Goal: Answer question/provide support: Share knowledge or assist other users

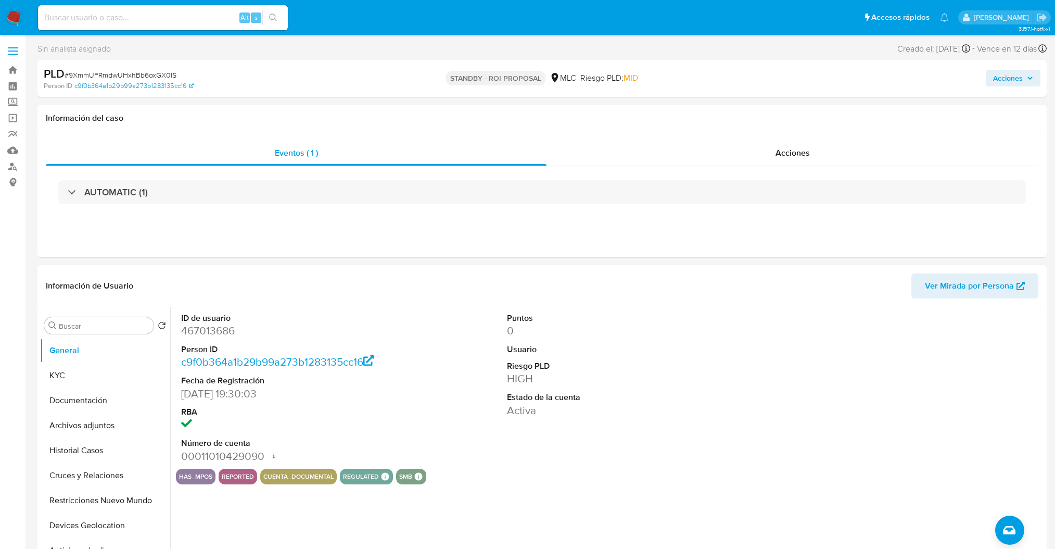
select select "10"
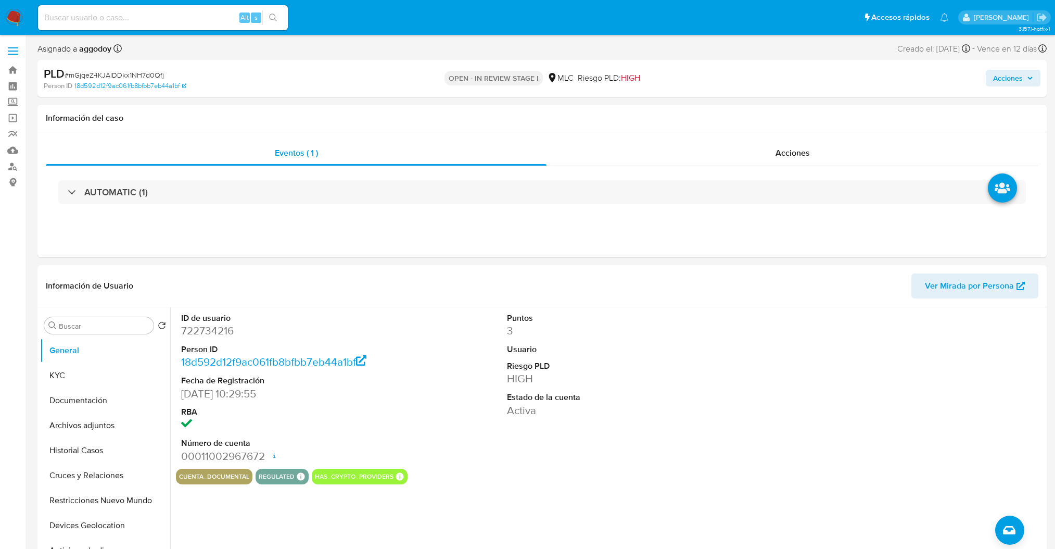
select select "10"
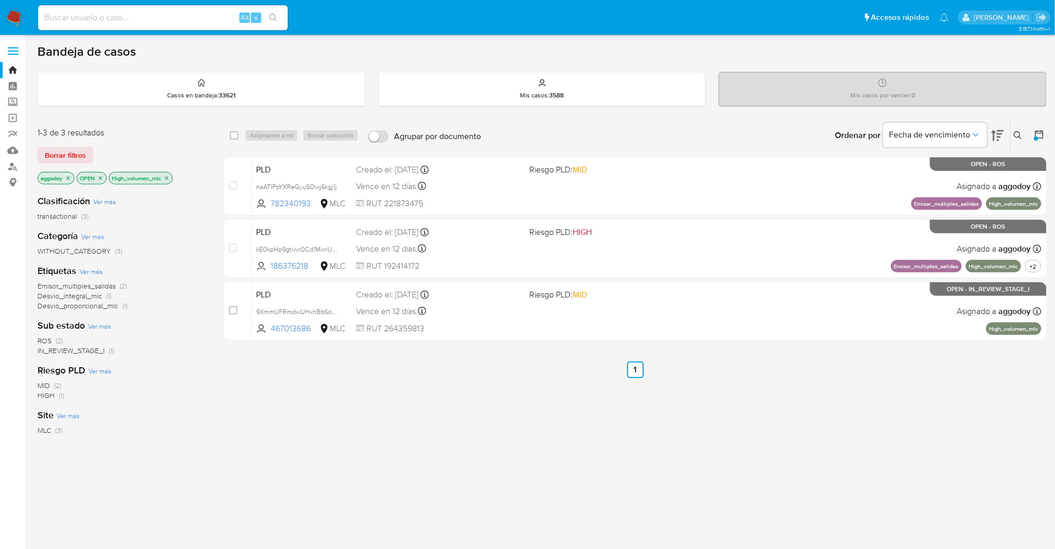
click at [168, 180] on icon "close-filter" at bounding box center [166, 178] width 6 height 6
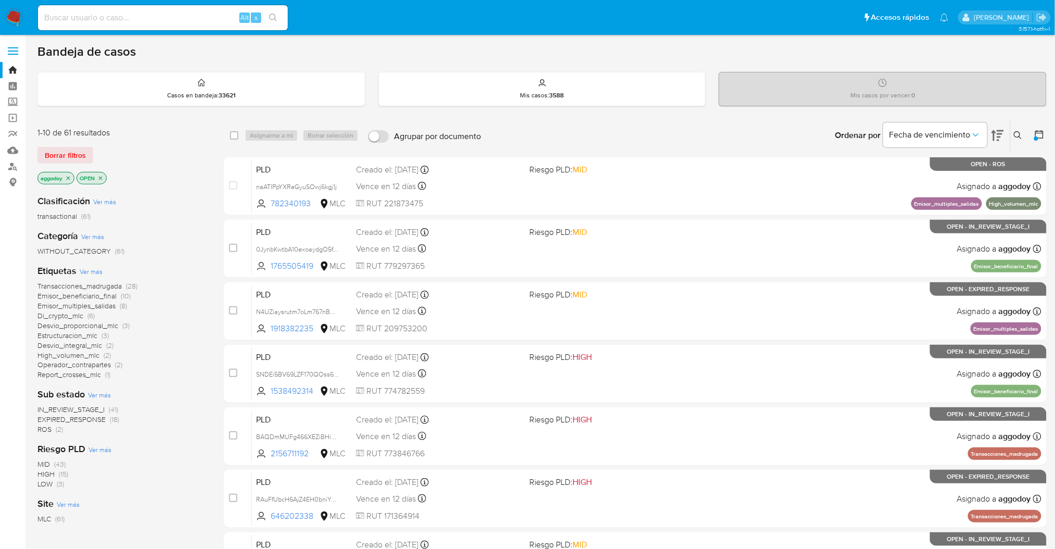
click at [1018, 145] on div "Ingrese ID de usuario o caso Buscar Borrar filtros" at bounding box center [1019, 135] width 18 height 32
click at [1017, 137] on icon at bounding box center [1018, 135] width 8 height 8
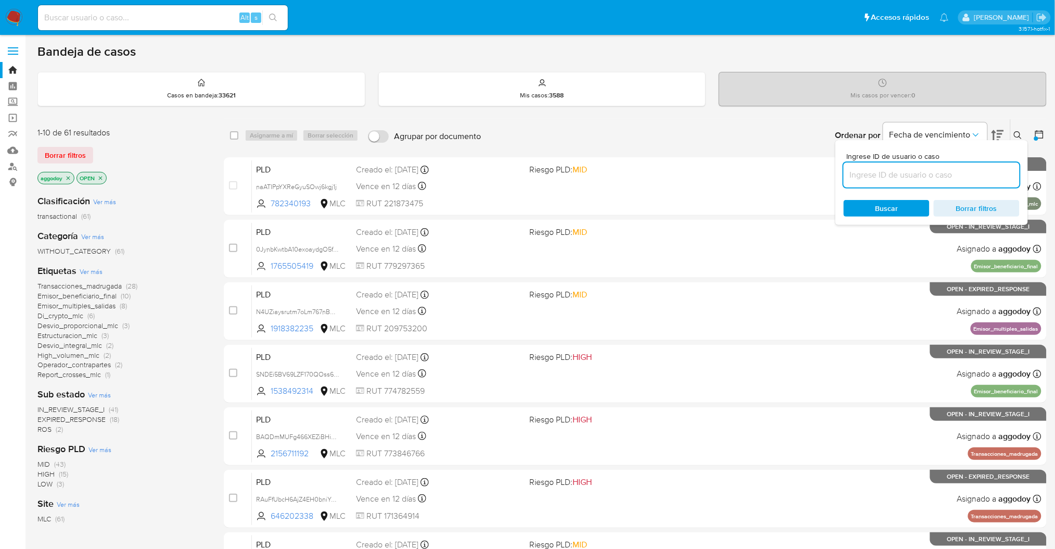
click at [915, 178] on input at bounding box center [932, 175] width 176 height 14
type input "1918382235"
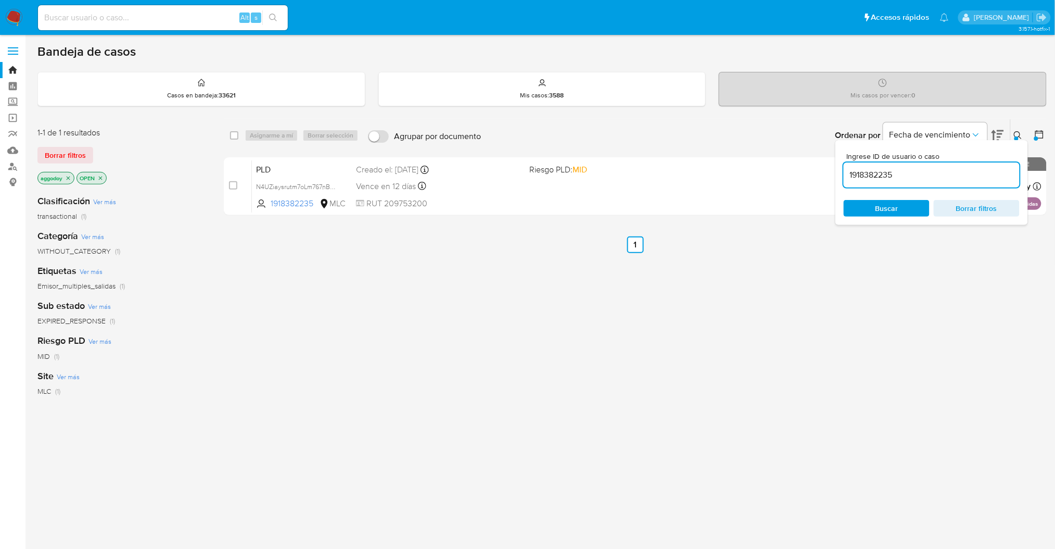
click at [1015, 140] on div "Ingrese ID de usuario o caso 1918382235 Buscar Borrar filtros" at bounding box center [931, 182] width 193 height 85
click at [1016, 133] on icon at bounding box center [1018, 135] width 8 height 8
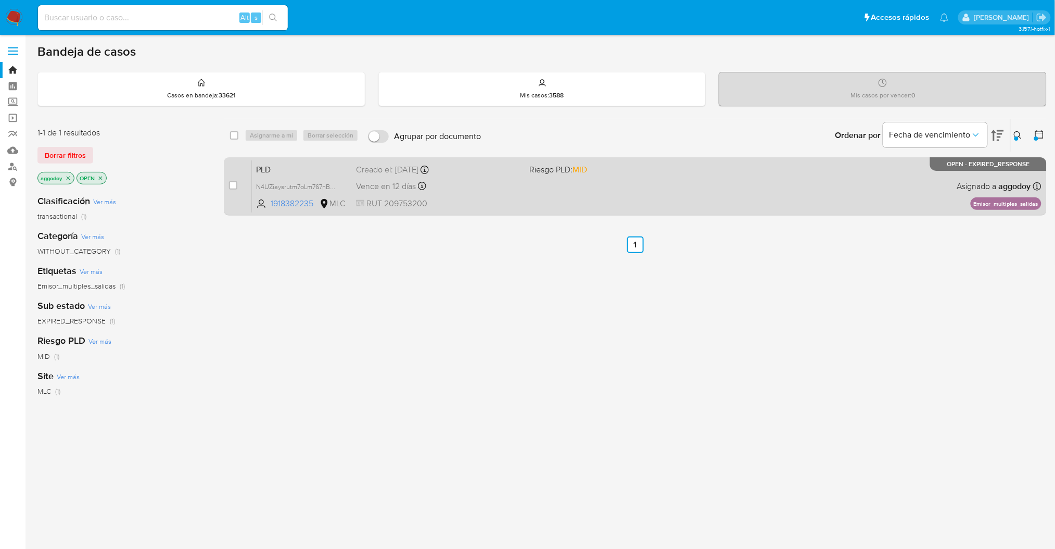
click at [808, 195] on div "PLD N4UZiaysrutm7oLm767nBwJ1 1918382235 MLC Riesgo PLD: MID Creado el: 12/06/20…" at bounding box center [647, 186] width 790 height 53
click at [231, 186] on input "checkbox" at bounding box center [233, 185] width 8 height 8
checkbox input "true"
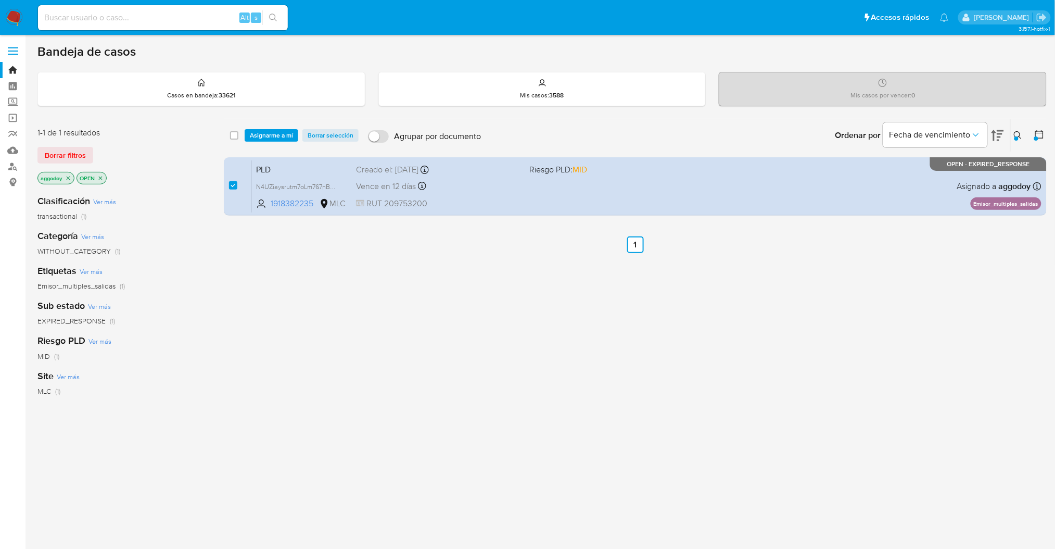
click at [262, 144] on div "select-all-cases-checkbox Asignarme a mí Borrar selección Agrupar por documento…" at bounding box center [635, 135] width 823 height 32
click at [262, 141] on span "Asignarme a mí" at bounding box center [271, 135] width 43 height 10
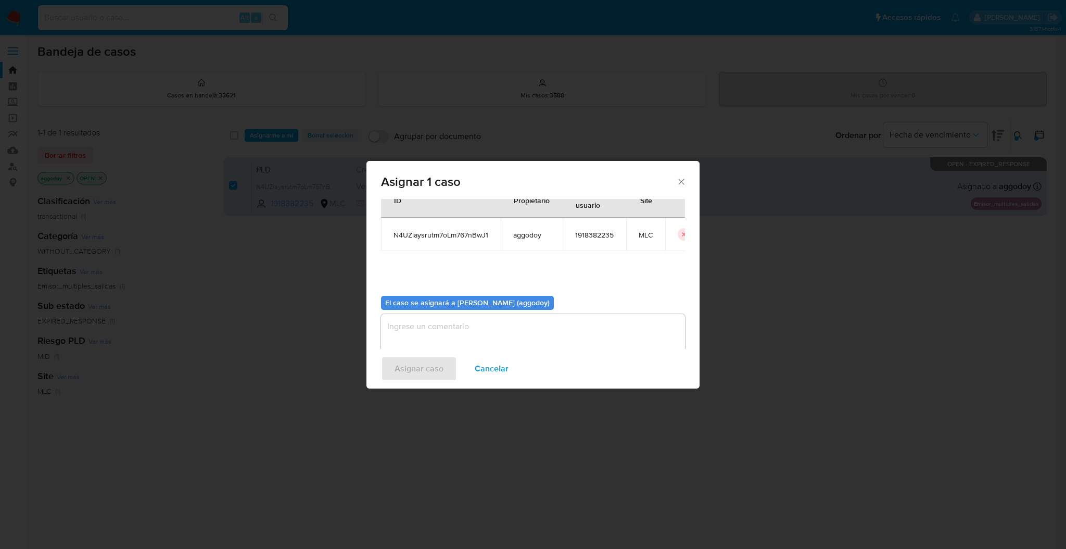
scroll to position [53, 0]
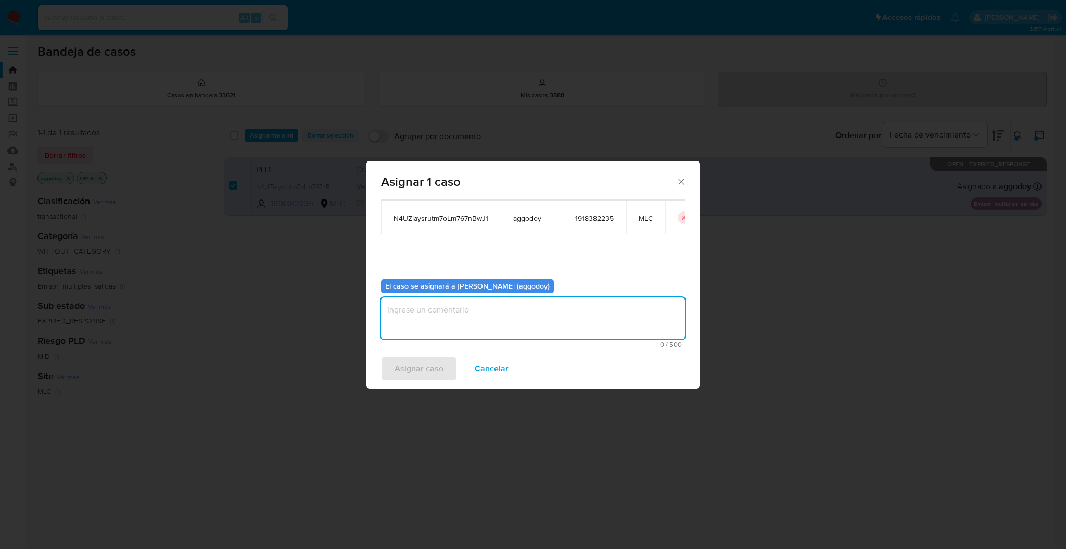
click at [582, 324] on textarea "assign-modal" at bounding box center [533, 318] width 304 height 42
type textarea "."
click at [431, 364] on span "Asignar caso" at bounding box center [418, 368] width 49 height 23
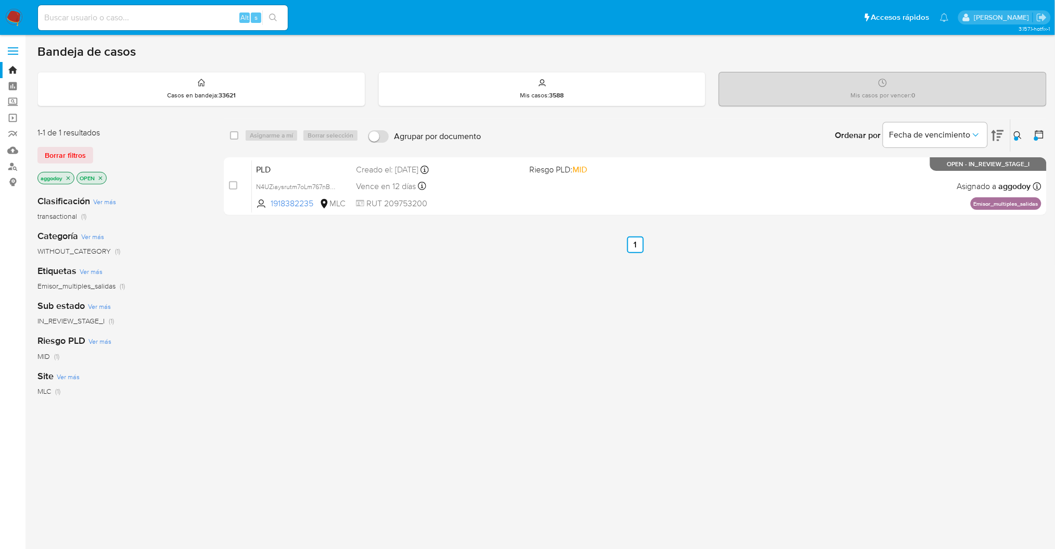
click at [1016, 131] on icon at bounding box center [1018, 135] width 8 height 8
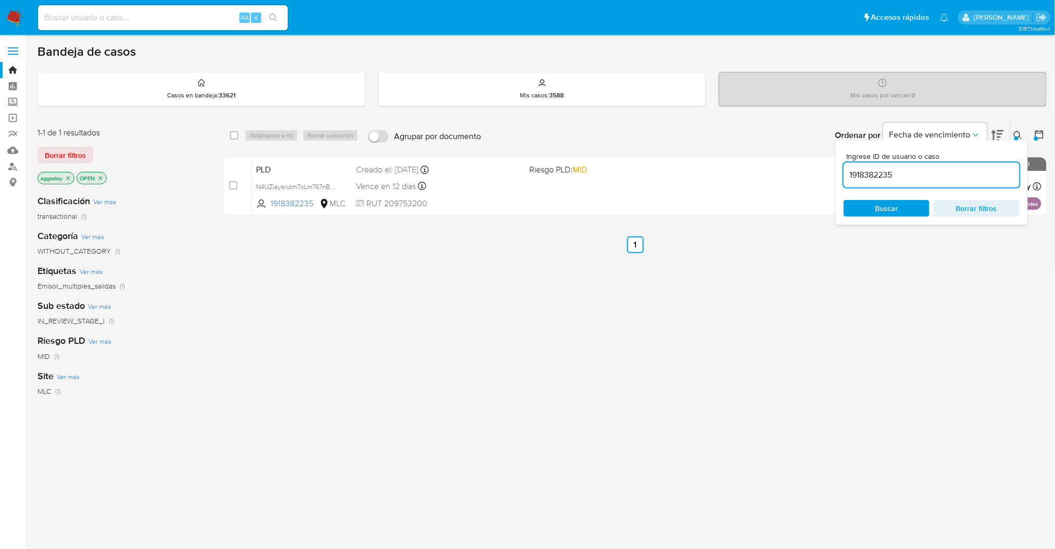
click at [960, 175] on input "1918382235" at bounding box center [932, 175] width 176 height 14
click at [960, 175] on input "479173370" at bounding box center [932, 175] width 176 height 14
type input "479173370"
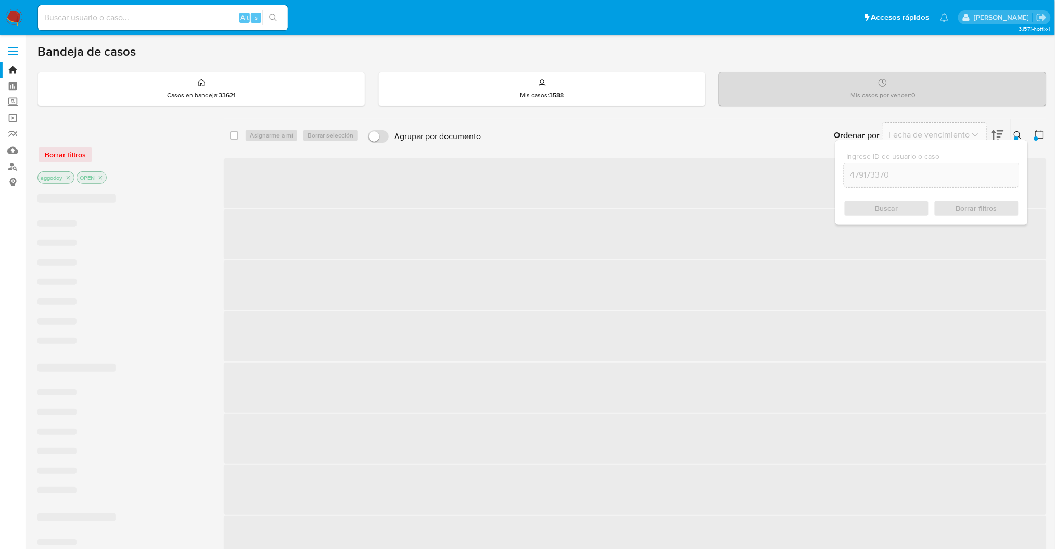
click at [1022, 134] on icon at bounding box center [1018, 135] width 8 height 8
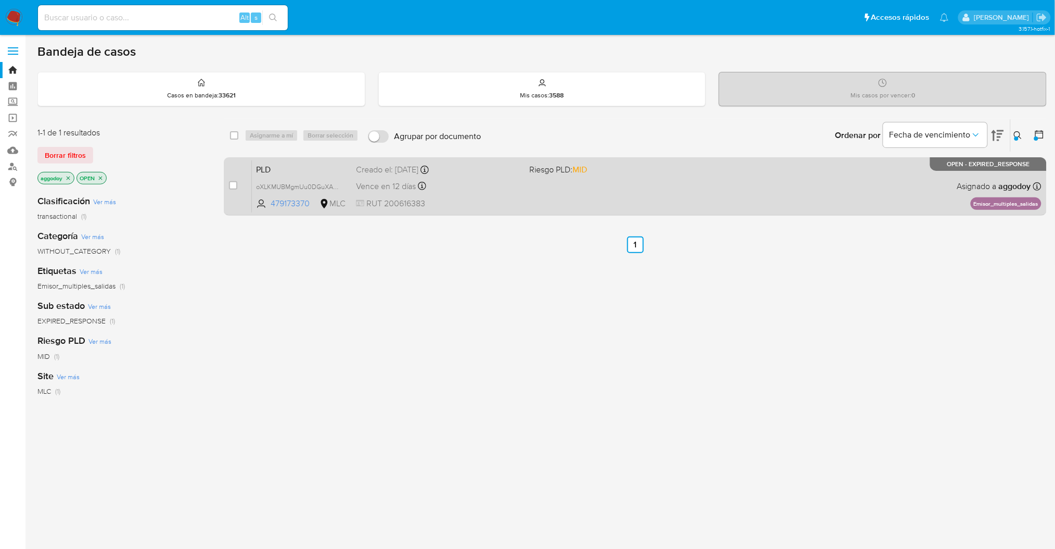
click at [717, 201] on div "PLD oXLKMUBMgmUu0DGuXAOQwzkr 479173370 MLC Riesgo PLD: MID Creado el: 12/06/202…" at bounding box center [647, 186] width 790 height 53
click at [236, 183] on input "checkbox" at bounding box center [233, 185] width 8 height 8
checkbox input "true"
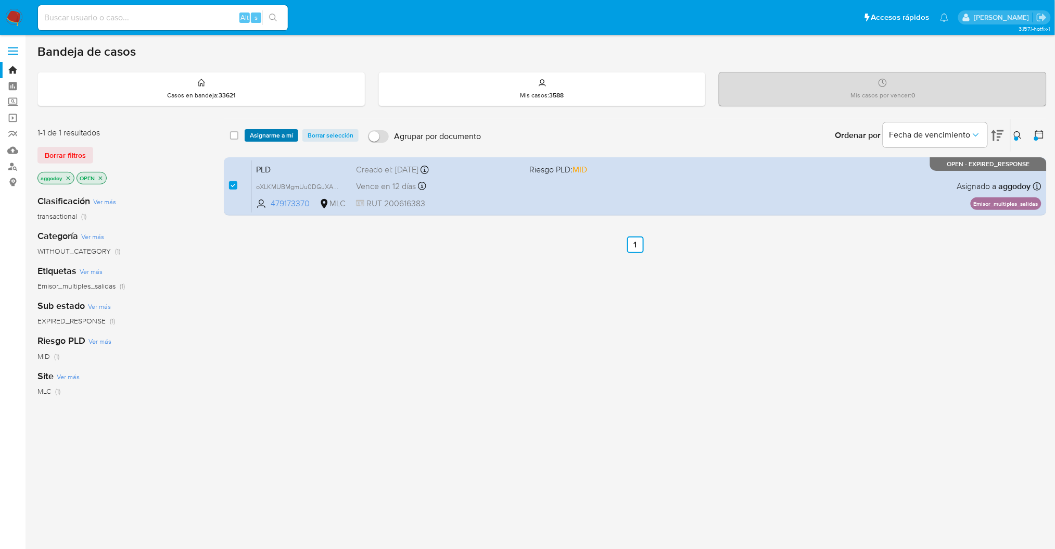
click at [274, 134] on span "Asignarme a mí" at bounding box center [271, 135] width 43 height 10
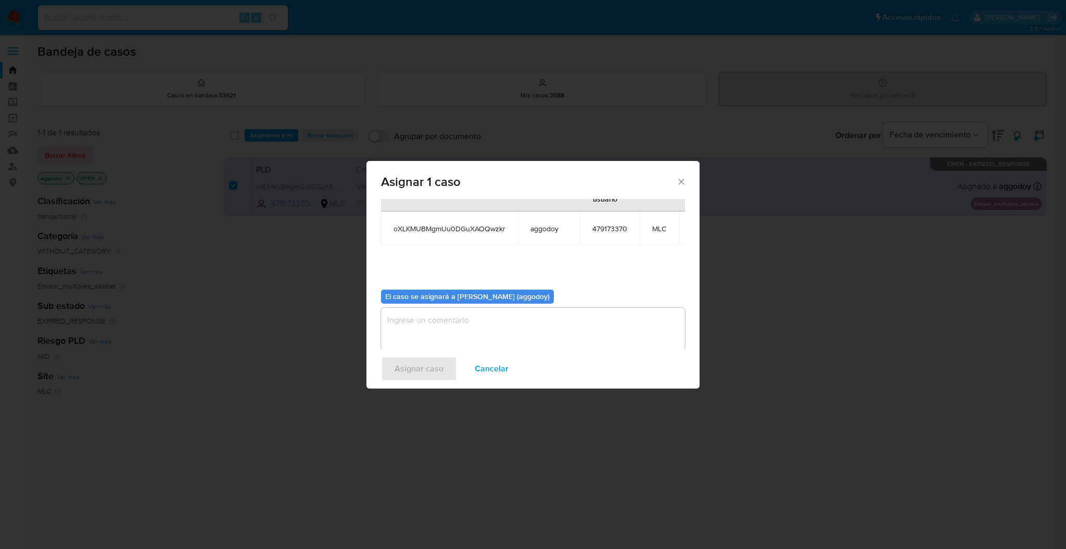
scroll to position [63, 0]
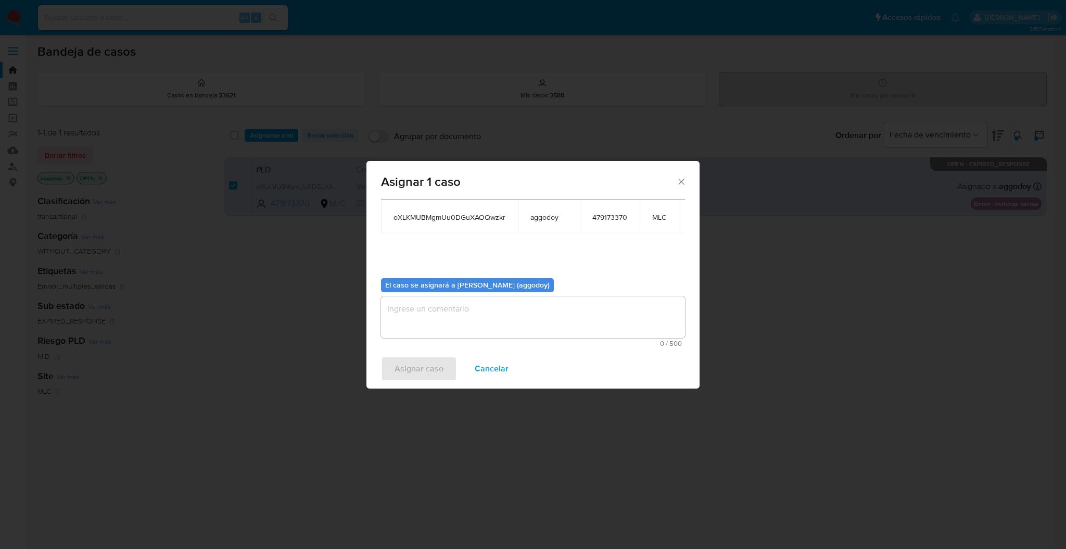
click at [561, 312] on textarea "assign-modal" at bounding box center [533, 317] width 304 height 42
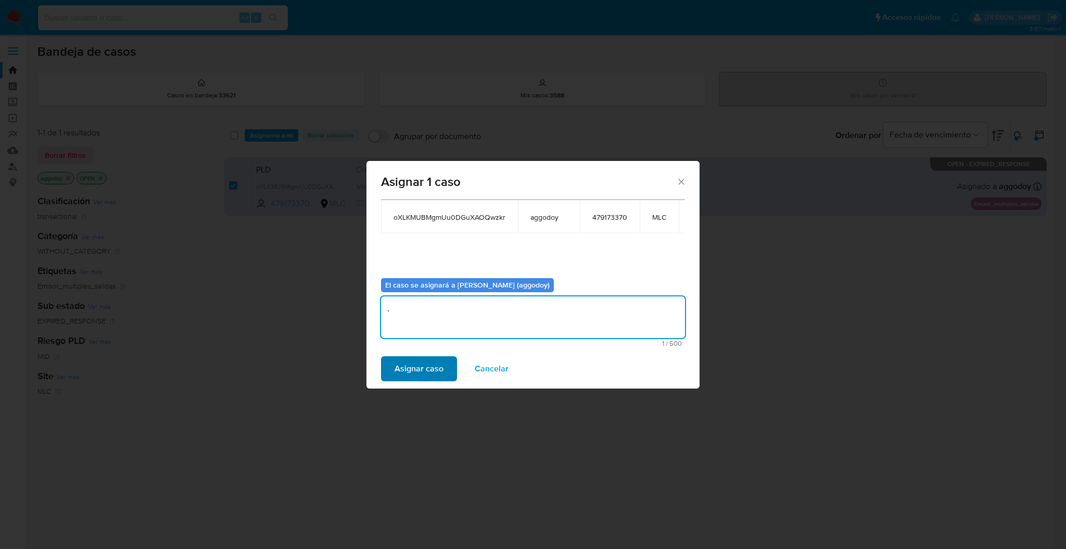
type textarea "."
click at [411, 364] on span "Asignar caso" at bounding box center [418, 368] width 49 height 23
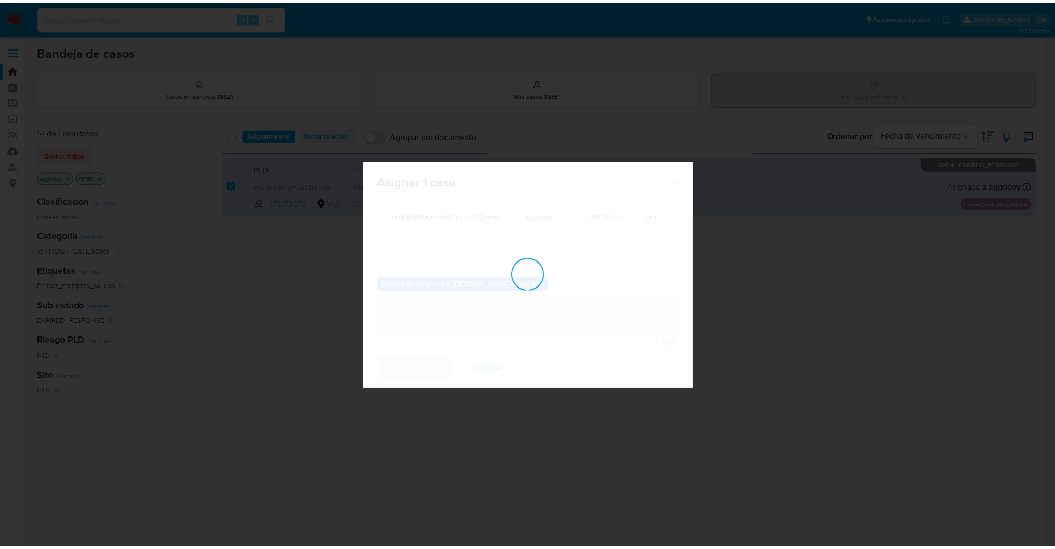
scroll to position [62, 0]
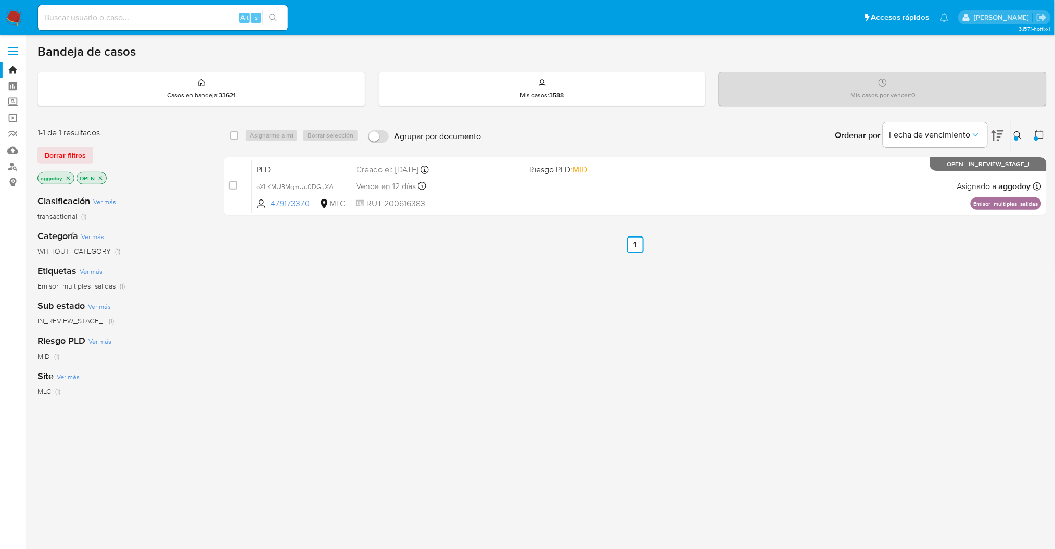
click at [1023, 133] on button at bounding box center [1019, 135] width 17 height 12
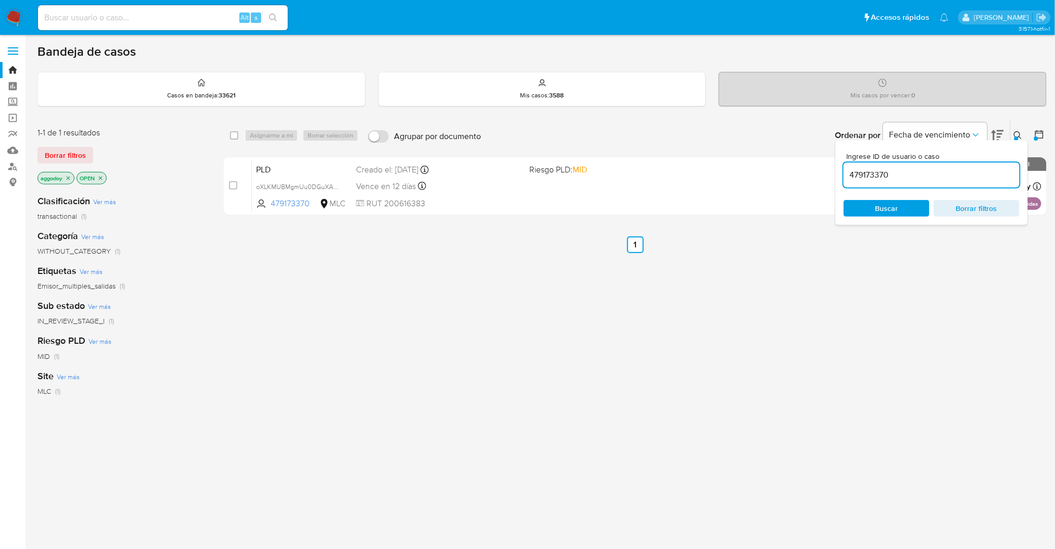
click at [989, 169] on input "479173370" at bounding box center [932, 175] width 176 height 14
type input "690769807"
click at [1010, 132] on div "Ingrese ID de usuario o caso 690769807 Buscar Borrar filtros" at bounding box center [1019, 135] width 18 height 32
click at [1014, 132] on icon at bounding box center [1018, 135] width 8 height 8
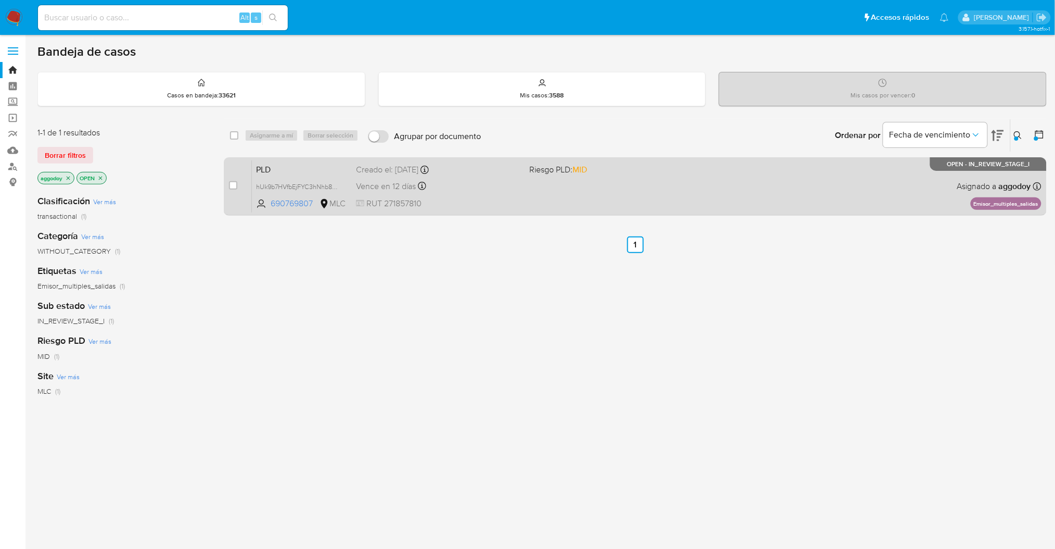
click at [934, 180] on div "PLD hUk9b7HVfbEjFYC3hNhb82mF 690769807 MLC Riesgo PLD: MID Creado el: 12/06/202…" at bounding box center [647, 186] width 790 height 53
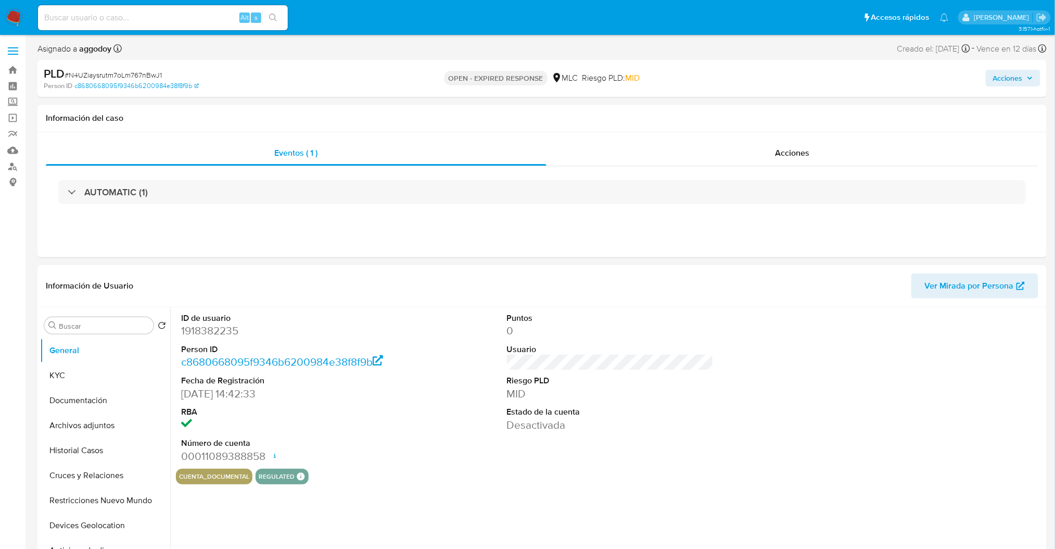
select select "10"
click at [146, 71] on span "# N4UZiaysrutm7oLm767nBwJ1" at bounding box center [113, 75] width 97 height 10
click at [147, 70] on span "# N4UZiaysrutm7oLm767nBwJ1" at bounding box center [113, 75] width 97 height 10
drag, startPoint x: 147, startPoint y: 69, endPoint x: 123, endPoint y: 75, distance: 25.2
click at [123, 75] on span "# N4UZiaysrutm7oLm767nBwJ1" at bounding box center [113, 75] width 97 height 10
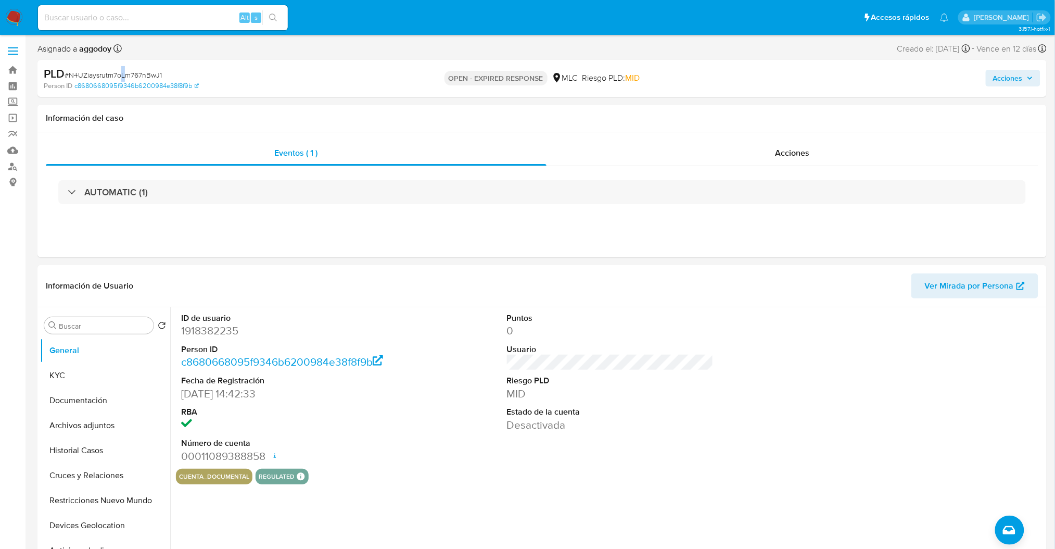
click at [123, 75] on span "# N4UZiaysrutm7oLm767nBwJ1" at bounding box center [113, 75] width 97 height 10
drag, startPoint x: 123, startPoint y: 75, endPoint x: 115, endPoint y: 75, distance: 7.8
click at [115, 75] on span "# N4UZiaysrutm7oLm767nBwJ1" at bounding box center [113, 75] width 97 height 10
drag, startPoint x: 115, startPoint y: 75, endPoint x: 90, endPoint y: 76, distance: 25.0
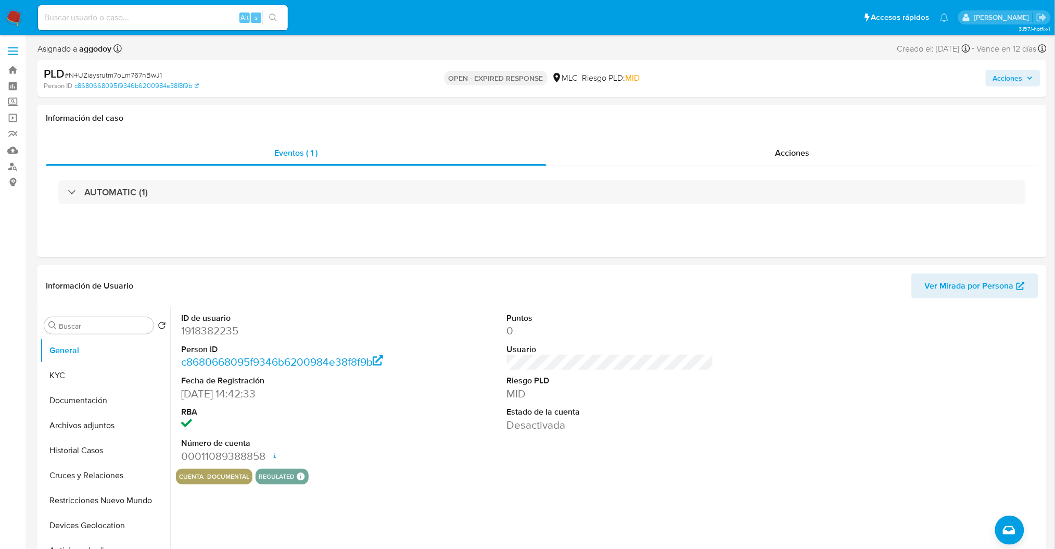
click at [90, 76] on span "# N4UZiaysrutm7oLm767nBwJ1" at bounding box center [113, 75] width 97 height 10
drag, startPoint x: 90, startPoint y: 76, endPoint x: 71, endPoint y: 75, distance: 19.3
click at [71, 75] on span "# N4UZiaysrutm7oLm767nBwJ1" at bounding box center [113, 75] width 97 height 10
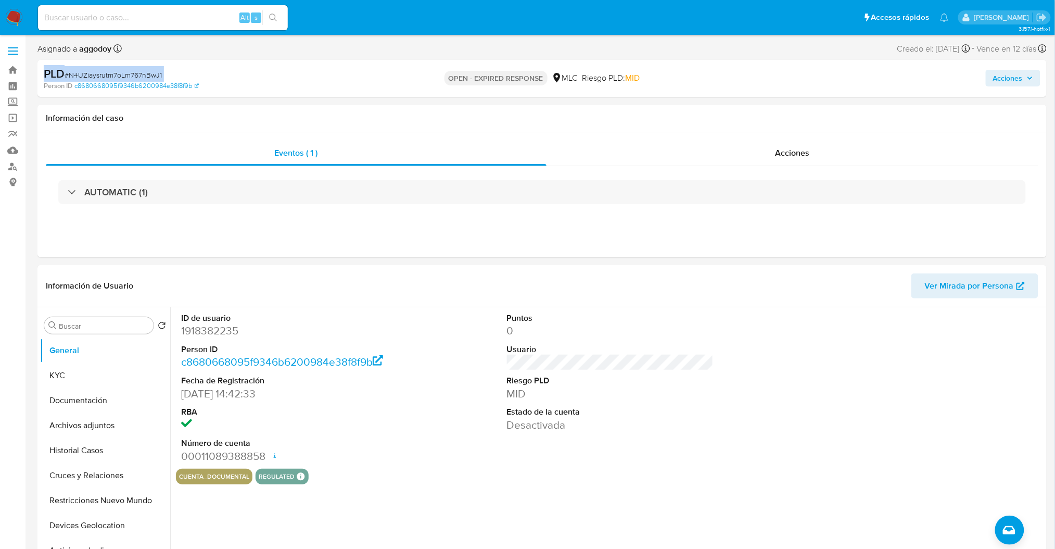
click at [77, 75] on span "# N4UZiaysrutm7oLm767nBwJ1" at bounding box center [113, 75] width 97 height 10
click at [77, 74] on span "# N4UZiaysrutm7oLm767nBwJ1" at bounding box center [113, 75] width 97 height 10
click at [96, 366] on button "KYC" at bounding box center [101, 375] width 122 height 25
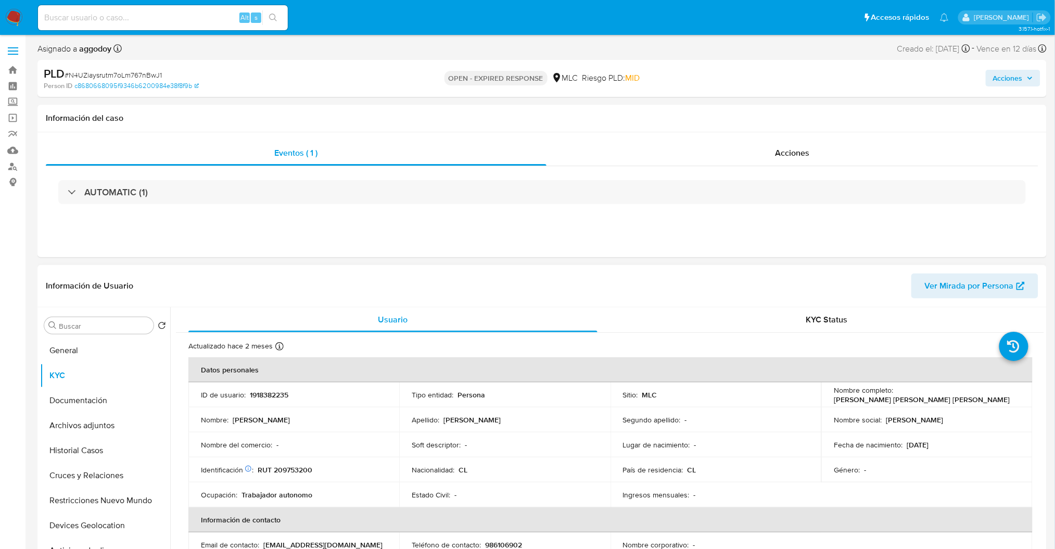
click at [272, 398] on p "1918382235" at bounding box center [269, 394] width 39 height 9
click at [293, 470] on p "RUT 209753200" at bounding box center [285, 469] width 55 height 9
copy p "209753200"
click at [135, 494] on button "Restricciones Nuevo Mundo" at bounding box center [101, 500] width 122 height 25
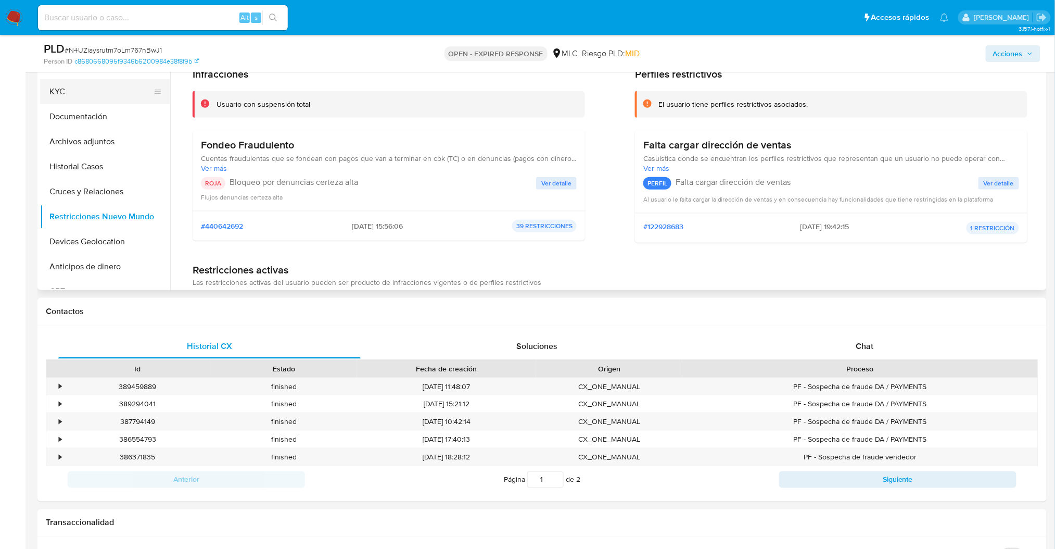
click at [93, 94] on button "KYC" at bounding box center [101, 91] width 122 height 25
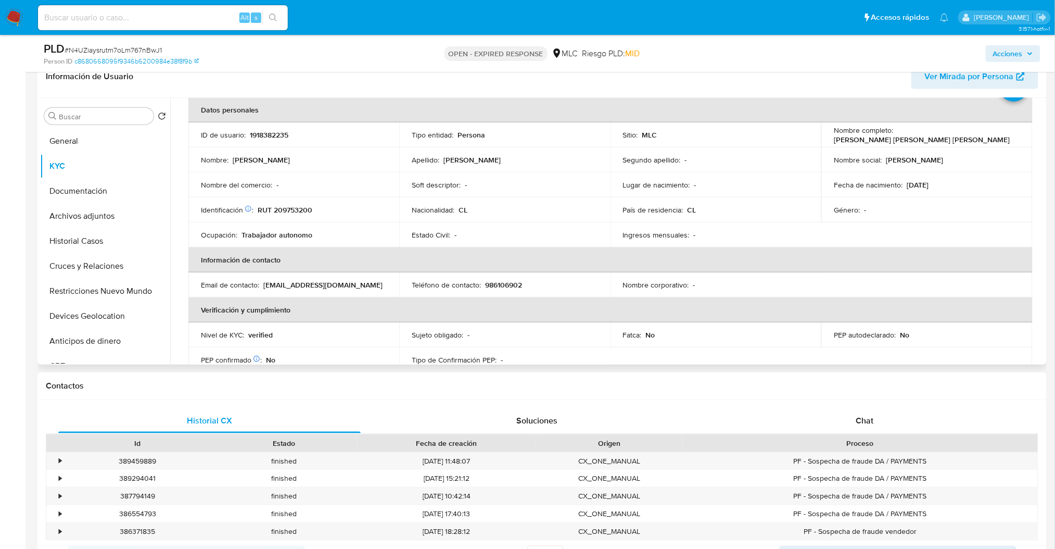
scroll to position [55, 0]
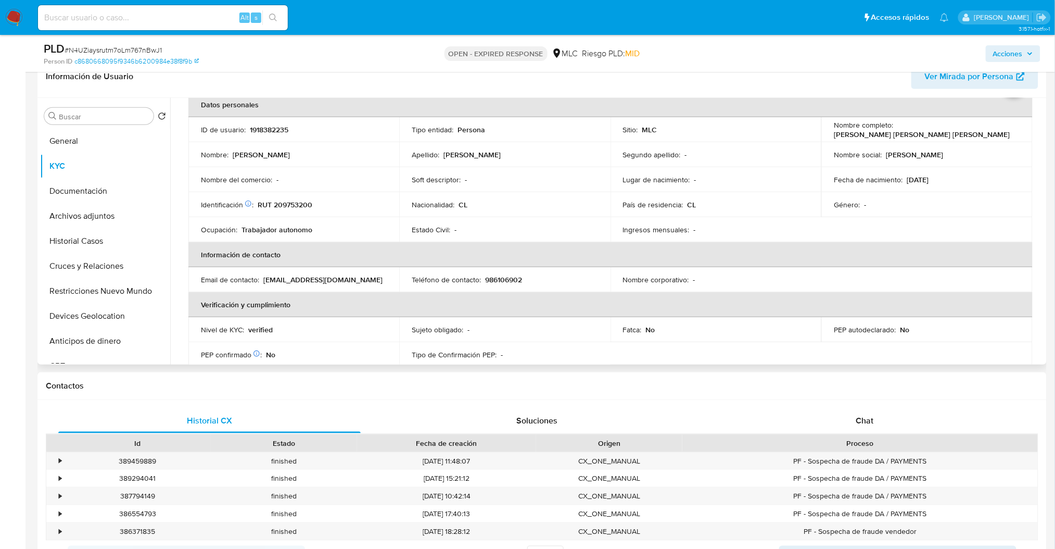
click at [951, 184] on td "Fecha de nacimiento : 30/12/2001" at bounding box center [926, 179] width 211 height 25
drag, startPoint x: 941, startPoint y: 217, endPoint x: 935, endPoint y: 200, distance: 17.8
click at [941, 217] on table "Datos personales ID de usuario : 1918382235 Tipo entidad : Persona Sitio : MLC …" at bounding box center [610, 279] width 844 height 375
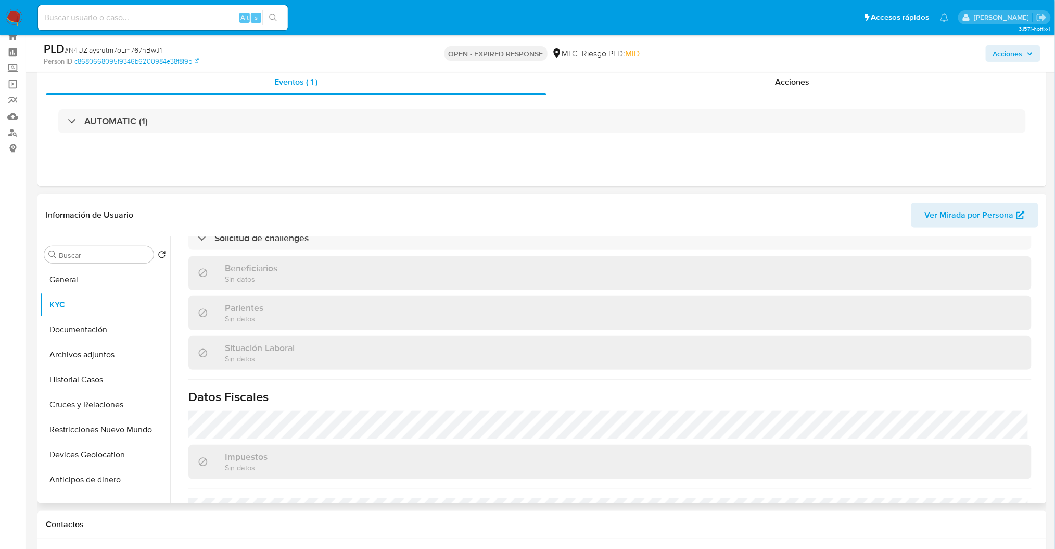
scroll to position [564, 0]
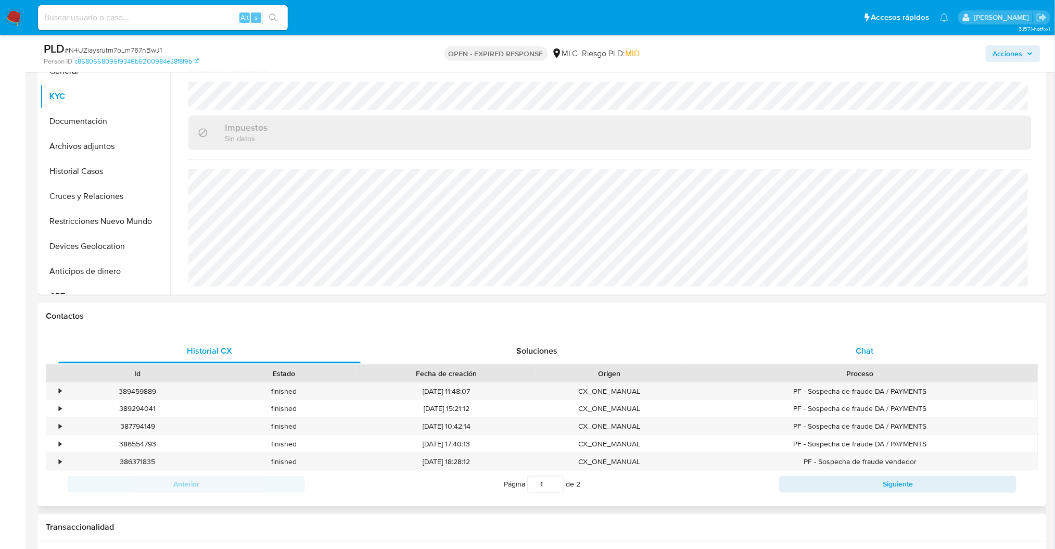
click at [854, 344] on div "Chat" at bounding box center [865, 350] width 302 height 25
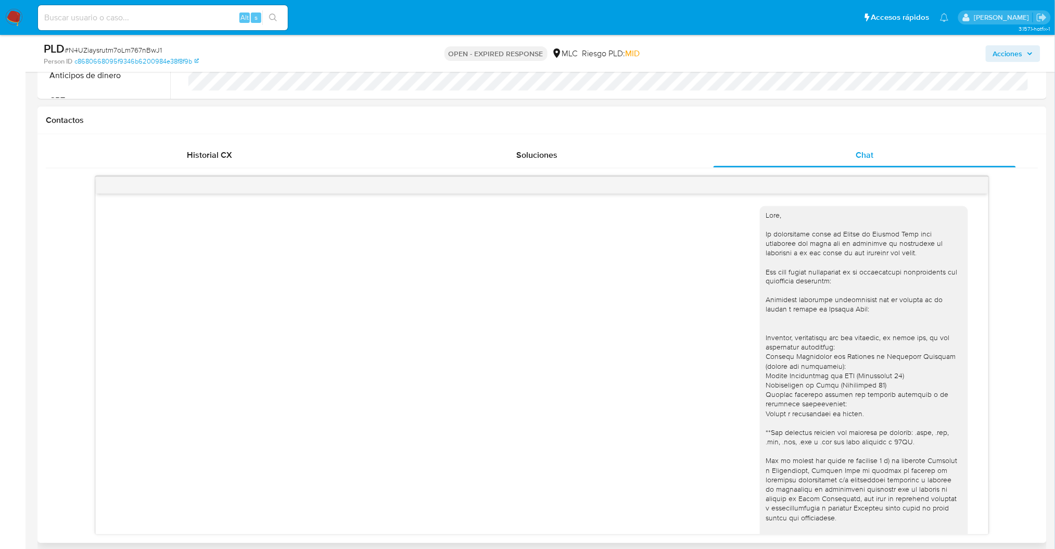
scroll to position [79, 0]
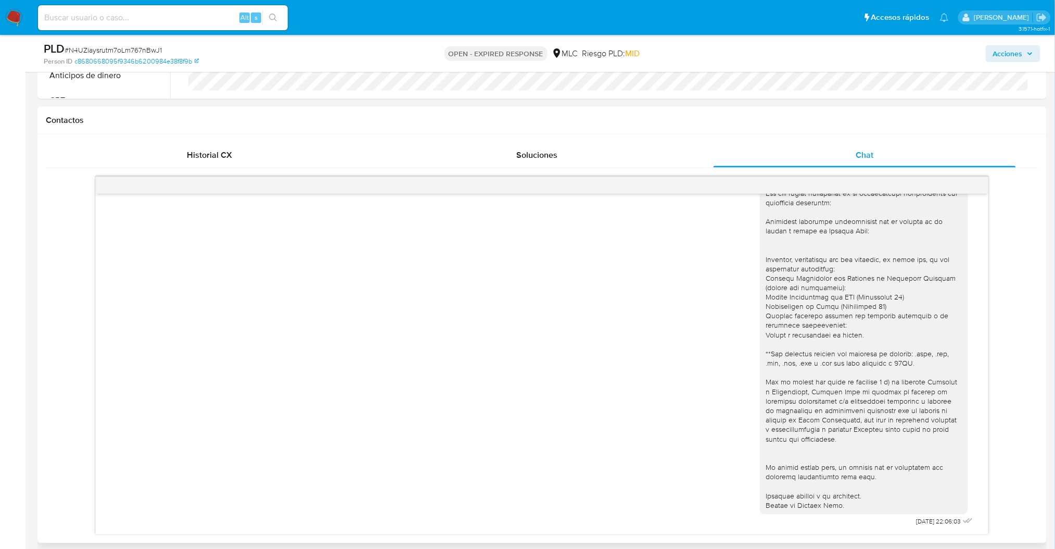
click at [969, 139] on div "Historial CX Soluciones Chat Id Estado Fecha de creación Origen Proceso • 38945…" at bounding box center [541, 338] width 1009 height 409
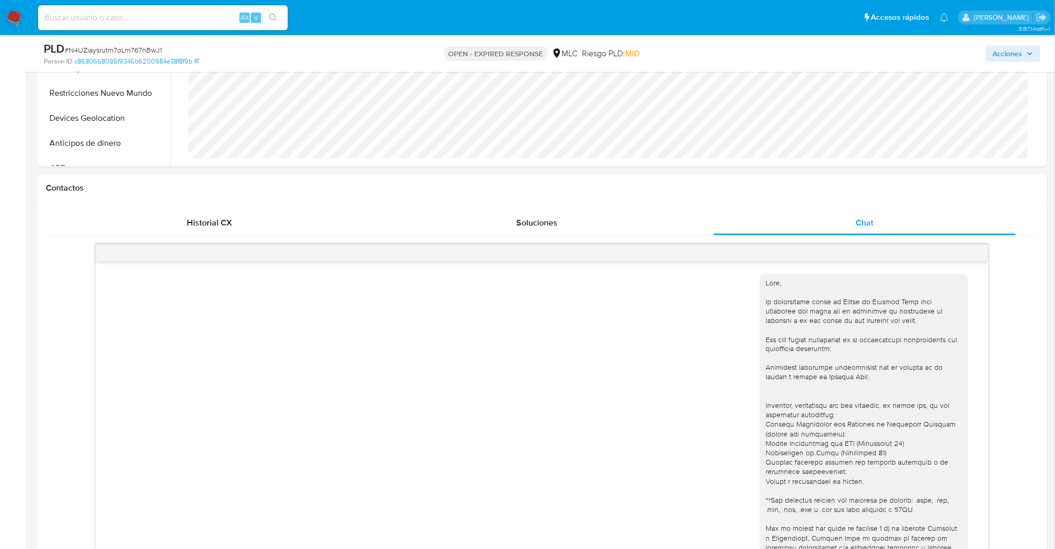
scroll to position [160, 0]
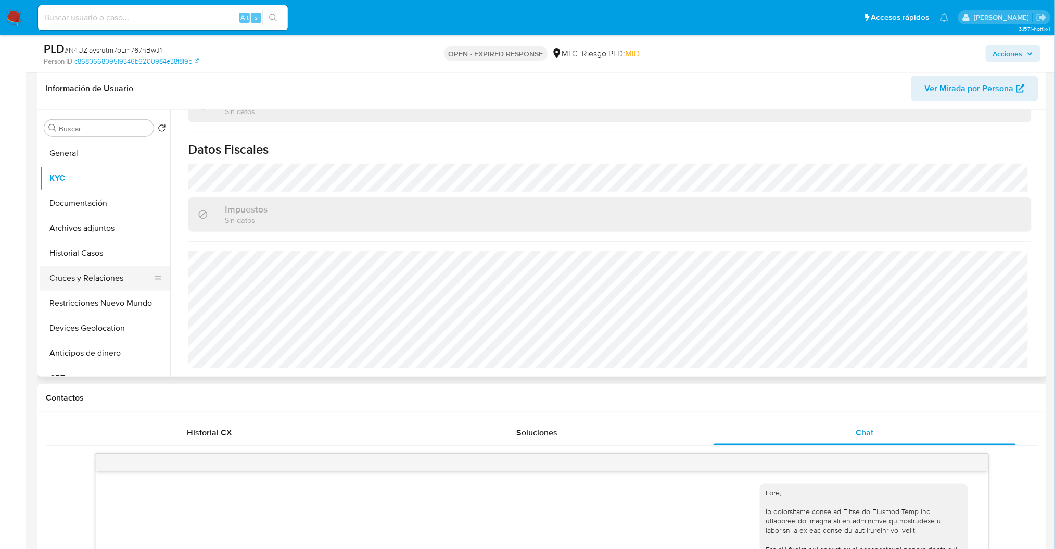
click at [80, 289] on button "Cruces y Relaciones" at bounding box center [101, 277] width 122 height 25
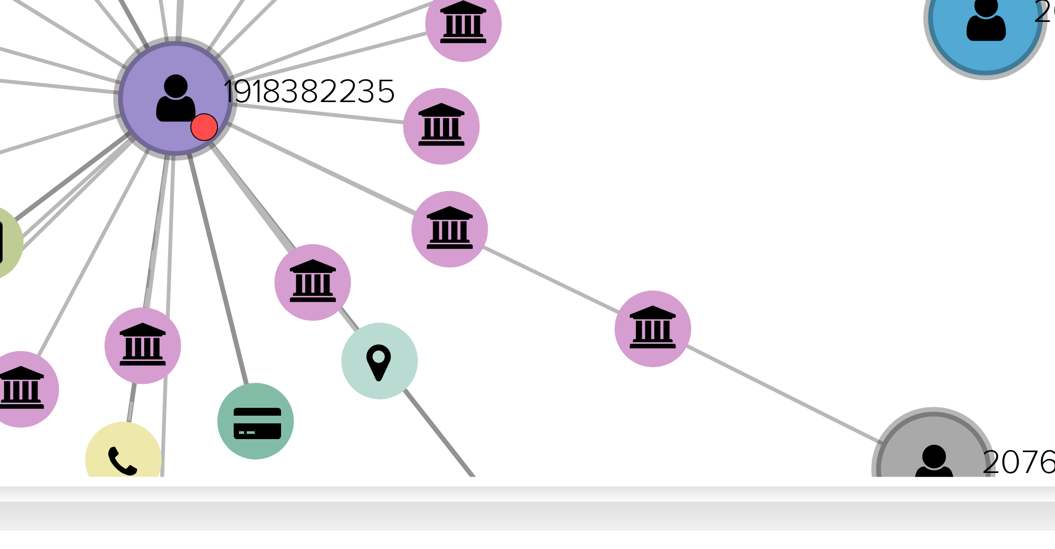
scroll to position [276, 0]
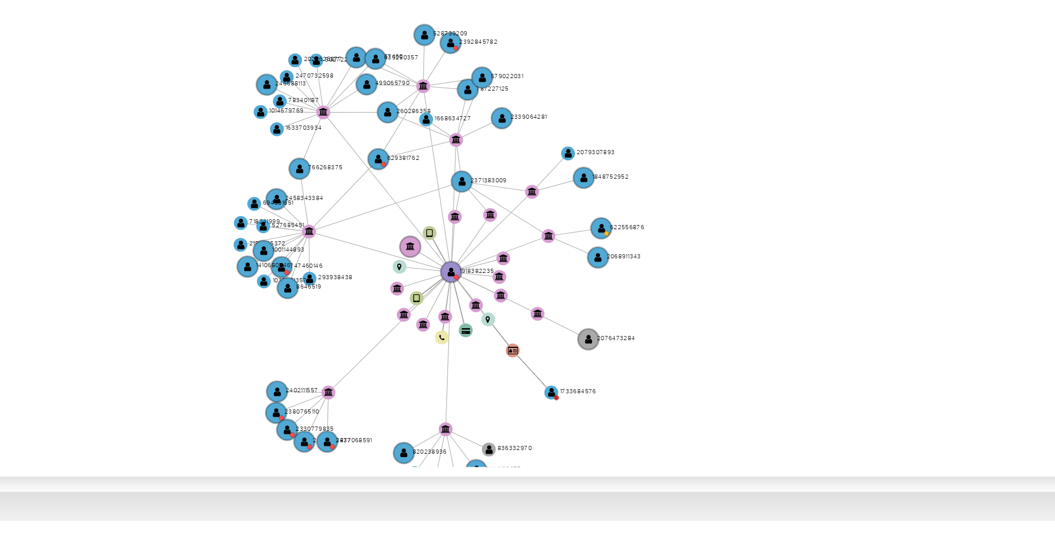
click at [891, 214] on icon "device-66a53f9a90af817f93bda934  user-1918382235  1918382235 device-681fc349d…" at bounding box center [617, 178] width 853 height 151
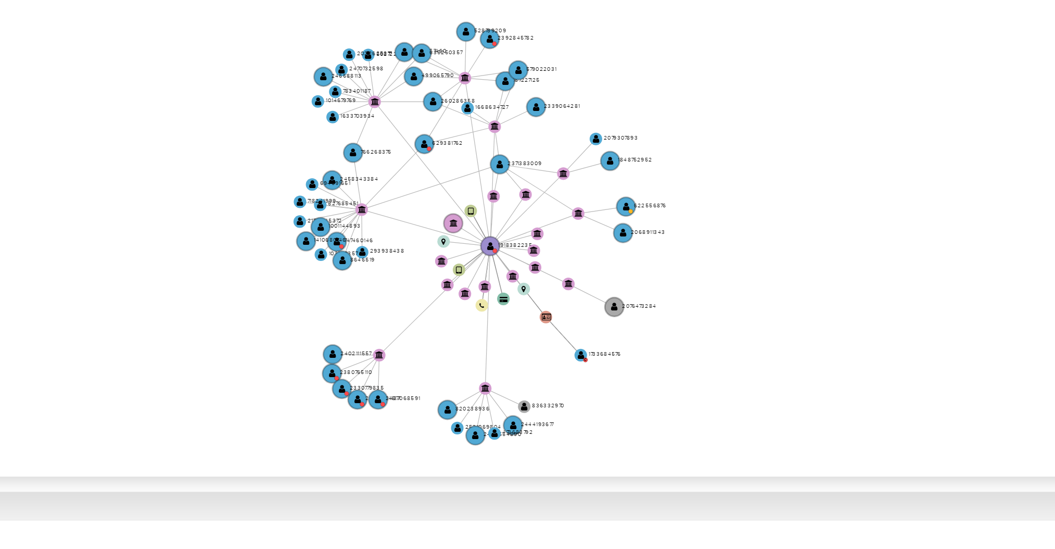
drag, startPoint x: 891, startPoint y: 214, endPoint x: 838, endPoint y: 231, distance: 55.1
click at [893, 206] on icon "device-66a53f9a90af817f93bda934  user-1918382235  1918382235 device-681fc349d…" at bounding box center [617, 178] width 853 height 151
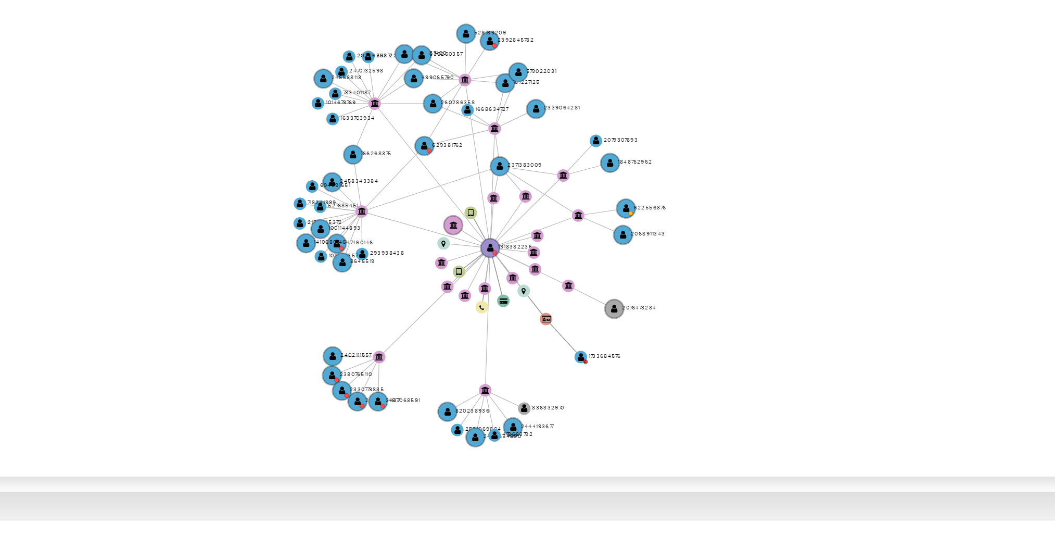
click at [926, 187] on icon "device-66a53f9a90af817f93bda934  user-1918382235  1918382235 device-681fc349d…" at bounding box center [617, 178] width 853 height 151
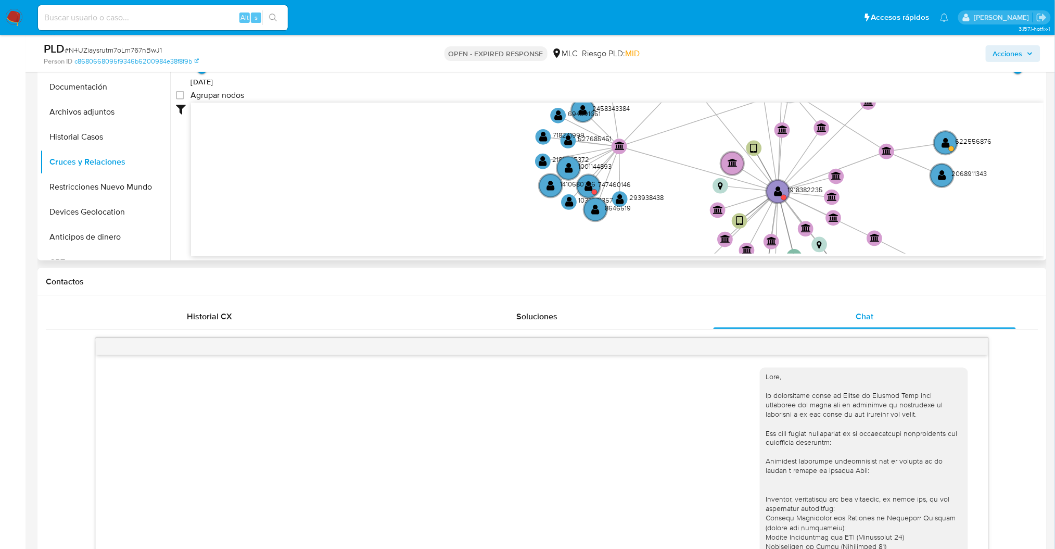
drag, startPoint x: 812, startPoint y: 161, endPoint x: 405, endPoint y: 258, distance: 418.5
click at [405, 258] on div "Accedé al Manual del usuario 1/4/2024 1/4/2024, 17:52:01 5/8/2025, 14:26:35 Agr…" at bounding box center [607, 127] width 874 height 266
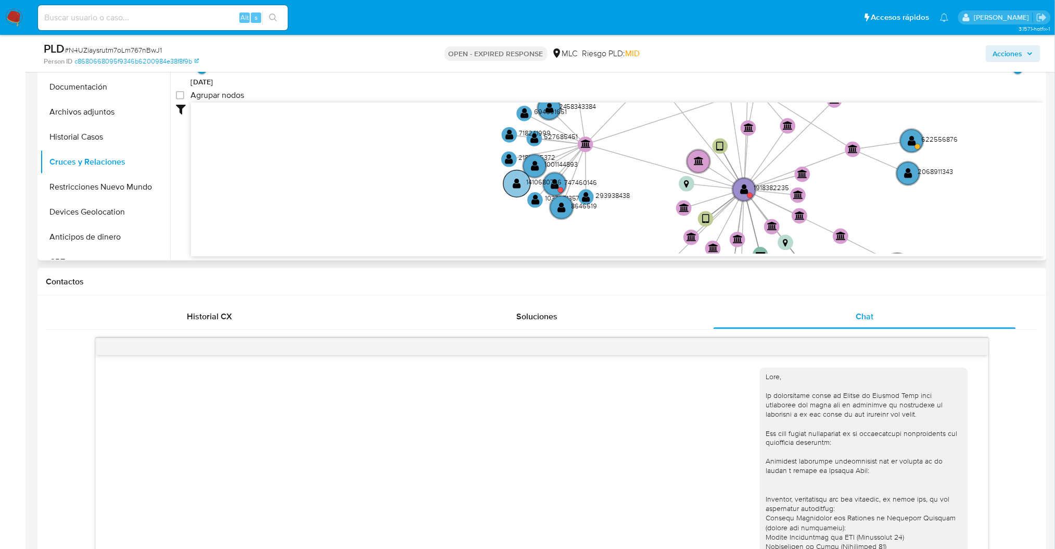
click at [549, 184] on text "1410680746" at bounding box center [544, 181] width 35 height 9
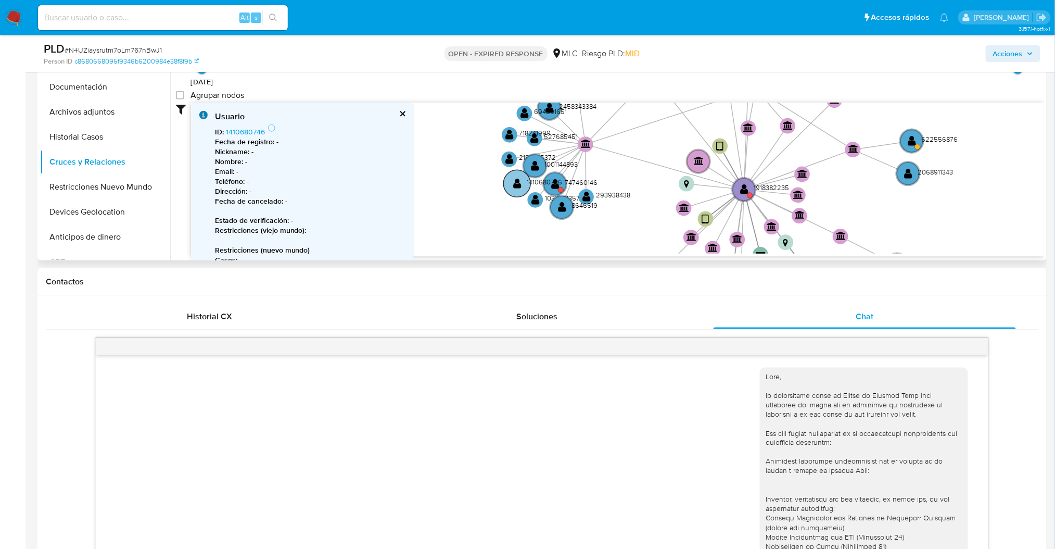
click at [553, 184] on text "1410680746" at bounding box center [544, 181] width 35 height 9
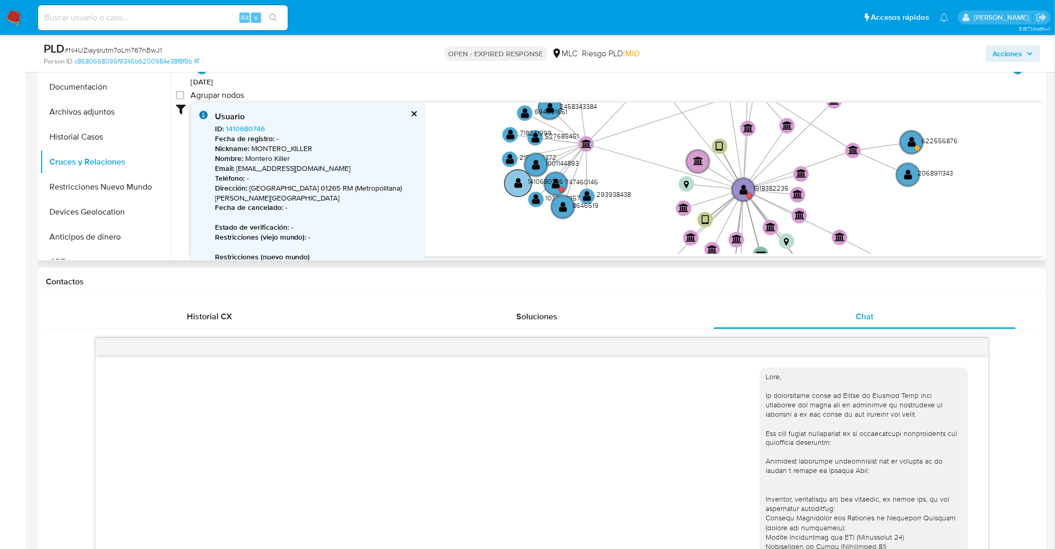
click at [555, 183] on text "1410680746" at bounding box center [545, 180] width 35 height 9
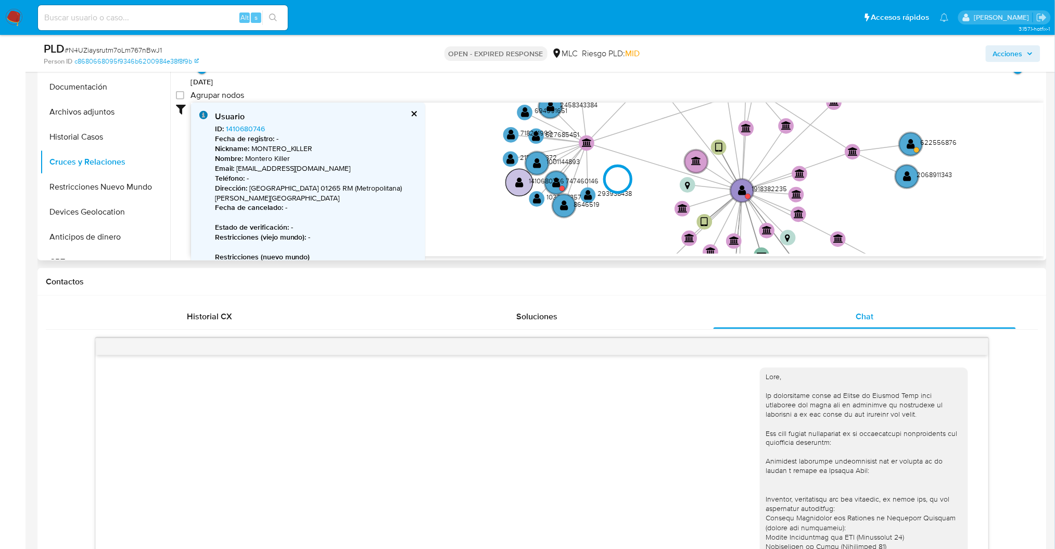
type input "1688021498000"
type input "1755557789000"
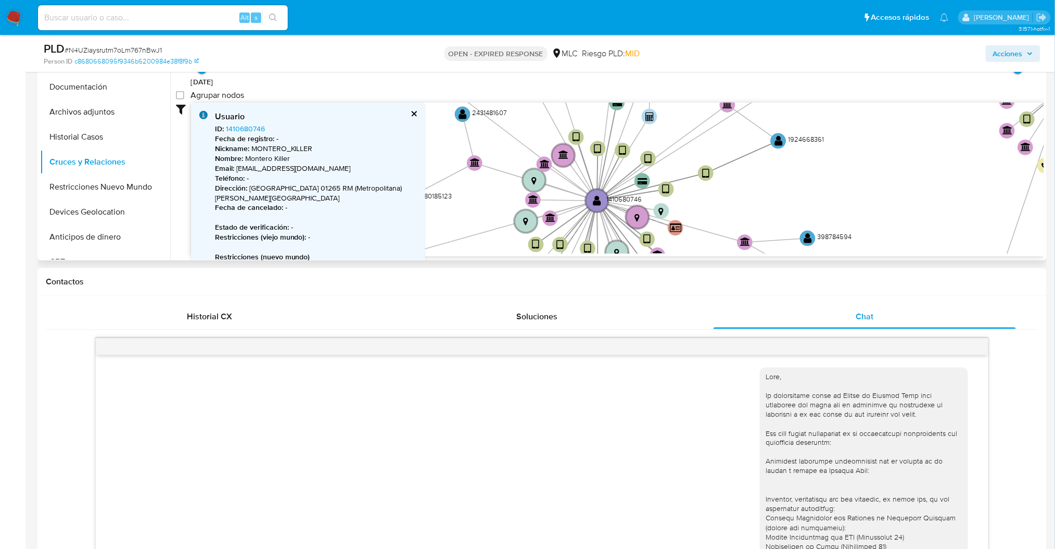
drag, startPoint x: 685, startPoint y: 183, endPoint x: 722, endPoint y: 115, distance: 77.3
click at [723, 108] on icon "device-66a53f9a90af817f93bda934  user-1918382235  1918382235 device-681fc349d…" at bounding box center [617, 178] width 853 height 151
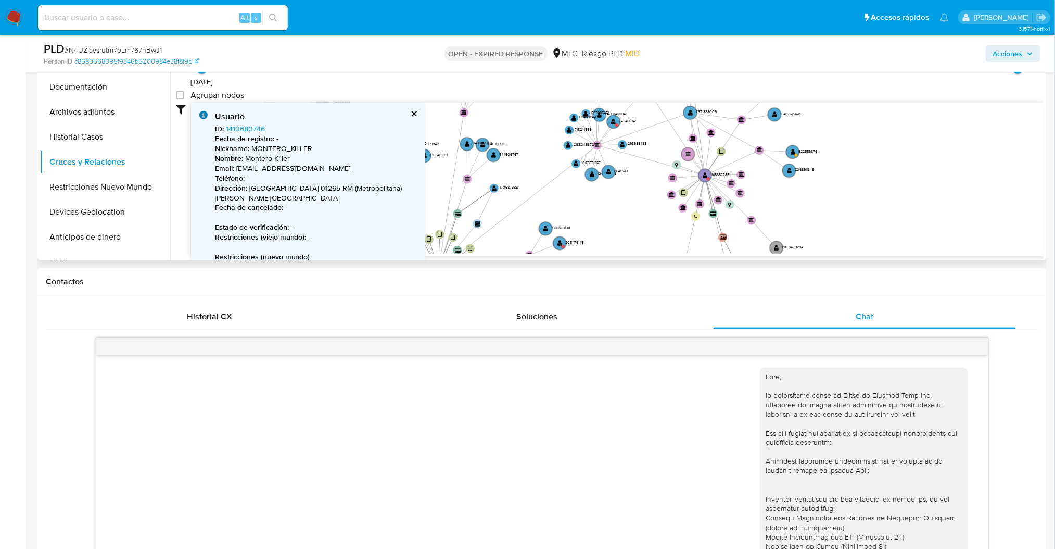
drag, startPoint x: 839, startPoint y: 139, endPoint x: 803, endPoint y: 233, distance: 101.0
click at [821, 233] on icon "device-66a53f9a90af817f93bda934  user-1918382235  1918382235 device-681fc349d…" at bounding box center [617, 178] width 853 height 151
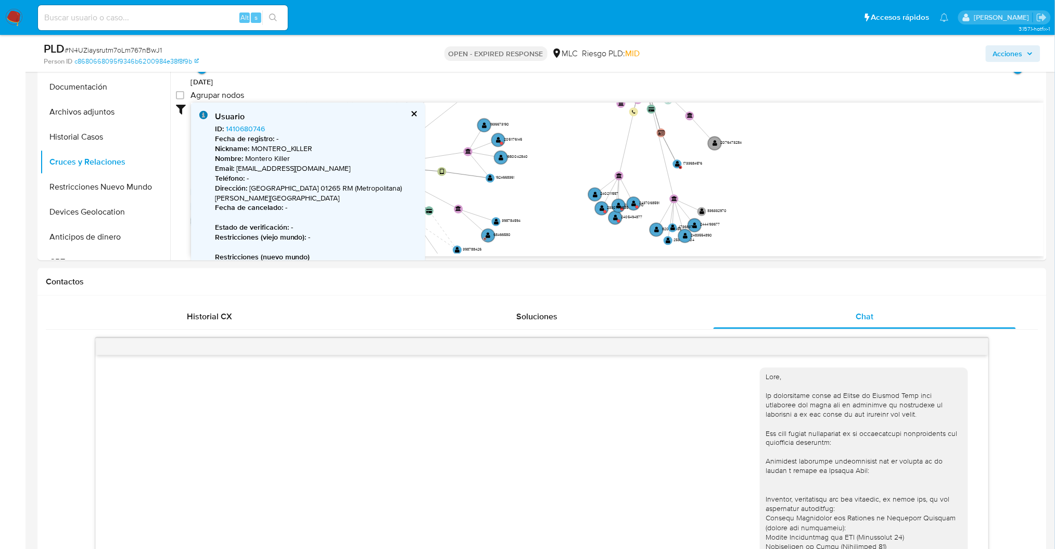
drag, startPoint x: 795, startPoint y: 174, endPoint x: 733, endPoint y: 70, distance: 120.9
click at [621, 206] on text "2330779835" at bounding box center [616, 208] width 21 height 6
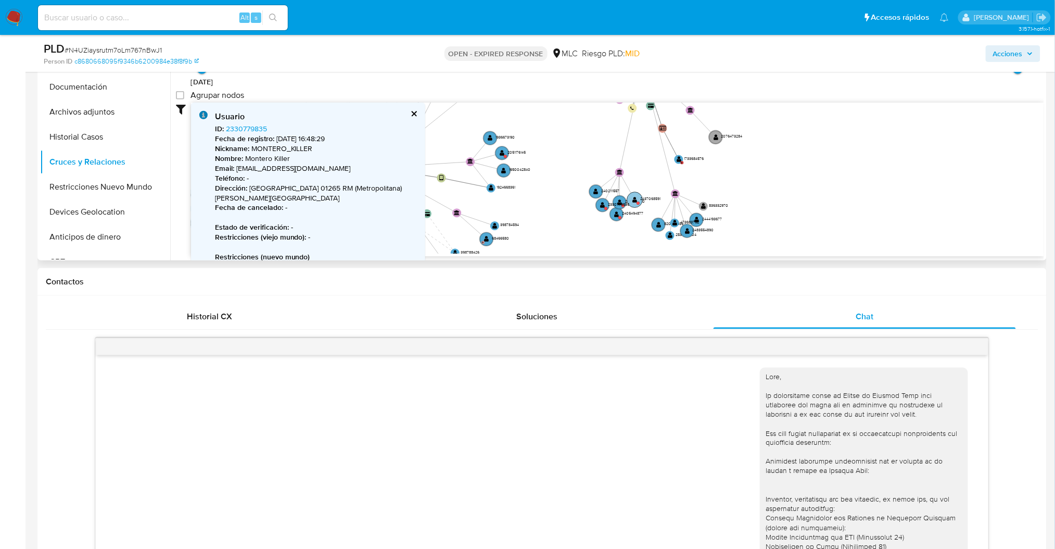
click at [638, 199] on circle at bounding box center [635, 200] width 16 height 16
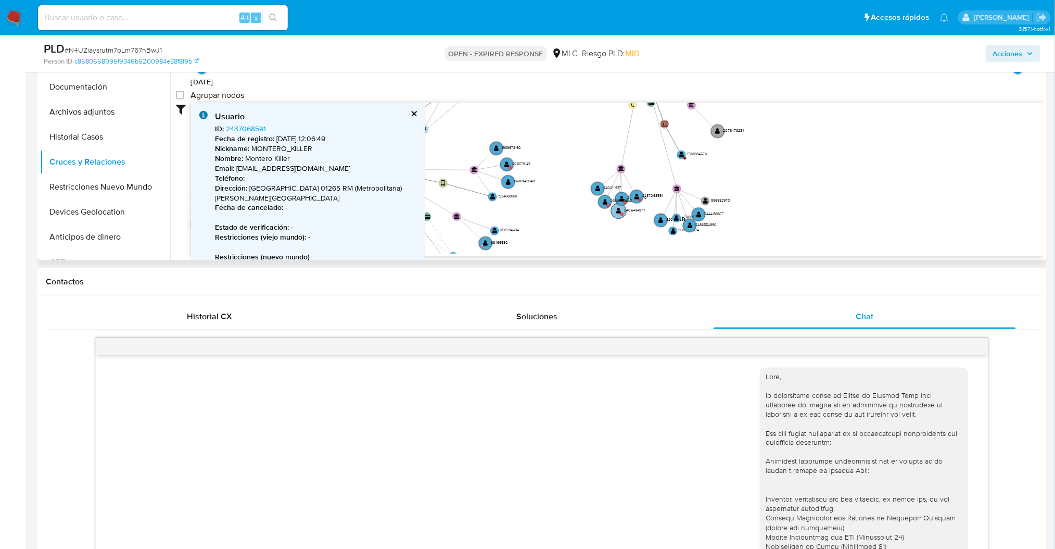
click at [614, 210] on circle at bounding box center [619, 211] width 16 height 16
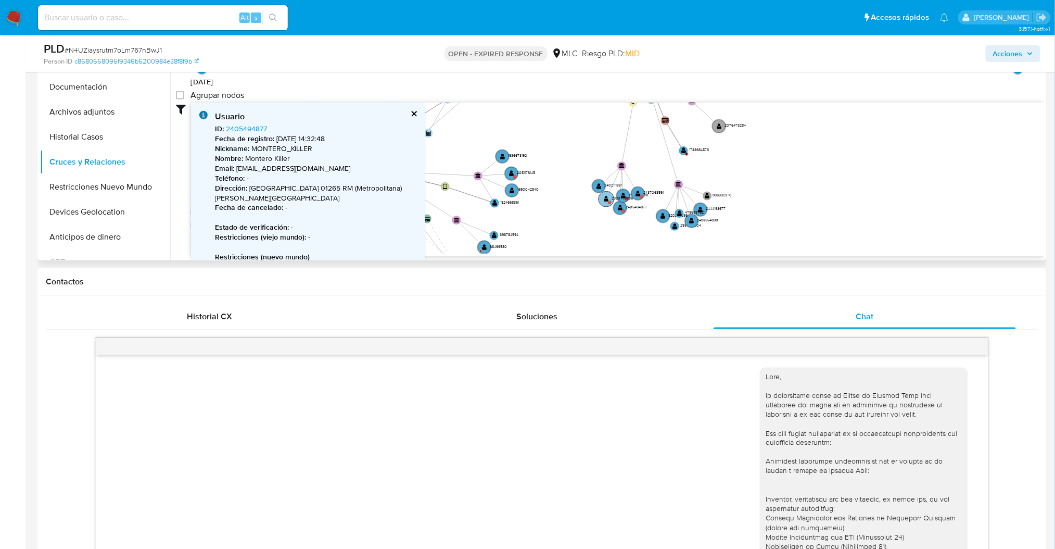
click at [601, 196] on circle at bounding box center [607, 199] width 16 height 16
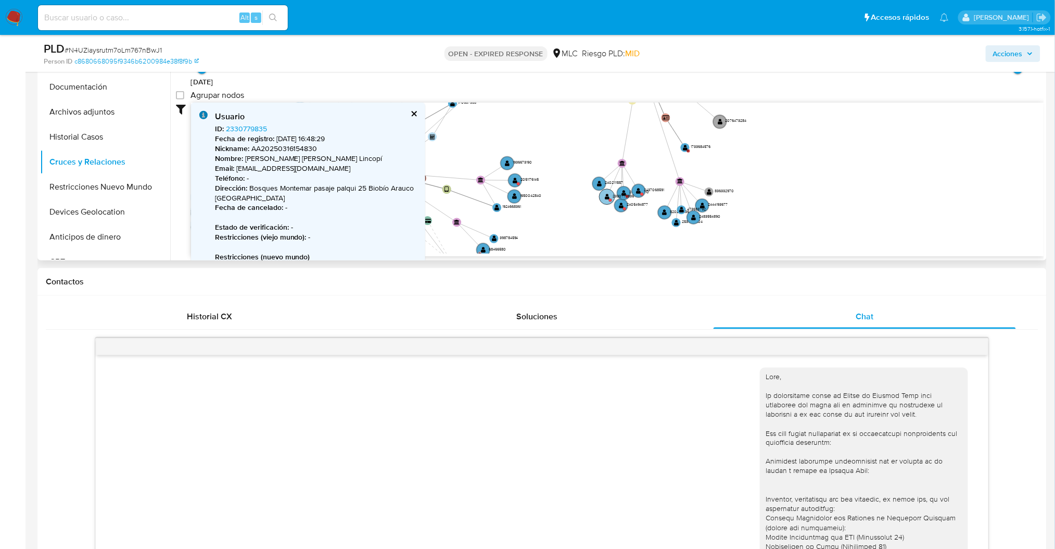
click at [603, 197] on circle at bounding box center [607, 197] width 16 height 16
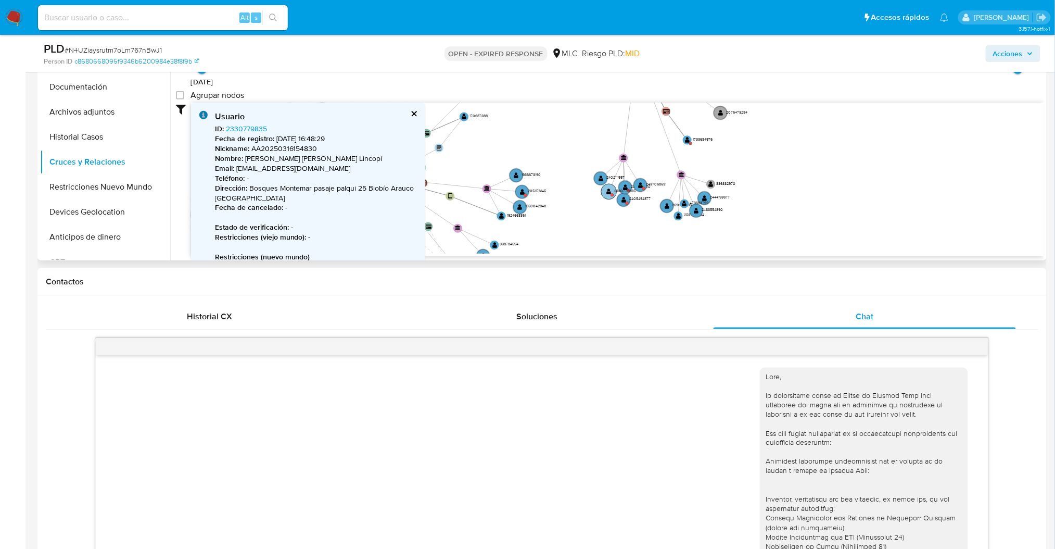
click at [608, 192] on text "" at bounding box center [609, 191] width 5 height 7
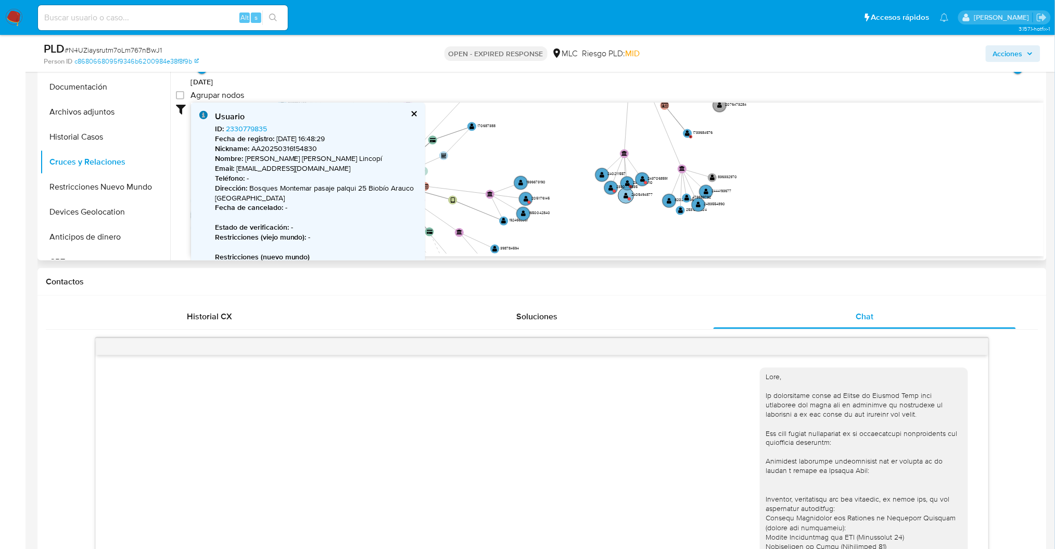
click at [629, 198] on circle at bounding box center [629, 198] width 3 height 3
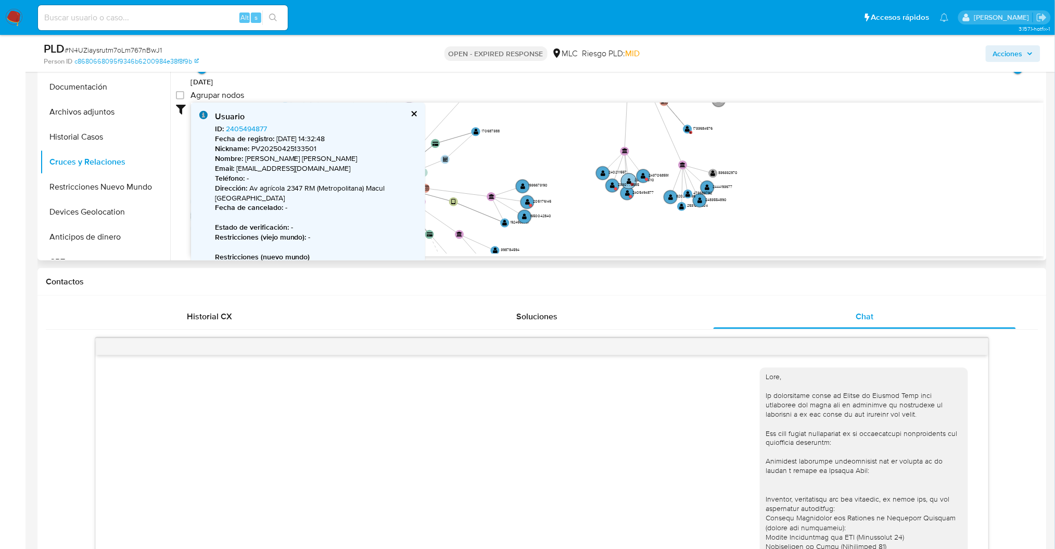
click at [631, 175] on circle at bounding box center [629, 181] width 16 height 16
click at [627, 198] on circle at bounding box center [628, 191] width 16 height 16
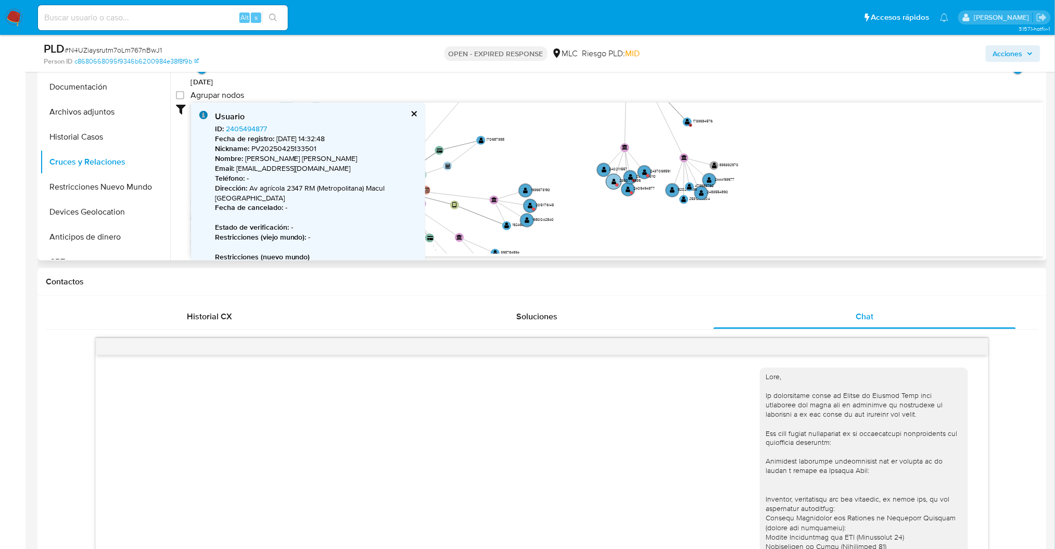
click at [616, 184] on circle at bounding box center [617, 184] width 3 height 3
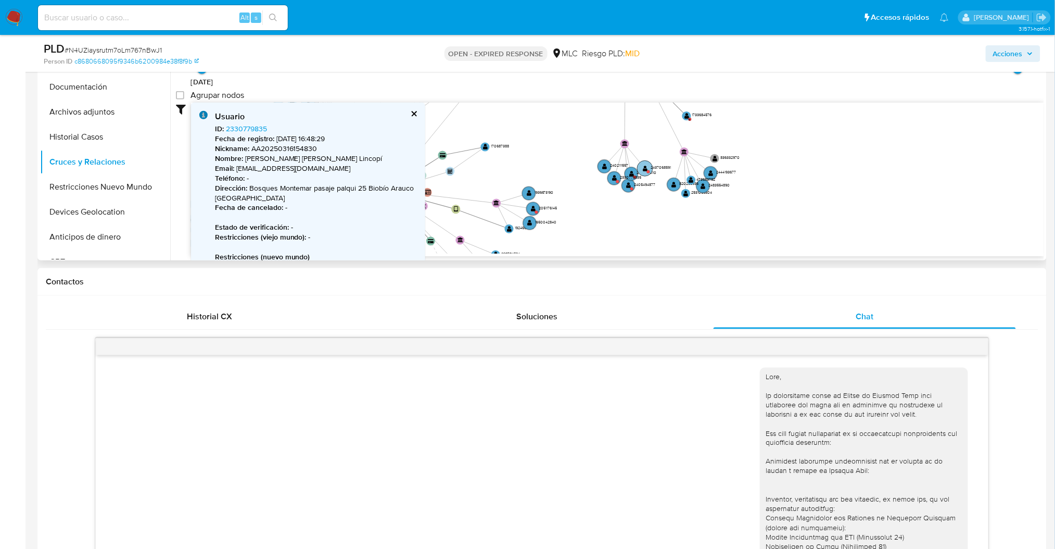
click at [640, 172] on circle at bounding box center [645, 168] width 16 height 16
click at [629, 173] on text "2330779835" at bounding box center [630, 174] width 21 height 6
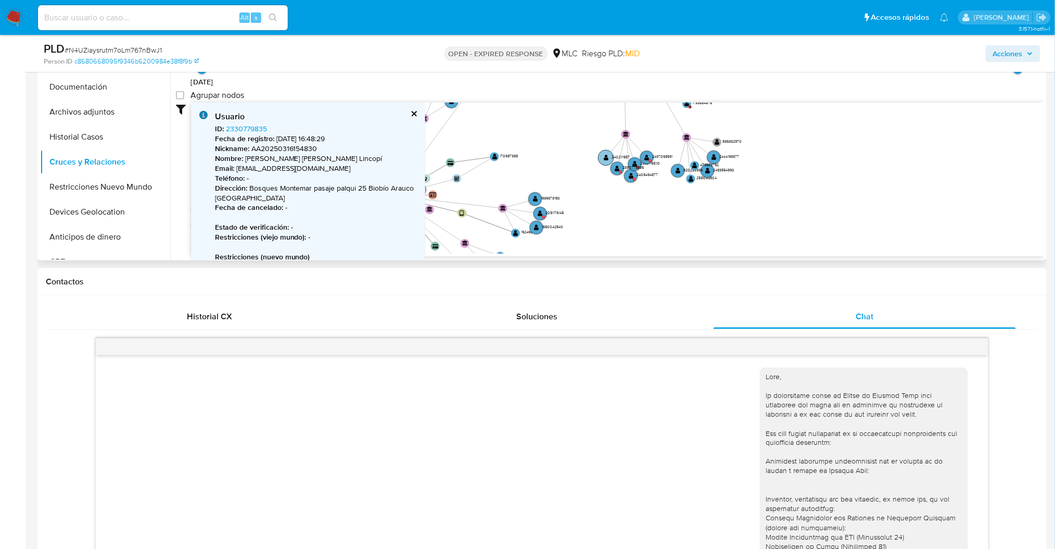
click at [609, 157] on circle at bounding box center [606, 158] width 16 height 16
click at [613, 167] on circle at bounding box center [617, 167] width 16 height 16
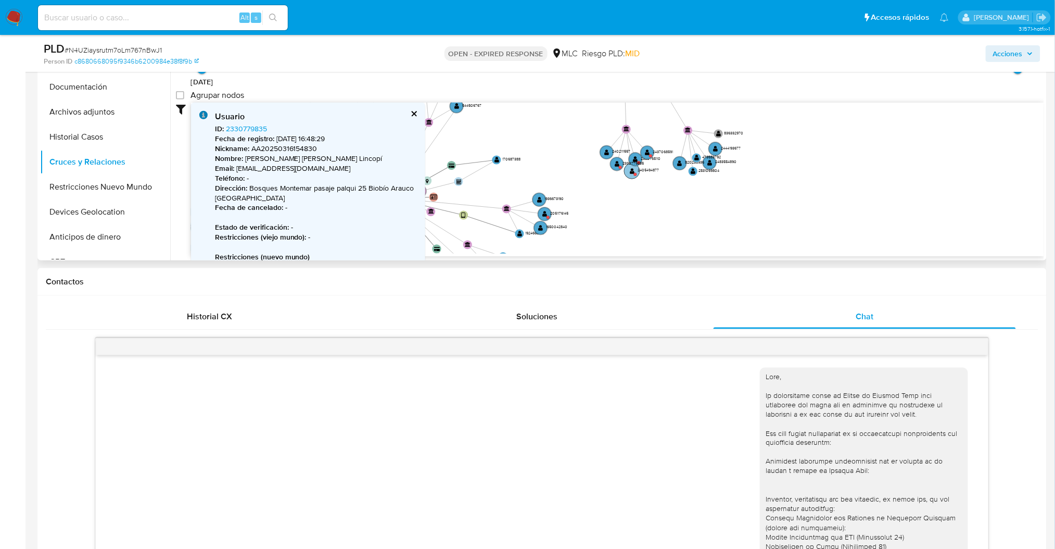
click at [627, 170] on circle at bounding box center [632, 171] width 16 height 16
click at [643, 155] on circle at bounding box center [649, 150] width 16 height 16
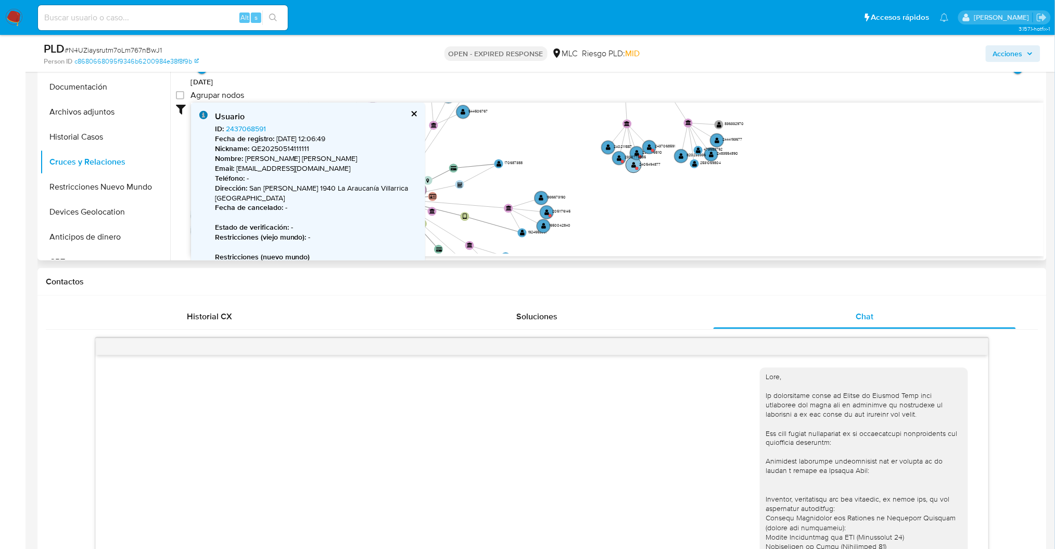
click at [636, 163] on circle at bounding box center [634, 165] width 16 height 16
click at [638, 155] on text "2330779835" at bounding box center [635, 155] width 21 height 6
click at [654, 142] on circle at bounding box center [650, 143] width 16 height 16
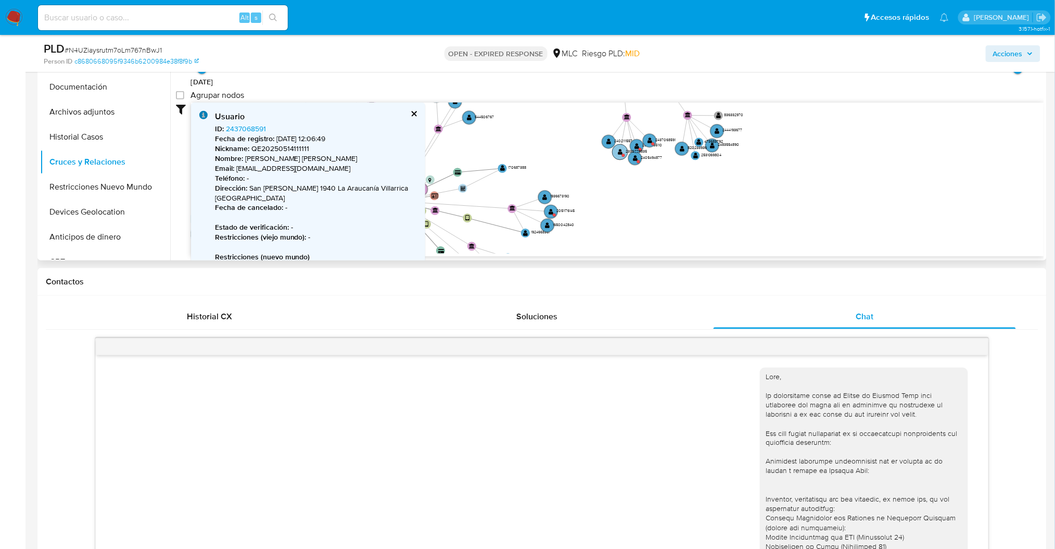
click at [619, 158] on circle at bounding box center [621, 152] width 16 height 16
click at [631, 153] on circle at bounding box center [636, 156] width 16 height 16
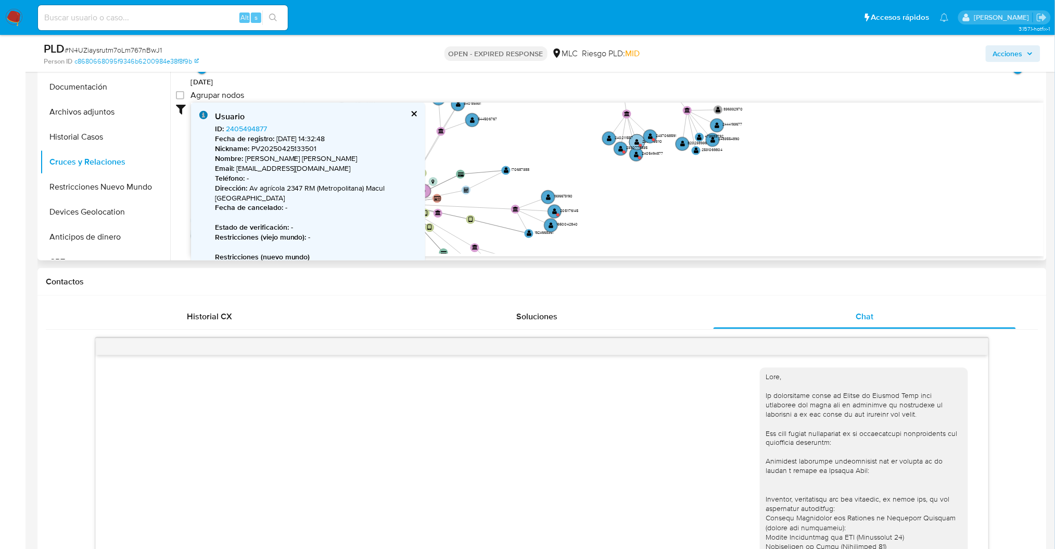
click at [637, 144] on text "" at bounding box center [637, 141] width 5 height 7
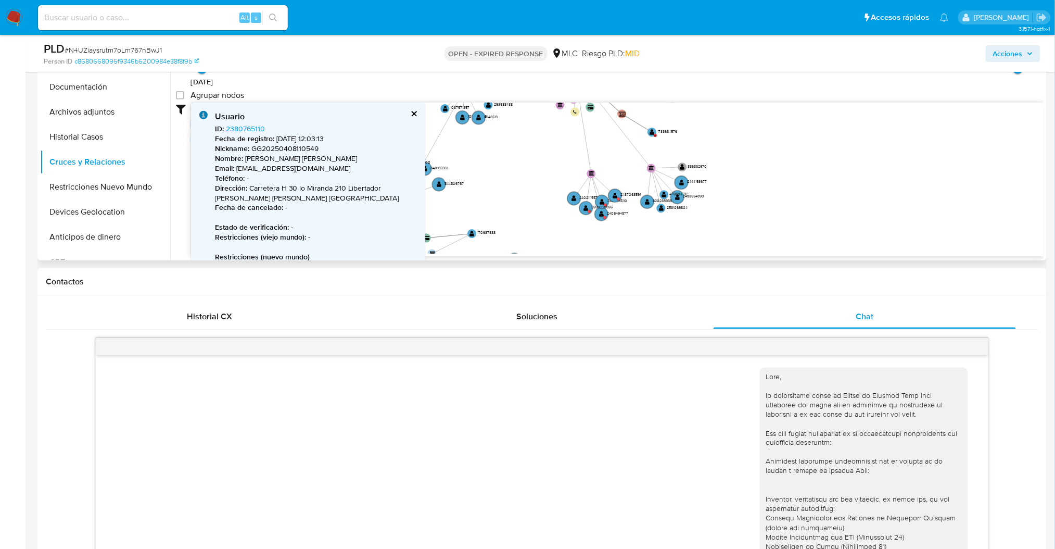
drag, startPoint x: 753, startPoint y: 144, endPoint x: 715, endPoint y: 242, distance: 105.3
click at [714, 242] on icon "device-66a53f9a90af817f93bda934  user-1918382235  1918382235 device-681fc349d…" at bounding box center [617, 178] width 853 height 151
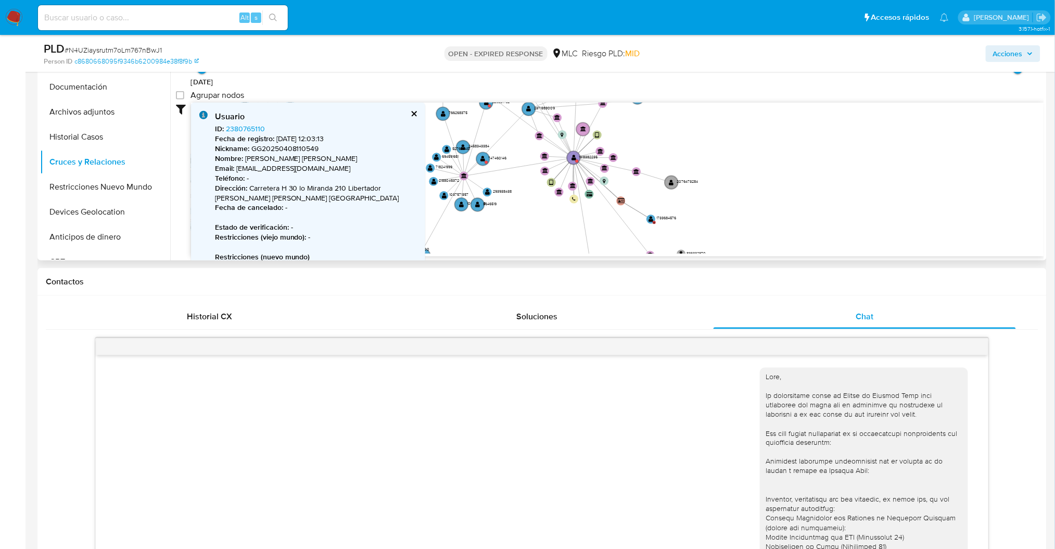
drag, startPoint x: 751, startPoint y: 158, endPoint x: 760, endPoint y: 202, distance: 45.7
click at [760, 202] on icon "device-66a53f9a90af817f93bda934  user-1918382235  1918382235 device-681fc349d…" at bounding box center [617, 178] width 853 height 151
click at [574, 162] on circle at bounding box center [574, 158] width 16 height 16
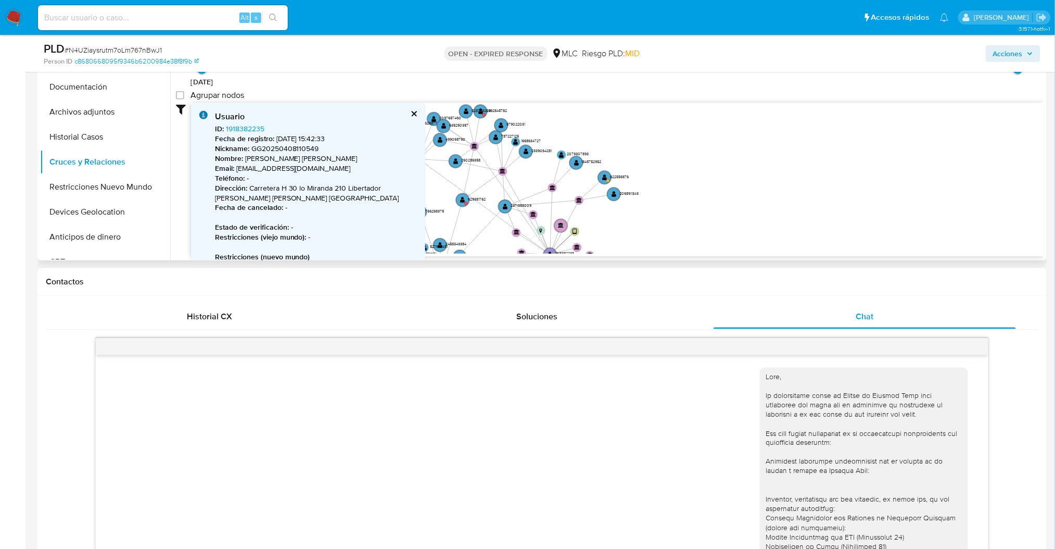
drag, startPoint x: 677, startPoint y: 140, endPoint x: 655, endPoint y: 239, distance: 101.2
click at [655, 239] on icon "device-66a53f9a90af817f93bda934  user-1918382235  1918382235 device-681fc349d…" at bounding box center [617, 178] width 853 height 151
click at [606, 172] on circle at bounding box center [605, 177] width 16 height 16
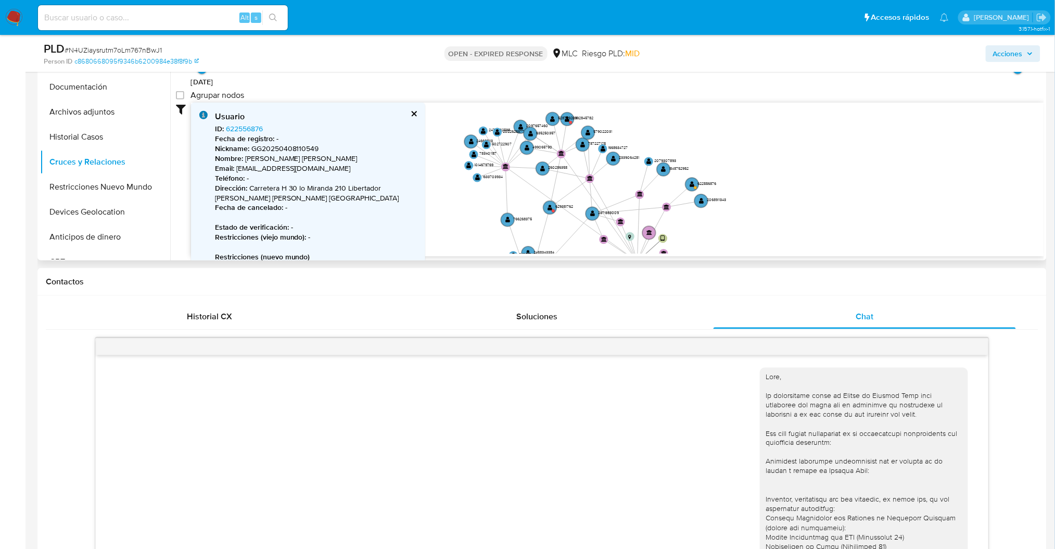
drag, startPoint x: 676, startPoint y: 156, endPoint x: 729, endPoint y: 183, distance: 60.1
click at [735, 182] on icon "device-66a53f9a90af817f93bda934  user-1918382235  1918382235 device-681fc349d…" at bounding box center [617, 178] width 853 height 151
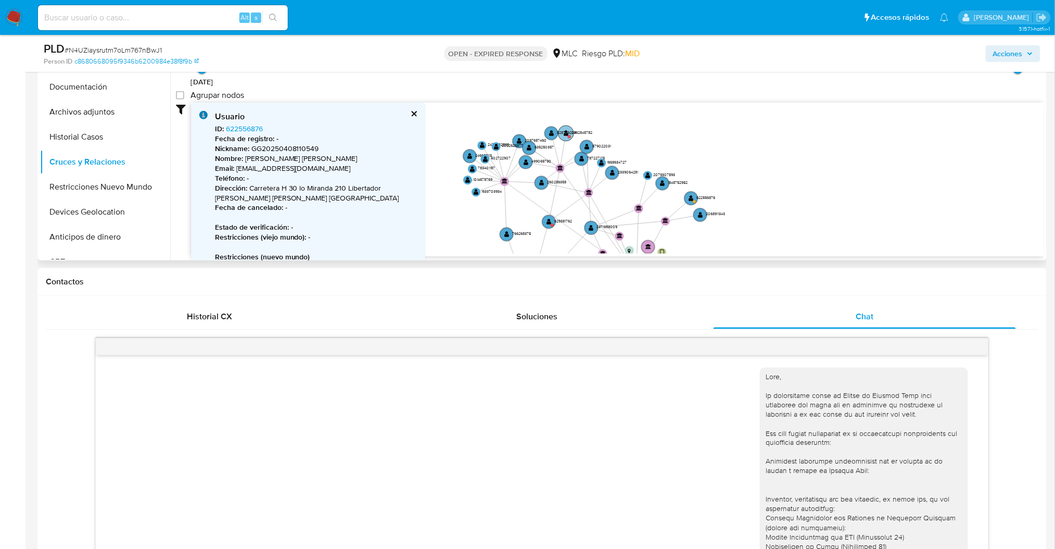
click at [567, 135] on text "" at bounding box center [566, 133] width 5 height 7
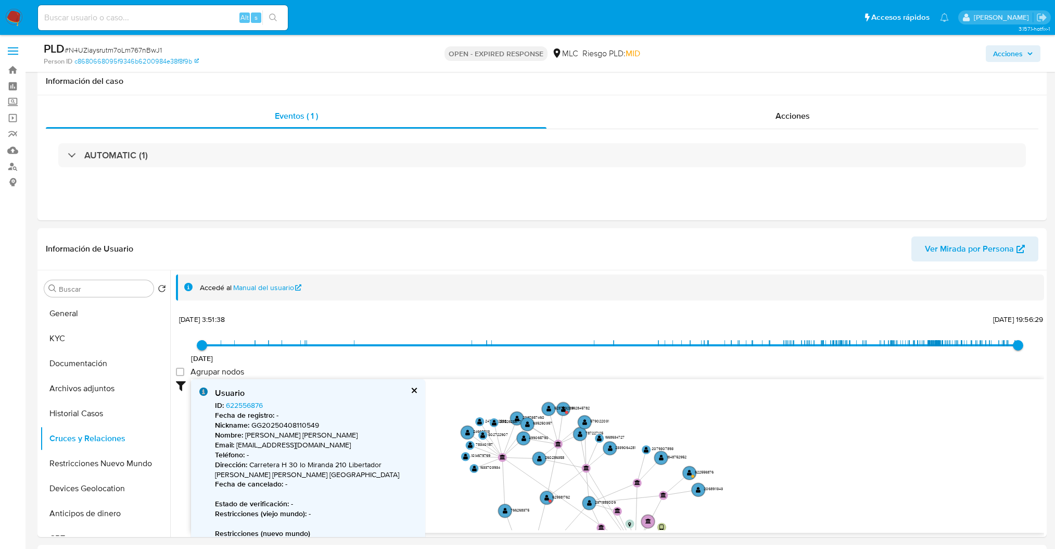
select select "10"
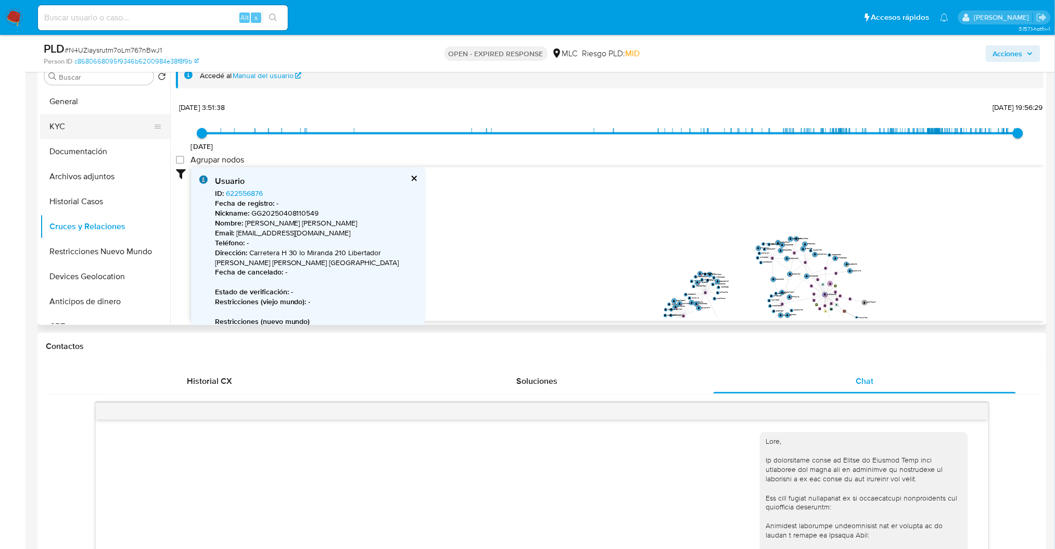
scroll to position [137, 0]
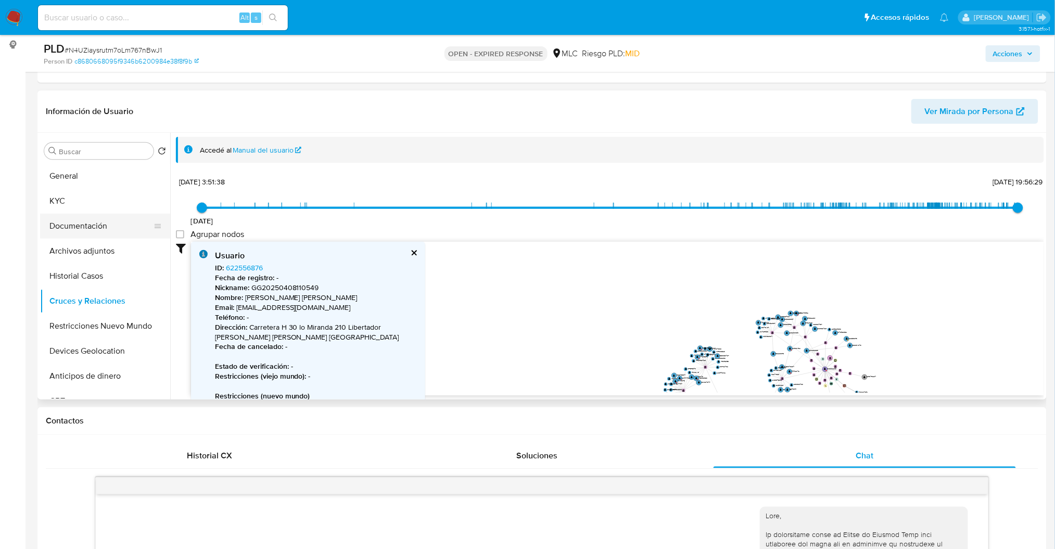
click at [143, 225] on button "Documentación" at bounding box center [101, 225] width 122 height 25
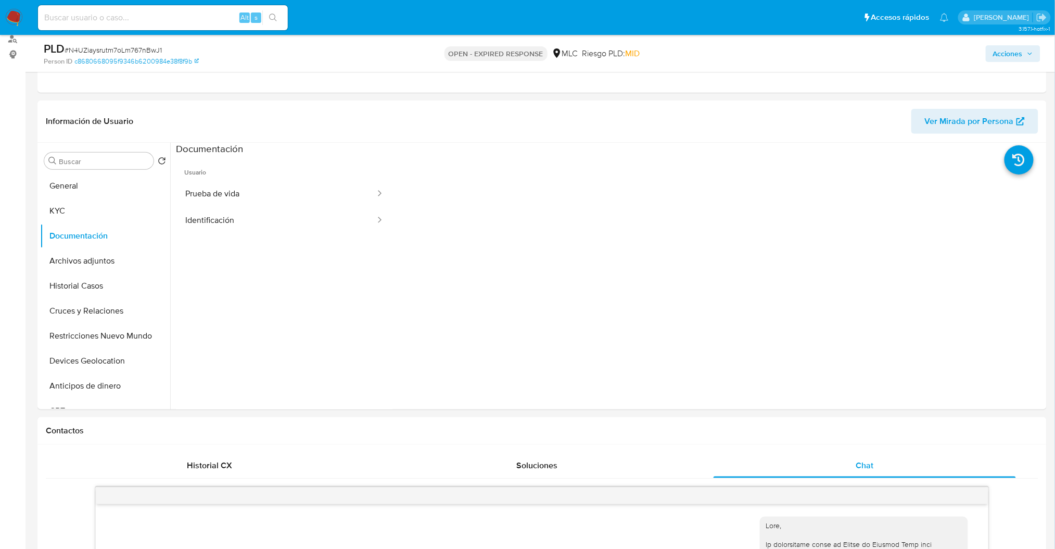
scroll to position [121, 0]
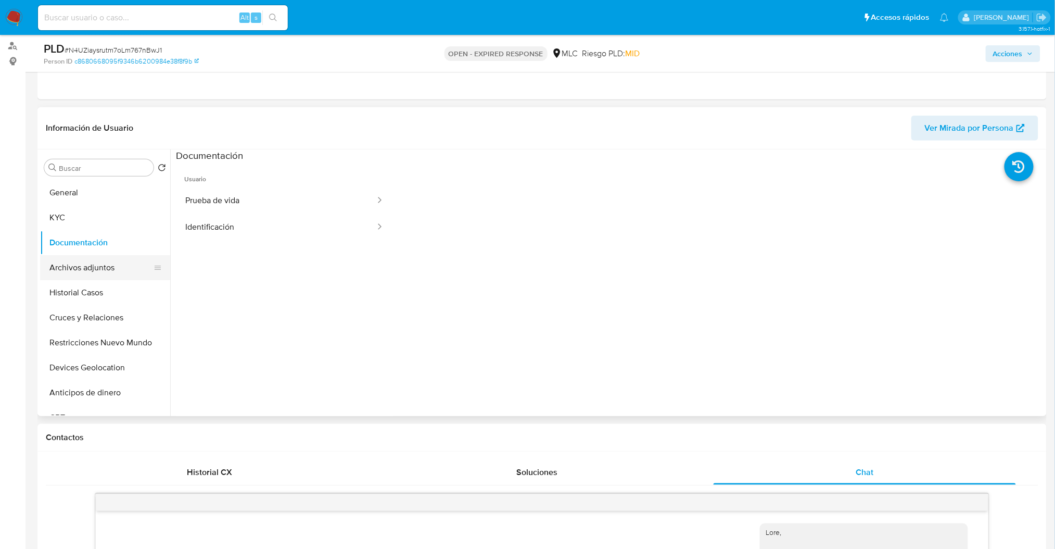
click at [62, 264] on button "Archivos adjuntos" at bounding box center [101, 267] width 122 height 25
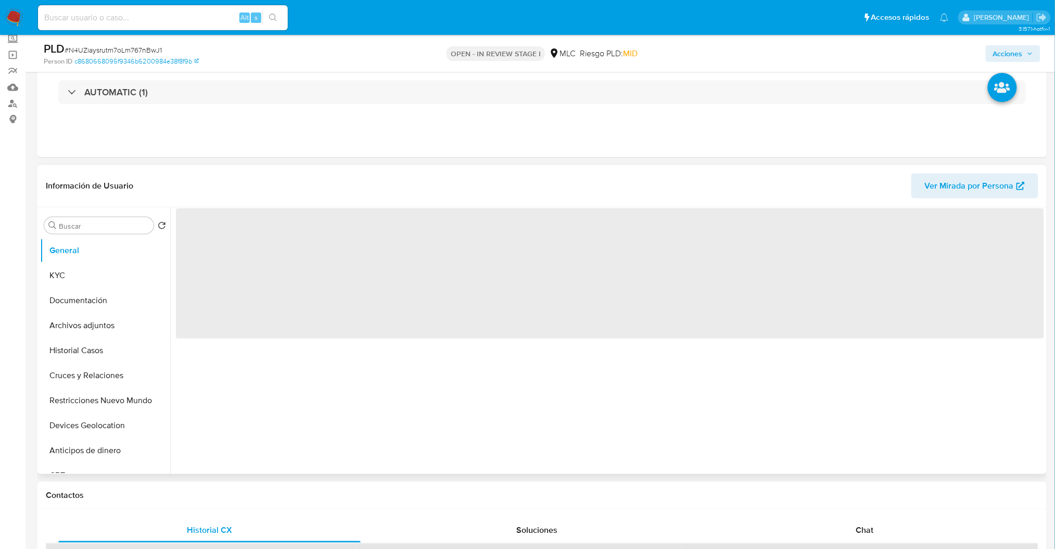
scroll to position [138, 0]
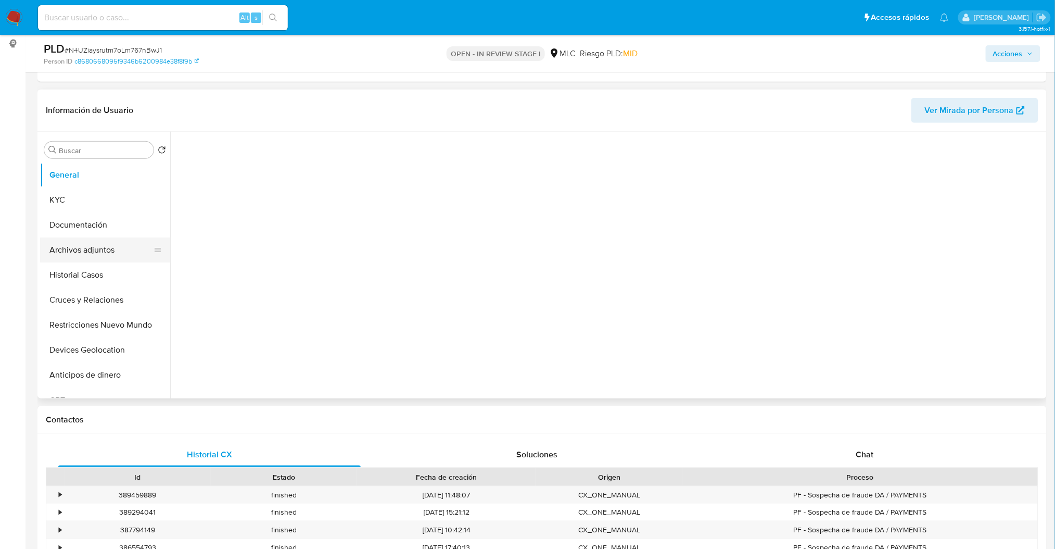
select select "10"
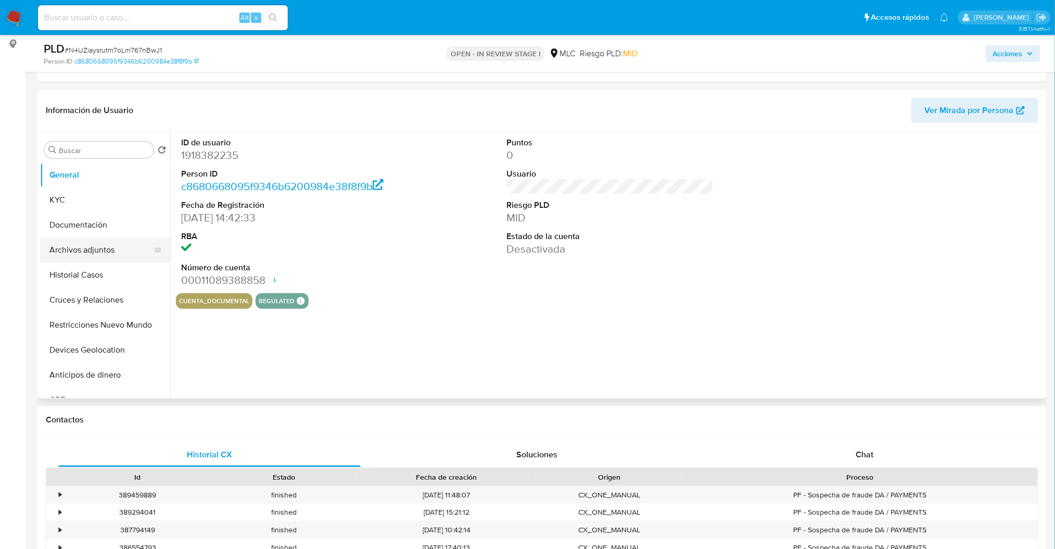
click at [112, 252] on button "Archivos adjuntos" at bounding box center [101, 249] width 122 height 25
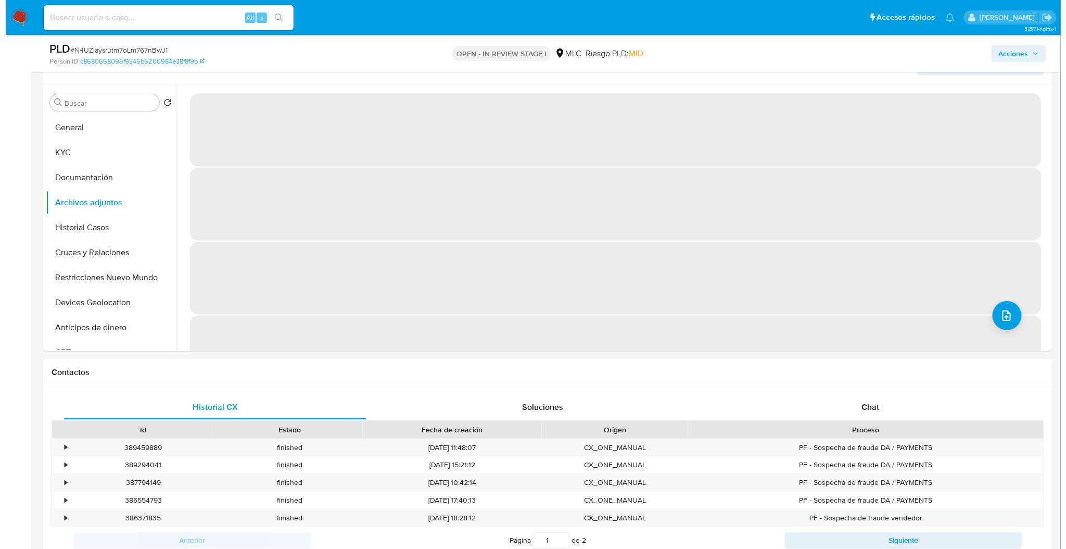
scroll to position [202, 0]
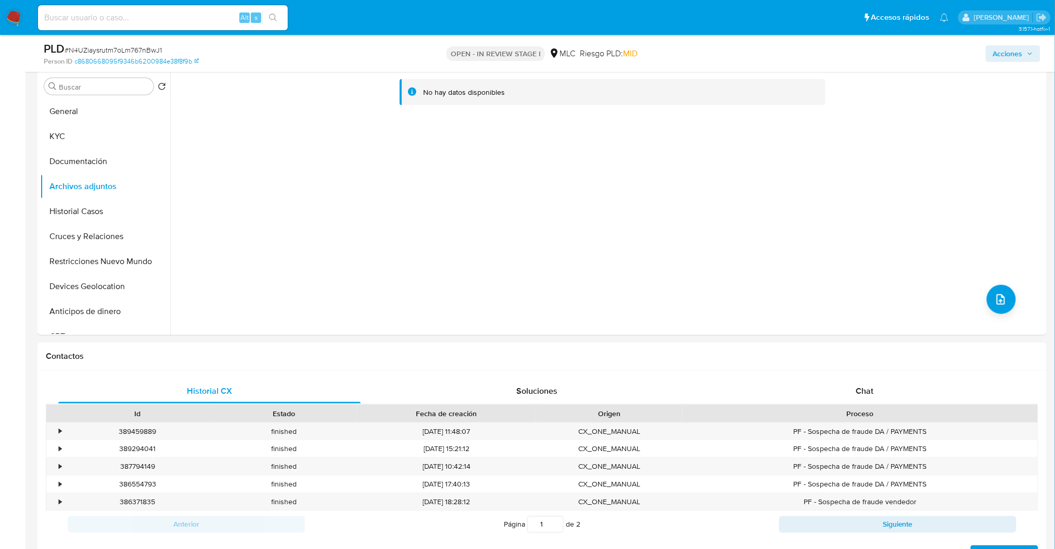
click at [986, 314] on div "No hay datos disponibles" at bounding box center [607, 201] width 874 height 266
click at [987, 306] on button "upload-file" at bounding box center [1001, 299] width 29 height 29
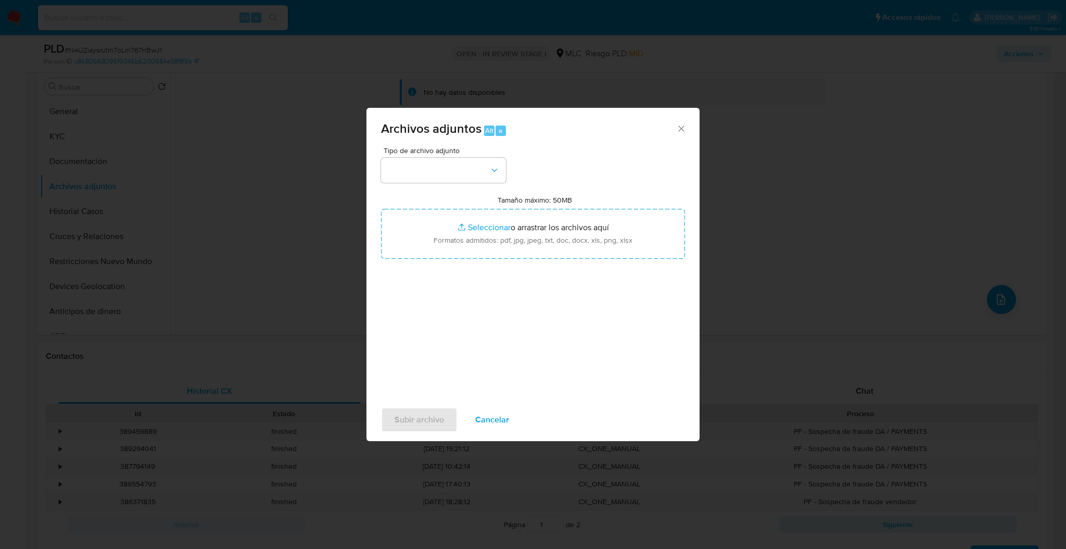
click at [430, 154] on span "Tipo de archivo adjunto" at bounding box center [446, 150] width 125 height 7
click at [460, 175] on button "button" at bounding box center [443, 170] width 125 height 25
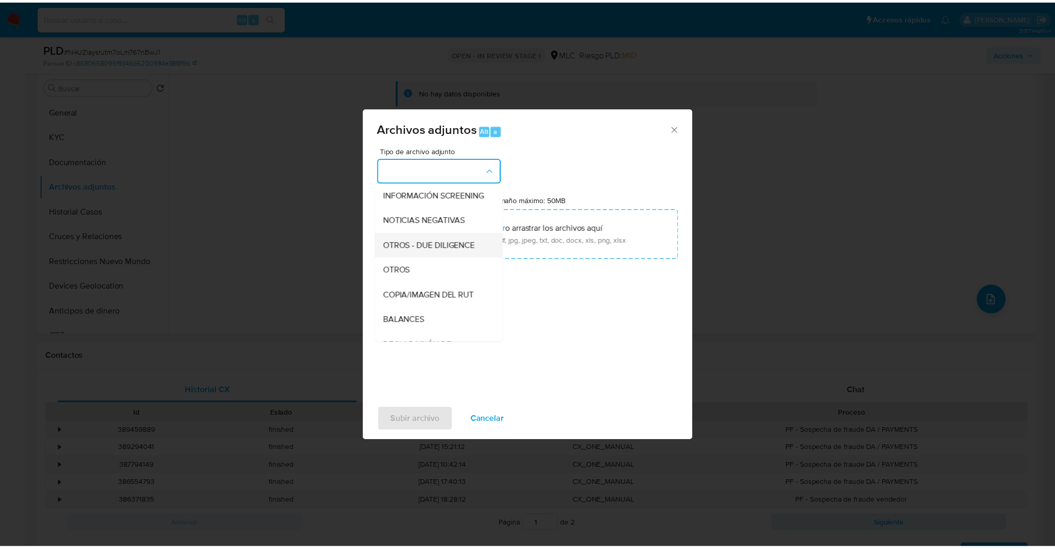
scroll to position [108, 0]
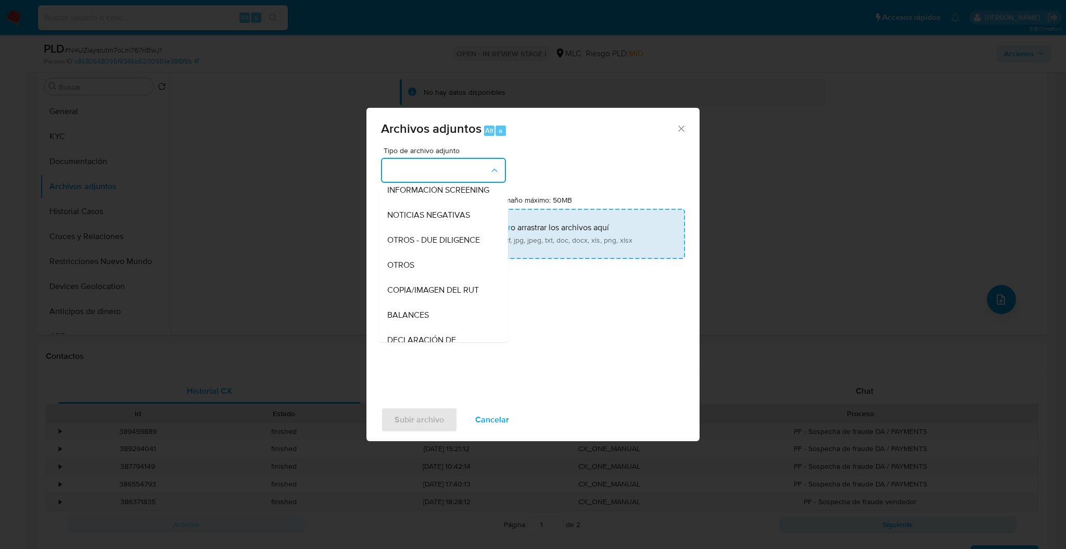
drag, startPoint x: 436, startPoint y: 274, endPoint x: 463, endPoint y: 238, distance: 45.1
click at [438, 272] on div "OTROS" at bounding box center [440, 264] width 106 height 25
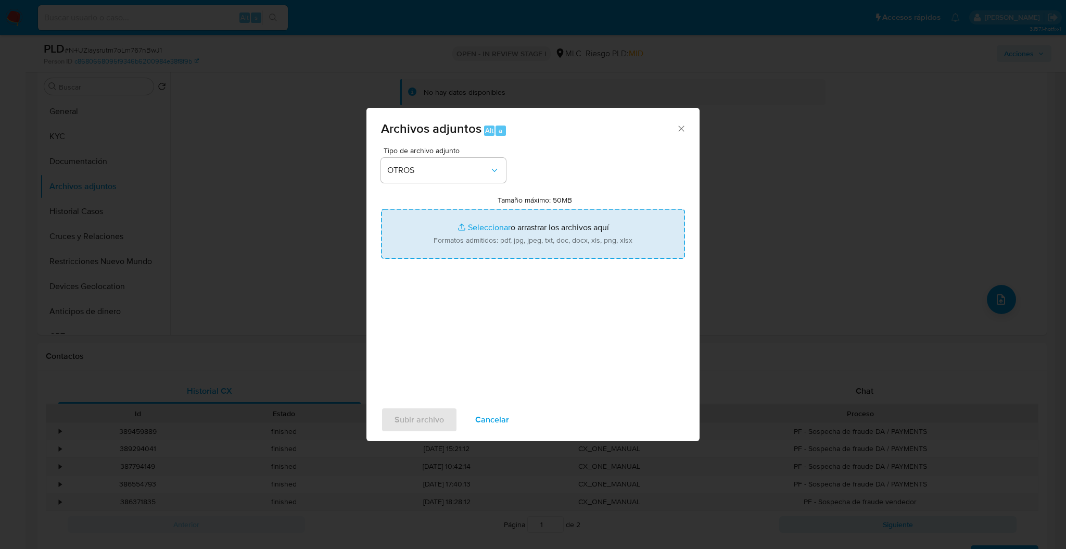
click at [463, 237] on input "Tamaño máximo: 50MB Seleccionar archivos" at bounding box center [533, 234] width 304 height 50
click at [508, 247] on input "Tamaño máximo: 50MB Seleccionar archivos" at bounding box center [533, 234] width 304 height 50
type input "C:\fakepath\Case Log - 1918382235.pdf"
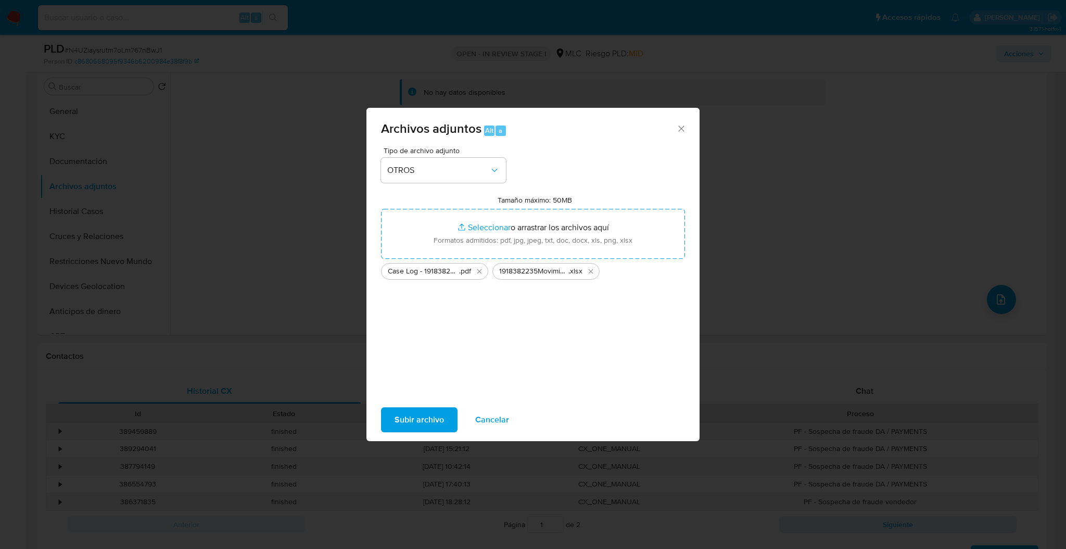
click at [428, 426] on span "Subir archivo" at bounding box center [418, 419] width 49 height 23
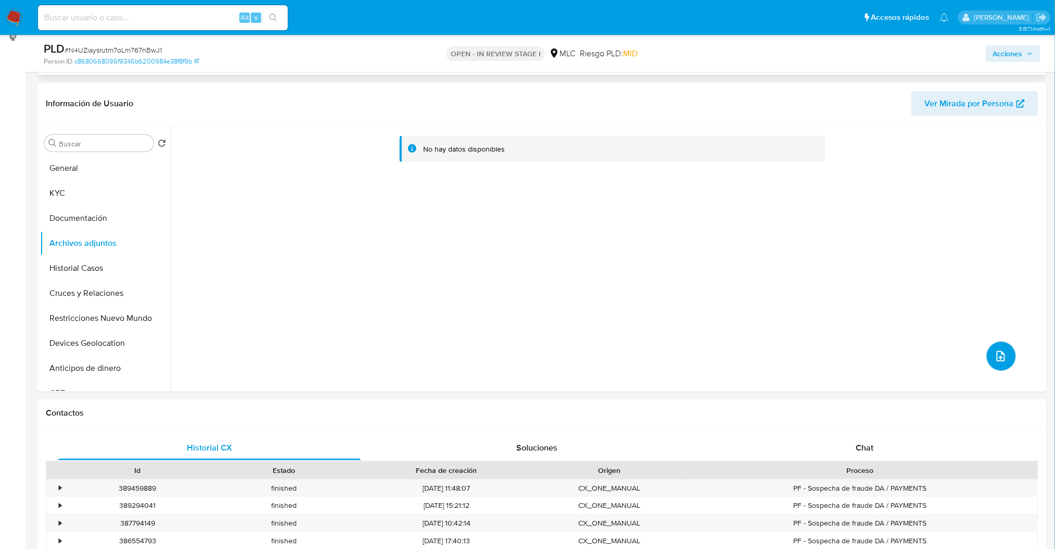
scroll to position [63, 0]
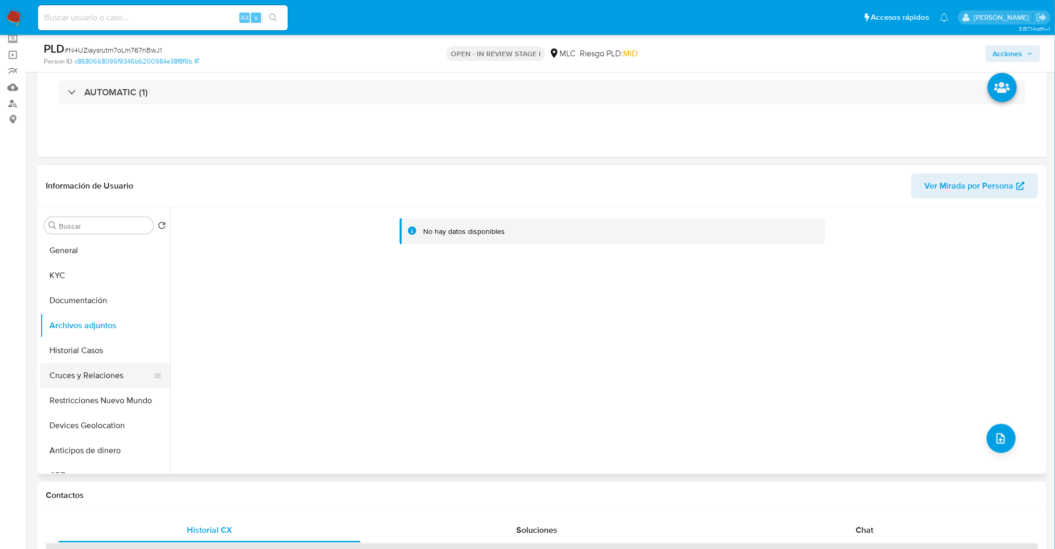
click at [108, 363] on button "Cruces y Relaciones" at bounding box center [101, 375] width 122 height 25
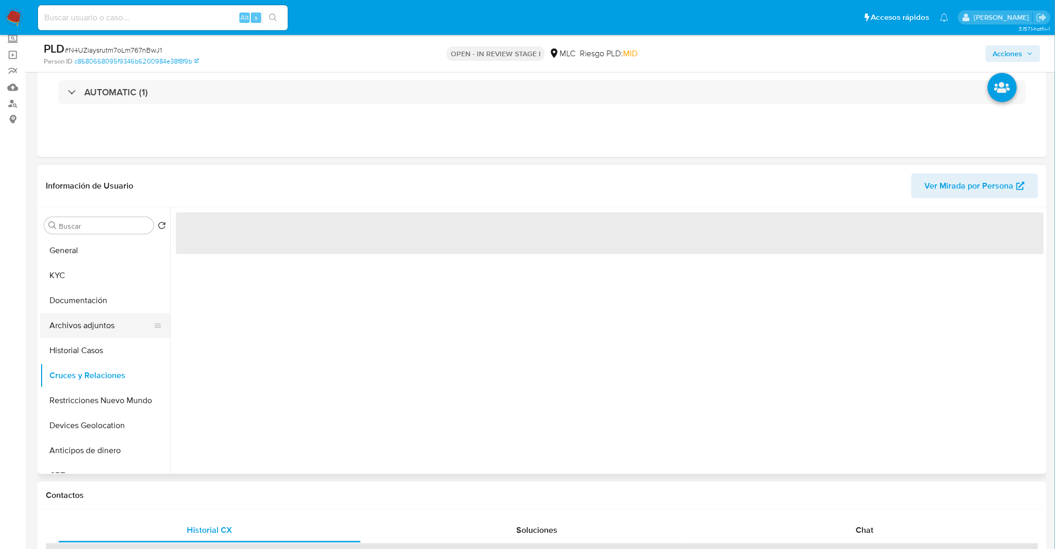
click at [101, 333] on button "Archivos adjuntos" at bounding box center [101, 325] width 122 height 25
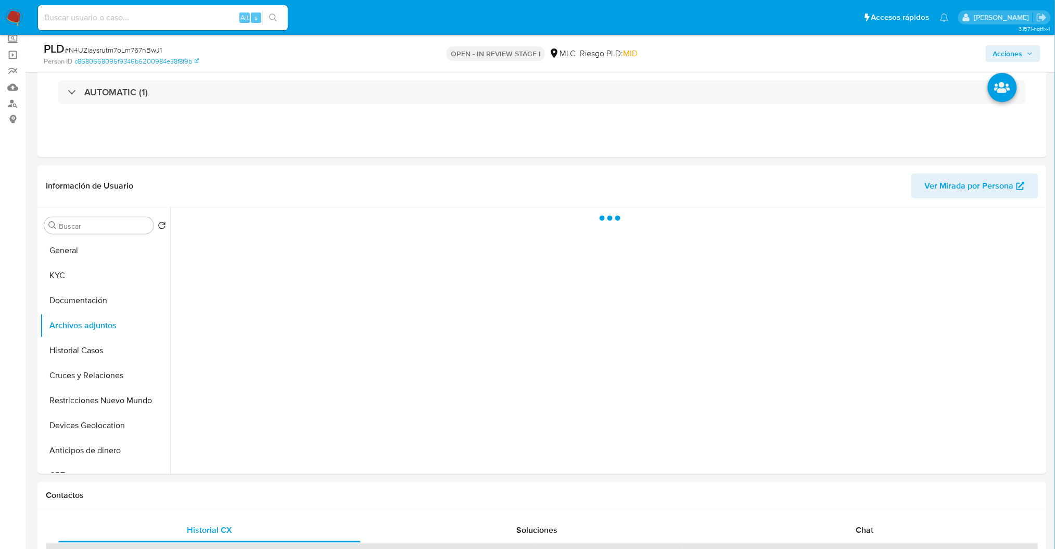
click at [1015, 50] on span "Acciones" at bounding box center [1008, 53] width 30 height 17
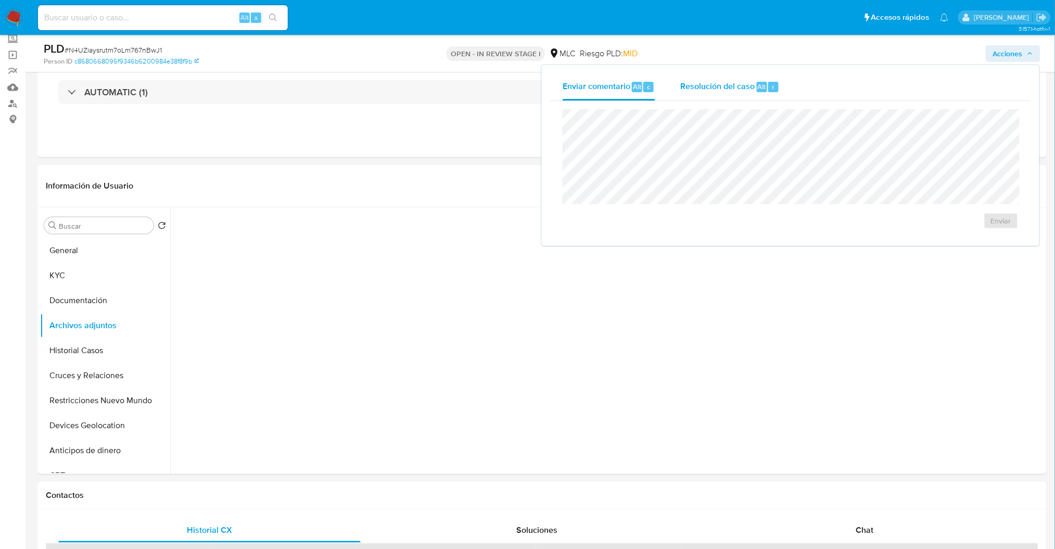
click at [696, 101] on div "Enviar" at bounding box center [790, 169] width 481 height 136
click at [697, 96] on div "Resolución del caso Alt r" at bounding box center [729, 86] width 99 height 27
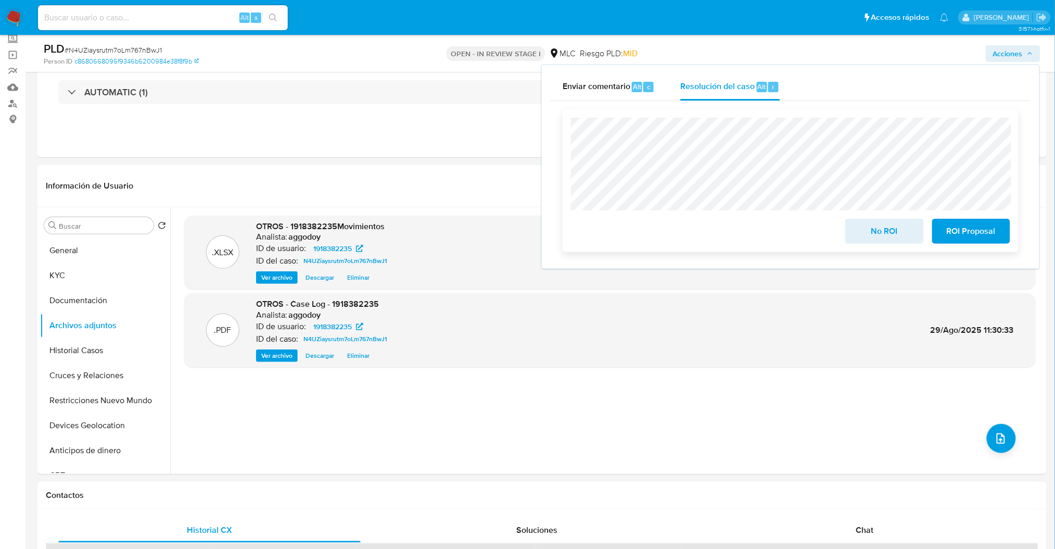
click at [986, 238] on span "ROI Proposal" at bounding box center [971, 231] width 51 height 23
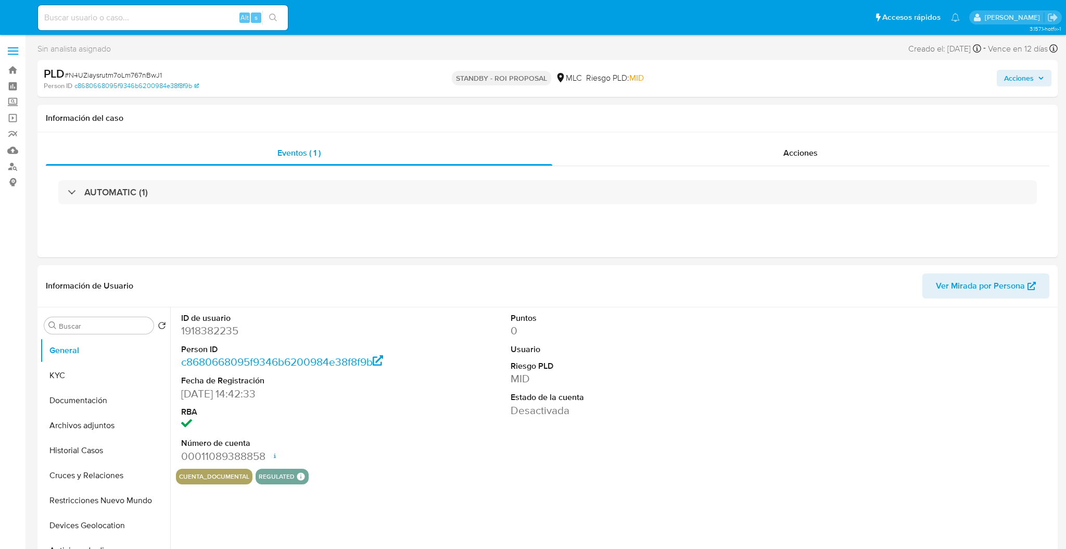
select select "10"
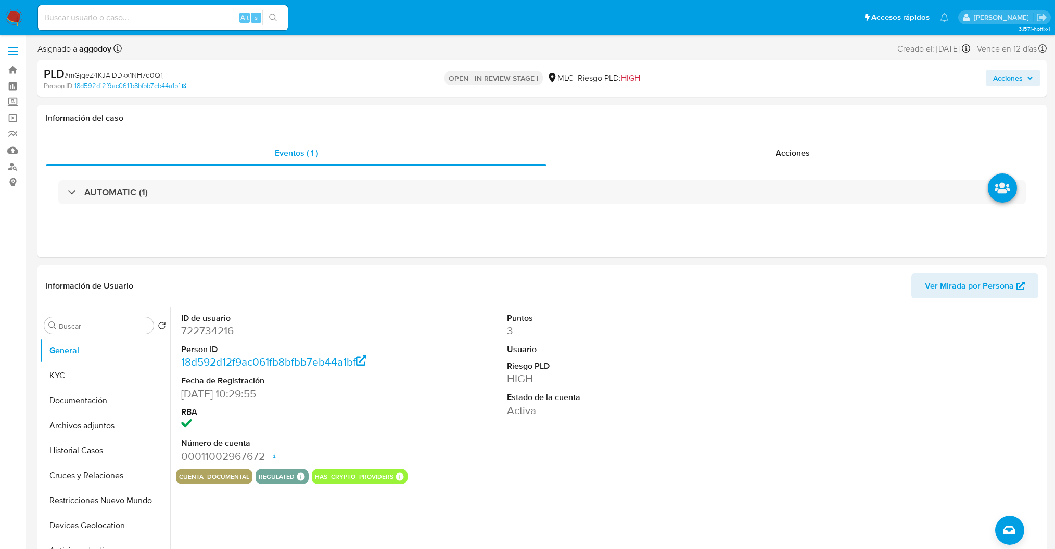
select select "10"
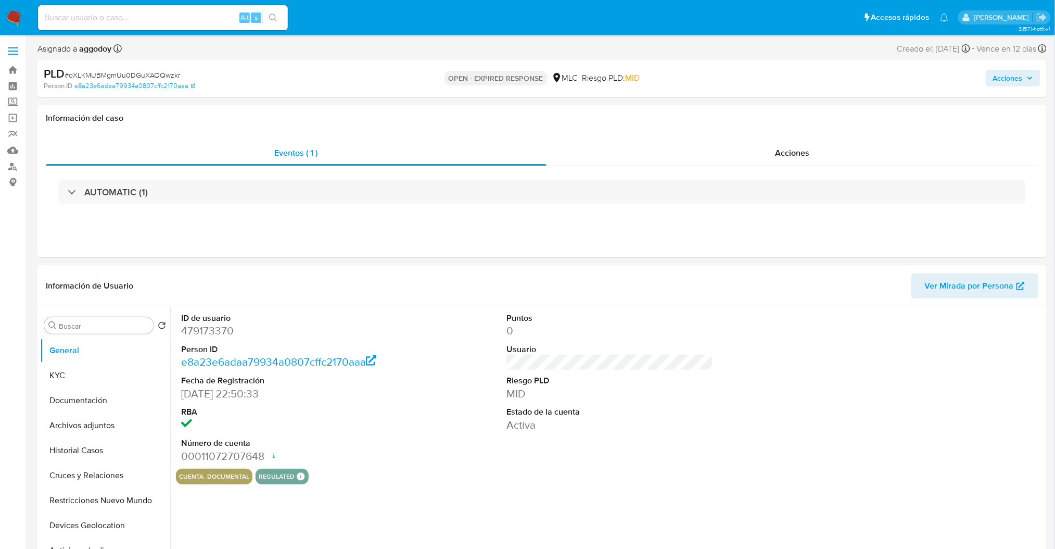
select select "10"
click at [83, 381] on button "KYC" at bounding box center [101, 375] width 122 height 25
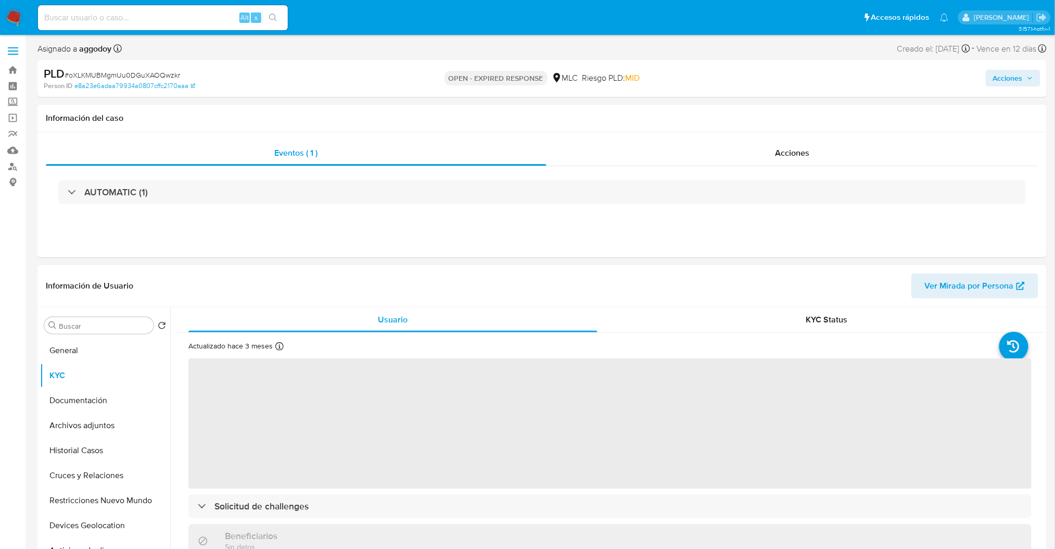
click at [148, 79] on span "# oXLKMUBMgmUu0DGuXAOQwzkr" at bounding box center [123, 75] width 116 height 10
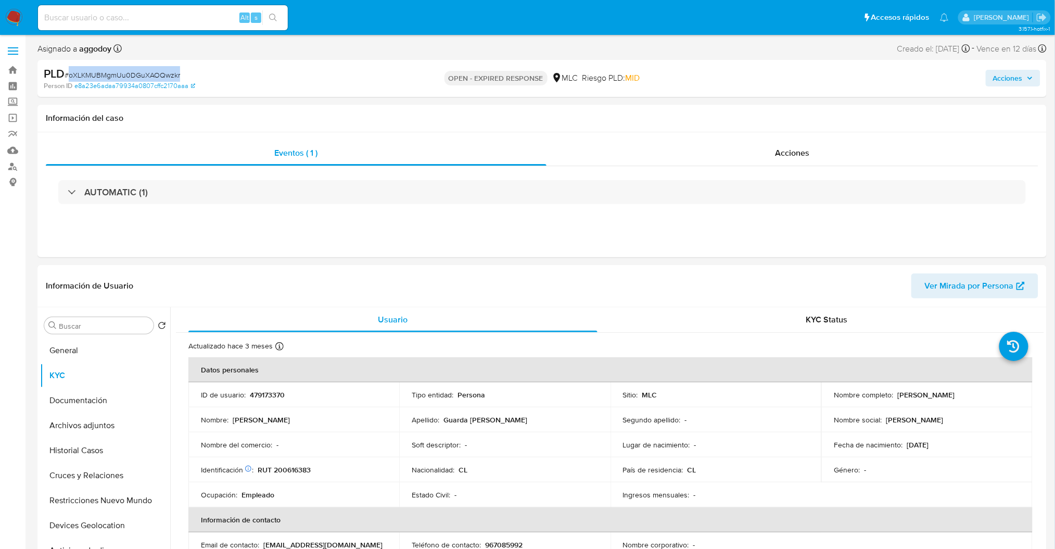
copy span "oXLKMUBMgmUu0DGuXAOQwzkr"
drag, startPoint x: 261, startPoint y: 415, endPoint x: 286, endPoint y: 453, distance: 45.8
click at [261, 417] on p "[PERSON_NAME]" at bounding box center [261, 419] width 57 height 9
click at [288, 462] on td "Identificación Nº de serie: 105221113 : RUT 200616383" at bounding box center [293, 469] width 211 height 25
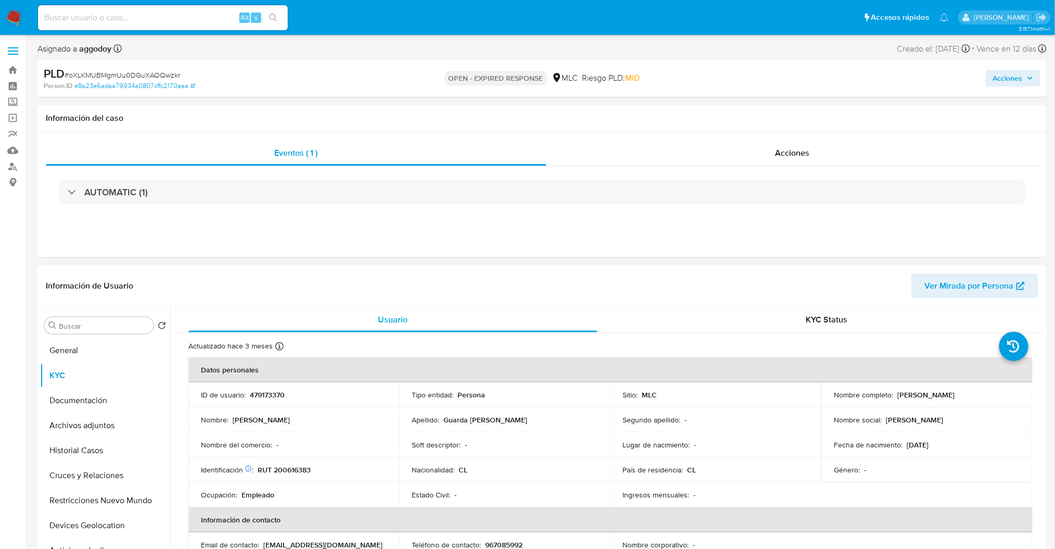
click at [292, 469] on p "RUT 200616383" at bounding box center [284, 469] width 53 height 9
copy p "200616383"
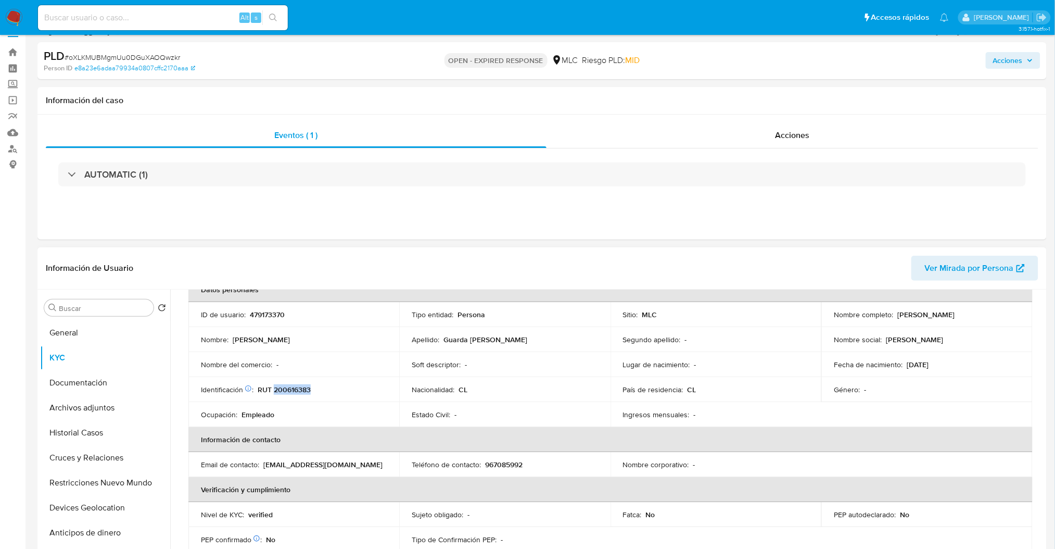
scroll to position [53, 0]
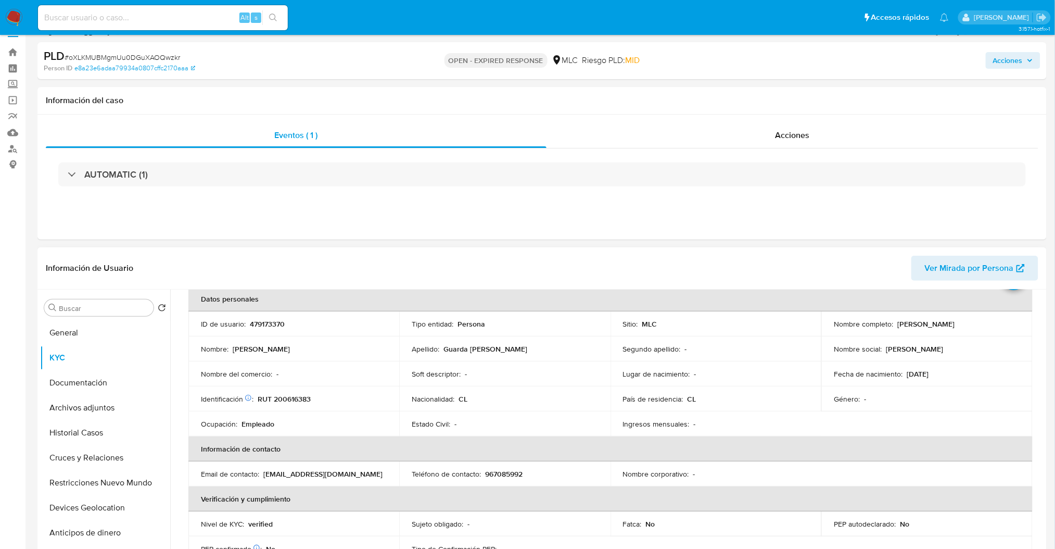
click at [247, 330] on td "ID de usuario : 479173370" at bounding box center [293, 323] width 211 height 25
click at [262, 317] on td "ID de usuario : 479173370" at bounding box center [293, 323] width 211 height 25
click at [264, 319] on p "479173370" at bounding box center [267, 323] width 35 height 9
copy p "479173370"
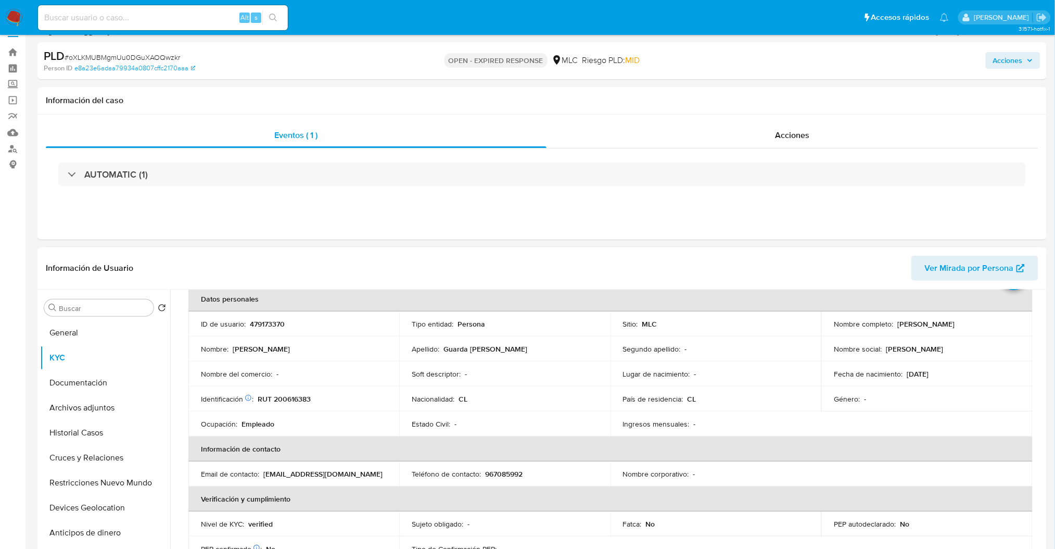
click at [296, 402] on p "RUT 200616383" at bounding box center [284, 398] width 53 height 9
copy p "200616383"
click at [270, 329] on td "ID de usuario : 479173370" at bounding box center [293, 323] width 211 height 25
click at [270, 325] on p "479173370" at bounding box center [267, 323] width 35 height 9
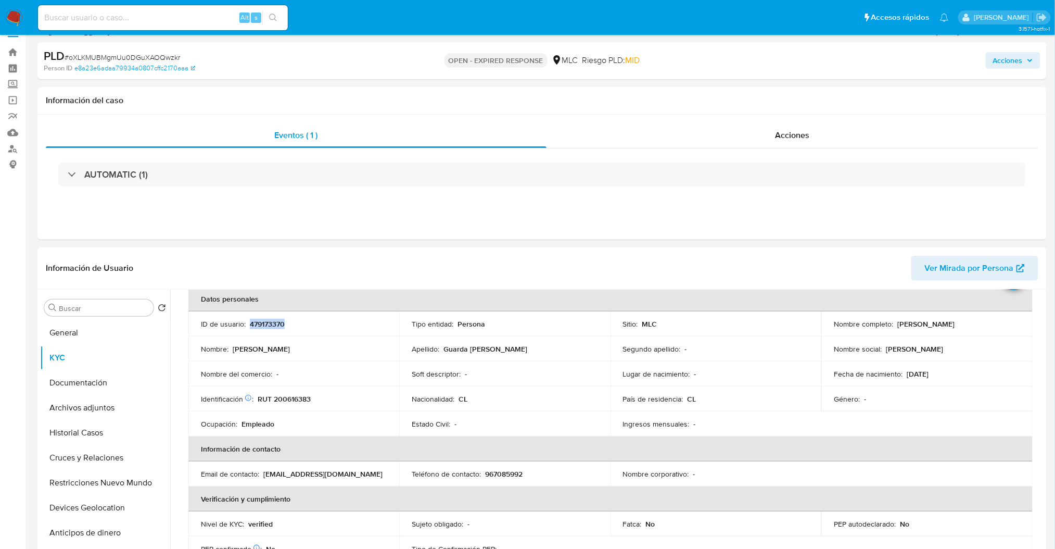
click at [270, 325] on p "479173370" at bounding box center [267, 323] width 35 height 9
copy p "479173370"
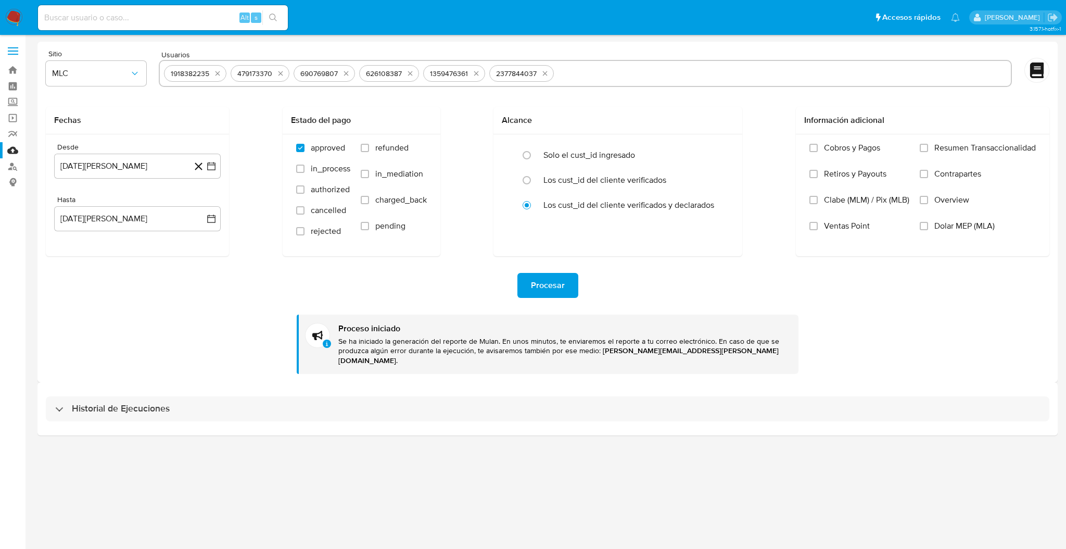
click at [224, 74] on div "1918382235" at bounding box center [195, 73] width 62 height 17
click at [219, 74] on icon "quitar 1918382235" at bounding box center [217, 73] width 8 height 8
click at [275, 74] on icon "quitar 690769807" at bounding box center [279, 73] width 8 height 8
click at [275, 74] on icon "quitar 626108387" at bounding box center [278, 73] width 8 height 8
click at [276, 74] on icon "quitar 1359476361" at bounding box center [280, 73] width 8 height 8
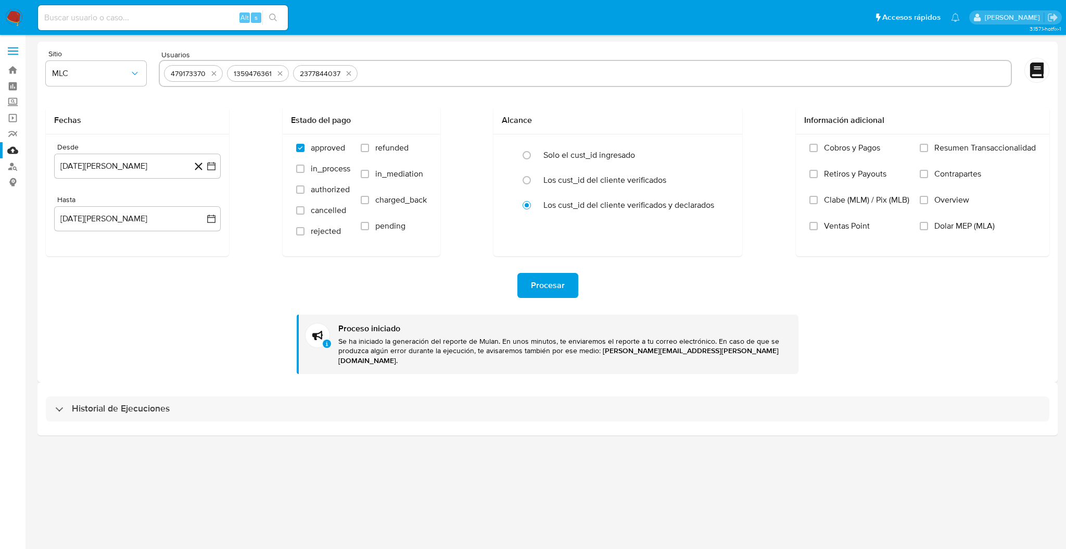
click at [296, 74] on div "2377844037" at bounding box center [320, 74] width 49 height 10
click at [279, 74] on icon "quitar 2377844037" at bounding box center [282, 73] width 8 height 8
click at [545, 277] on span "Procesar" at bounding box center [548, 285] width 34 height 23
click at [481, 315] on div "Proceso iniciado Se ha iniciado la generación del reporte de Mulan. En unos min…" at bounding box center [548, 343] width 502 height 59
click at [568, 277] on button "Procesar" at bounding box center [547, 285] width 61 height 25
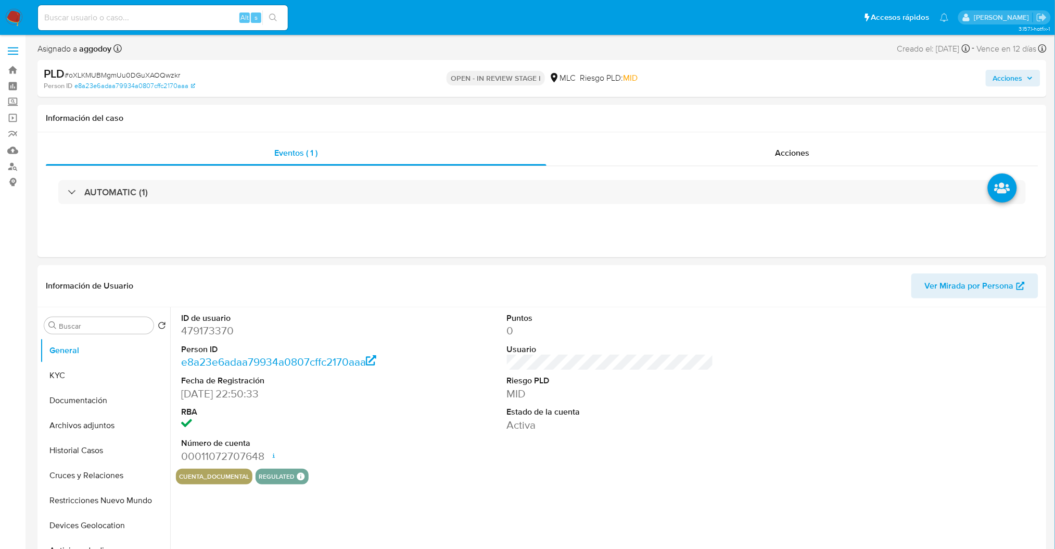
select select "10"
click at [201, 332] on dd "479173370" at bounding box center [284, 330] width 207 height 15
copy dd "479173370"
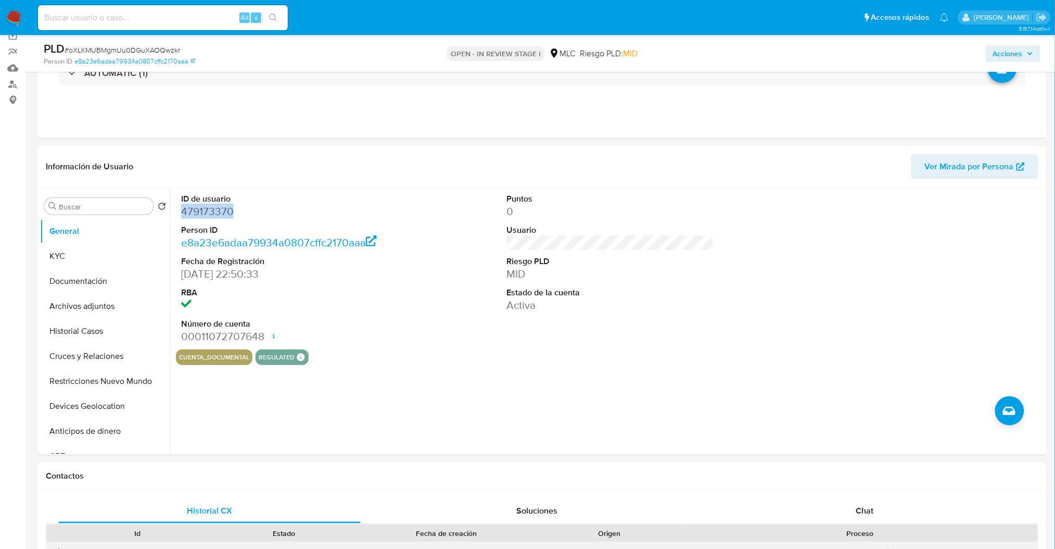
scroll to position [277, 0]
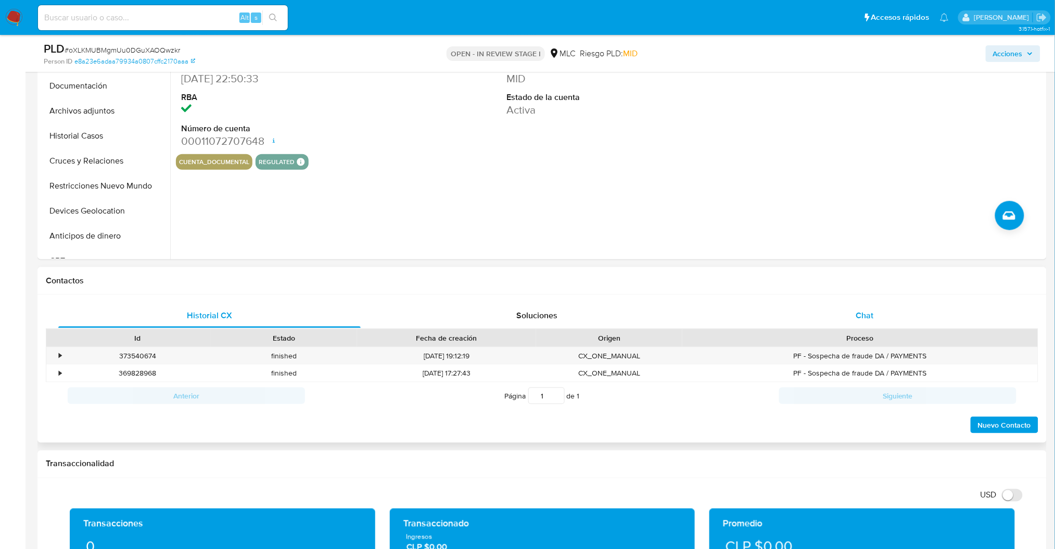
click at [868, 322] on div "Chat" at bounding box center [865, 315] width 302 height 25
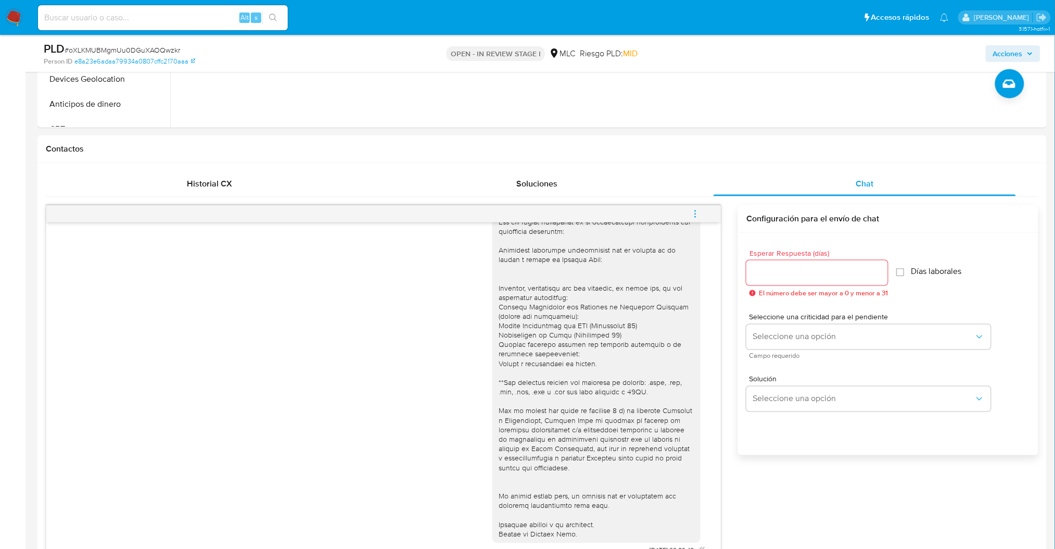
scroll to position [429, 0]
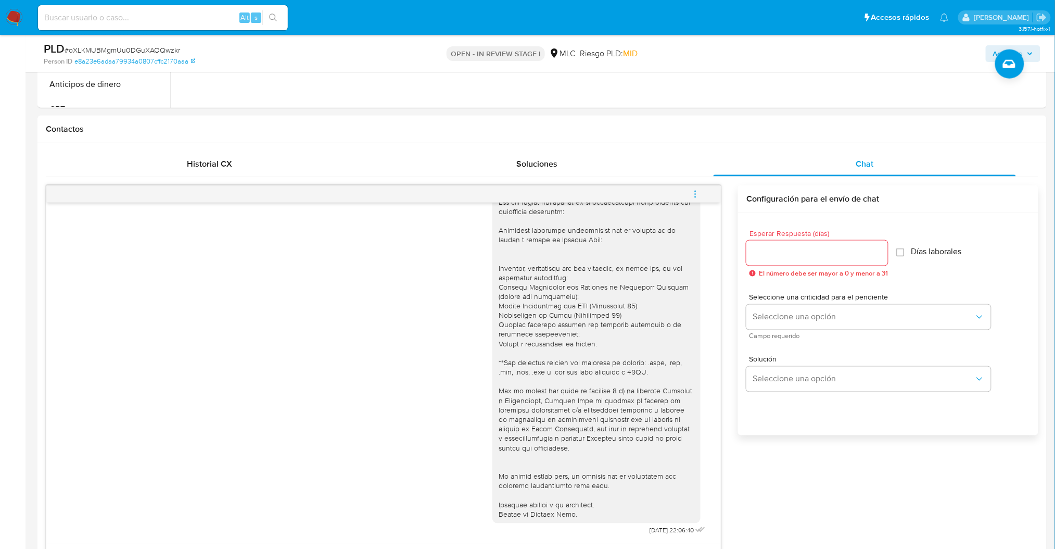
drag, startPoint x: 938, startPoint y: 84, endPoint x: 829, endPoint y: 20, distance: 126.9
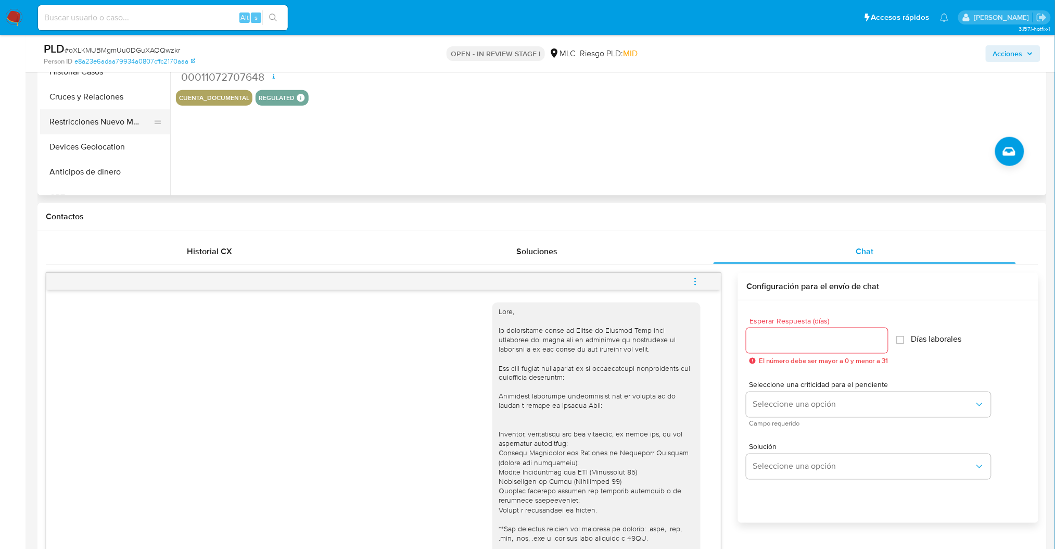
scroll to position [151, 0]
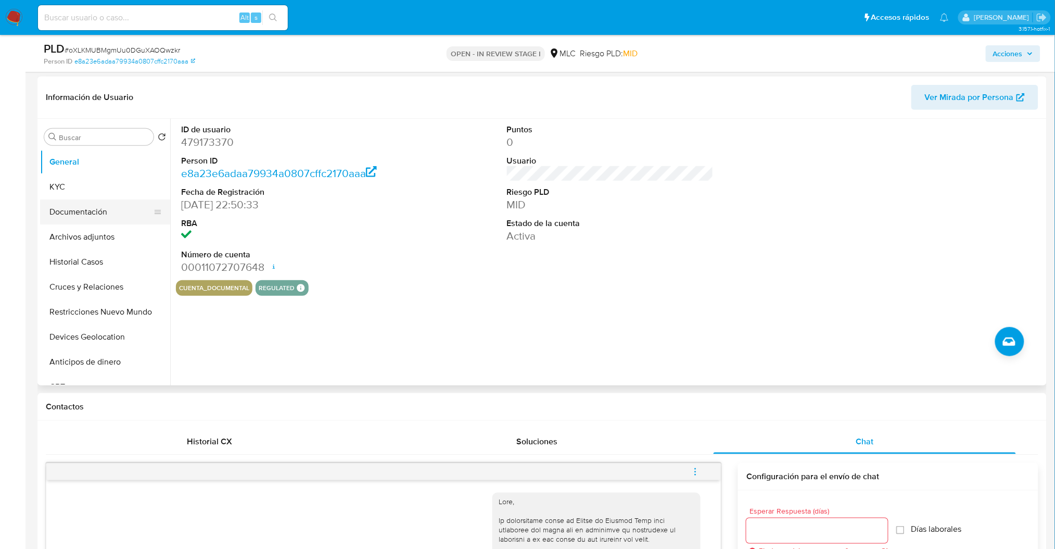
click at [84, 200] on button "Documentación" at bounding box center [101, 211] width 122 height 25
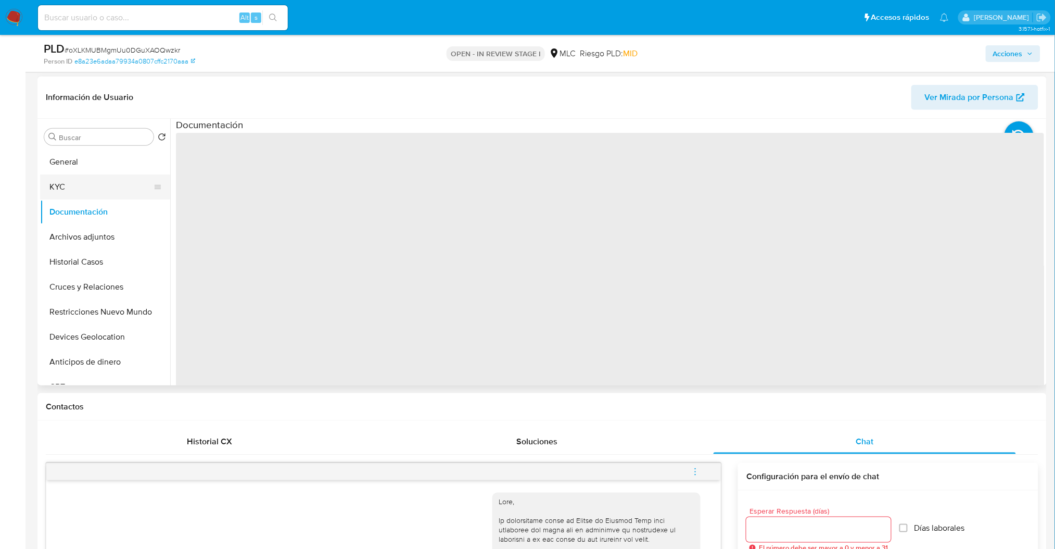
click at [82, 195] on button "KYC" at bounding box center [101, 186] width 122 height 25
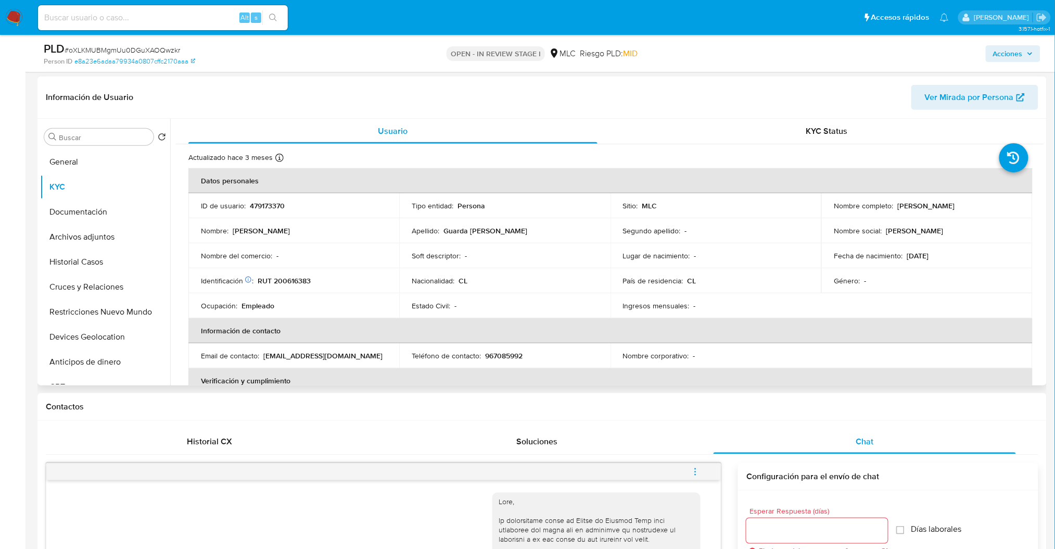
click at [284, 278] on p "RUT 200616383" at bounding box center [284, 280] width 53 height 9
copy p "200616383"
click at [272, 201] on p "479173370" at bounding box center [267, 205] width 35 height 9
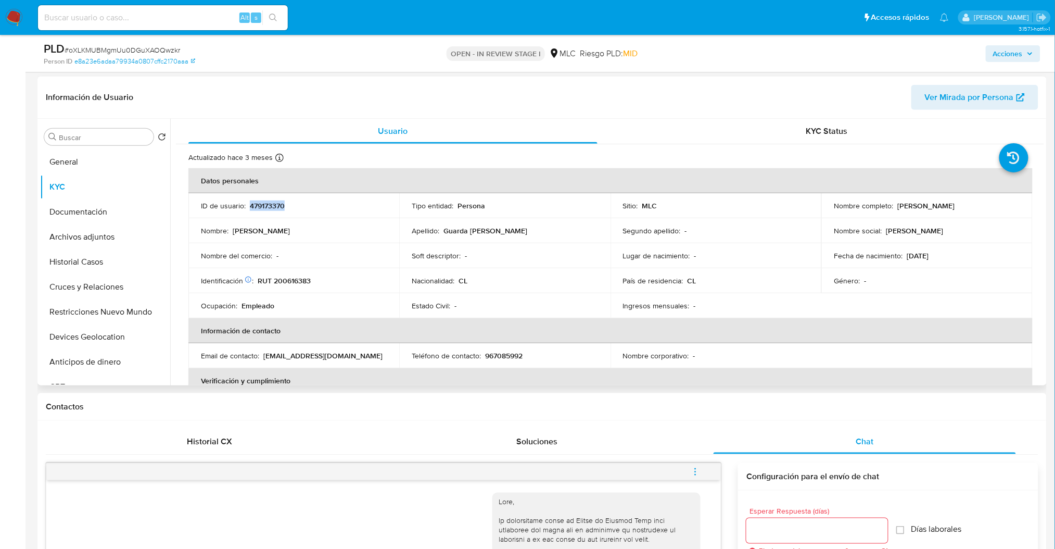
copy p "479173370"
drag, startPoint x: 1040, startPoint y: 191, endPoint x: 1043, endPoint y: 200, distance: 9.6
click at [1043, 200] on div "Usuario KYC Status Actualizado hace 3 meses Creado: 18/12/2020 18:39:35 Actuali…" at bounding box center [607, 252] width 874 height 266
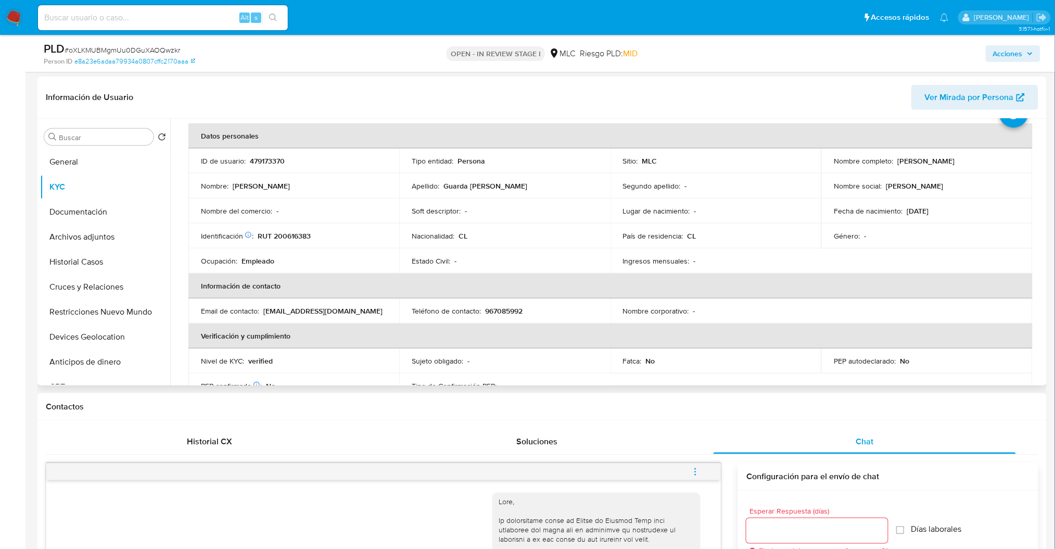
scroll to position [46, 0]
click at [898, 156] on p "María José Guarda Bustos" at bounding box center [925, 159] width 57 height 9
drag, startPoint x: 894, startPoint y: 158, endPoint x: 985, endPoint y: 152, distance: 90.7
click at [985, 152] on td "Nombre completo : María José Guarda Bustos" at bounding box center [926, 159] width 211 height 25
copy p "María José Guarda Bustos"
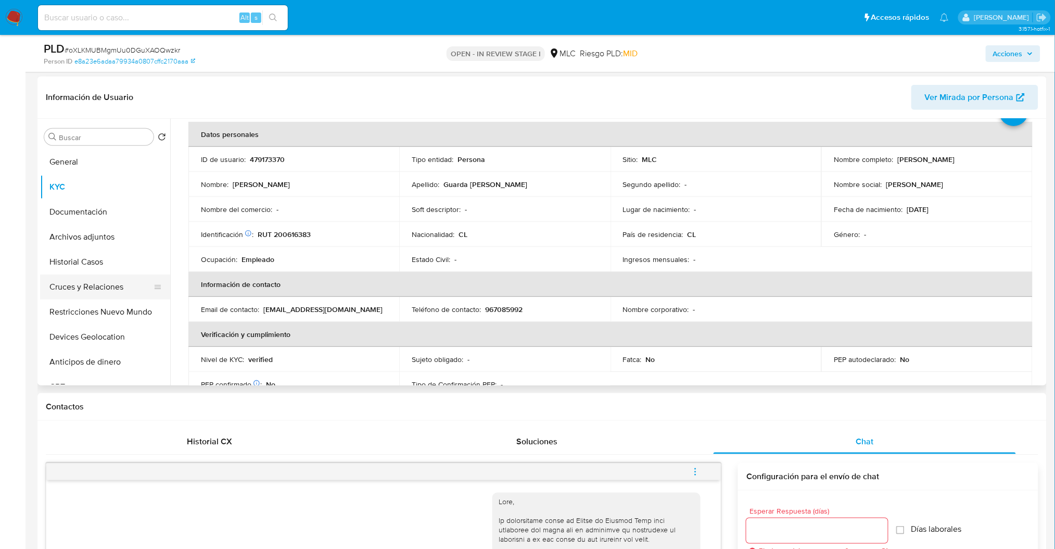
click at [113, 294] on button "Cruces y Relaciones" at bounding box center [101, 286] width 122 height 25
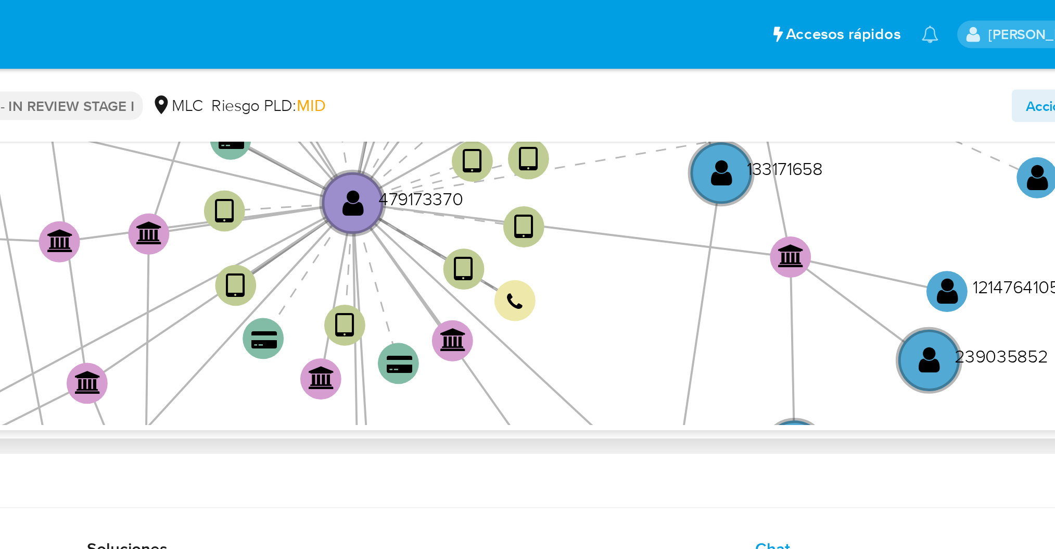
scroll to position [248, 0]
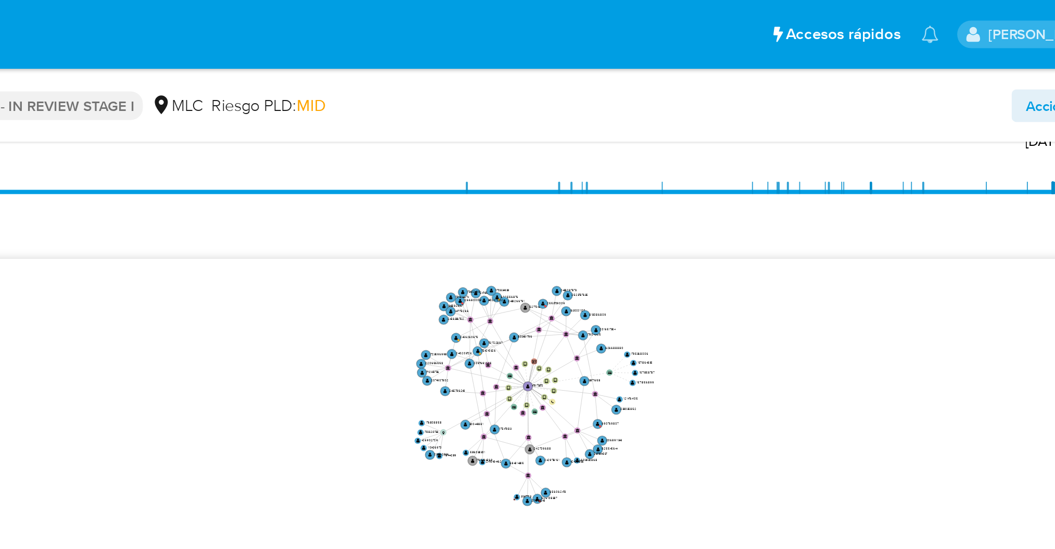
drag, startPoint x: 908, startPoint y: 185, endPoint x: 819, endPoint y: 198, distance: 89.9
click at [819, 198] on icon "device-63b73e1708813b00187eb5ee  user-479173370  479173370 device-6606b3f1554…" at bounding box center [617, 206] width 853 height 151
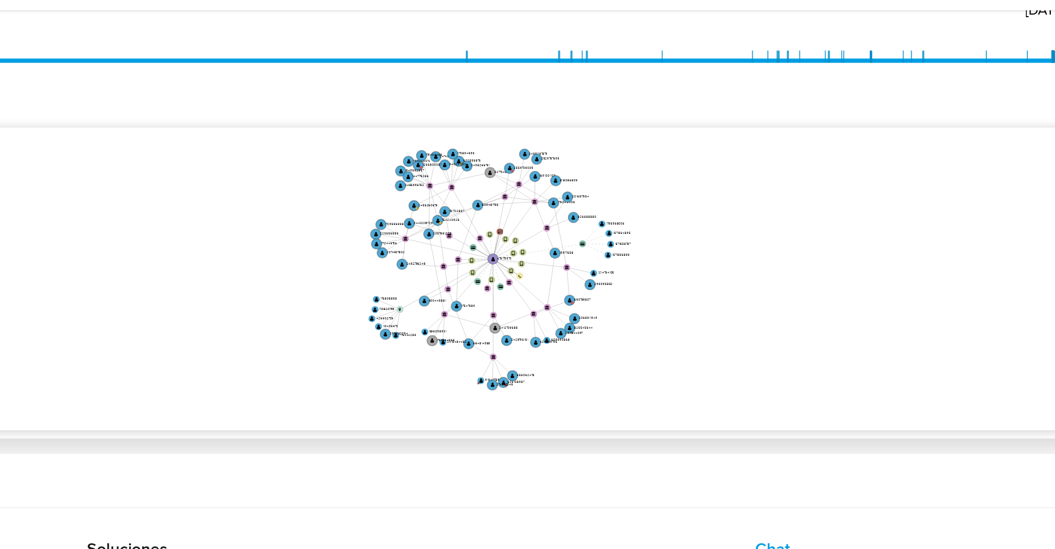
click at [918, 168] on icon "device-63b73e1708813b00187eb5ee  user-479173370  479173370 device-6606b3f1554…" at bounding box center [617, 206] width 853 height 151
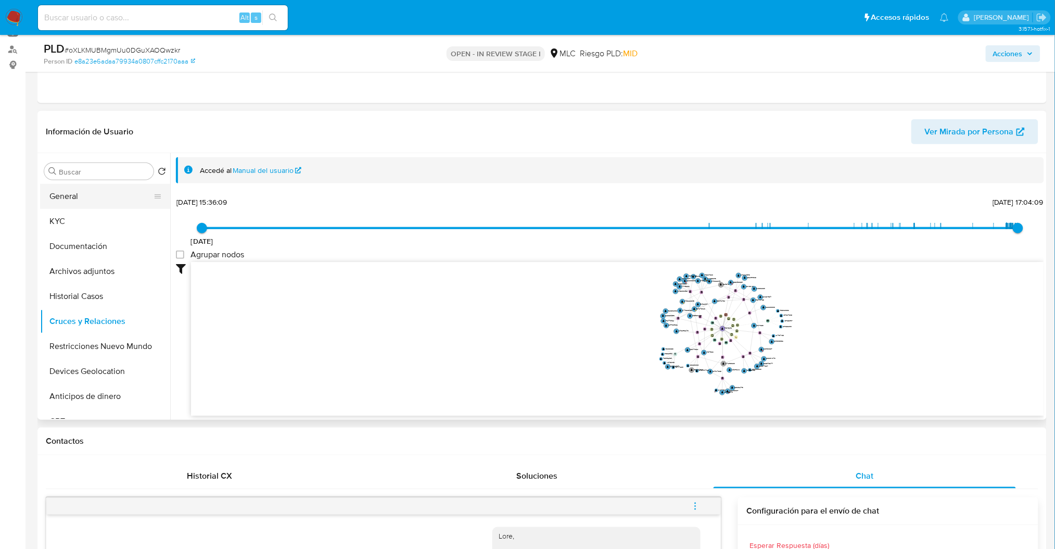
scroll to position [116, 0]
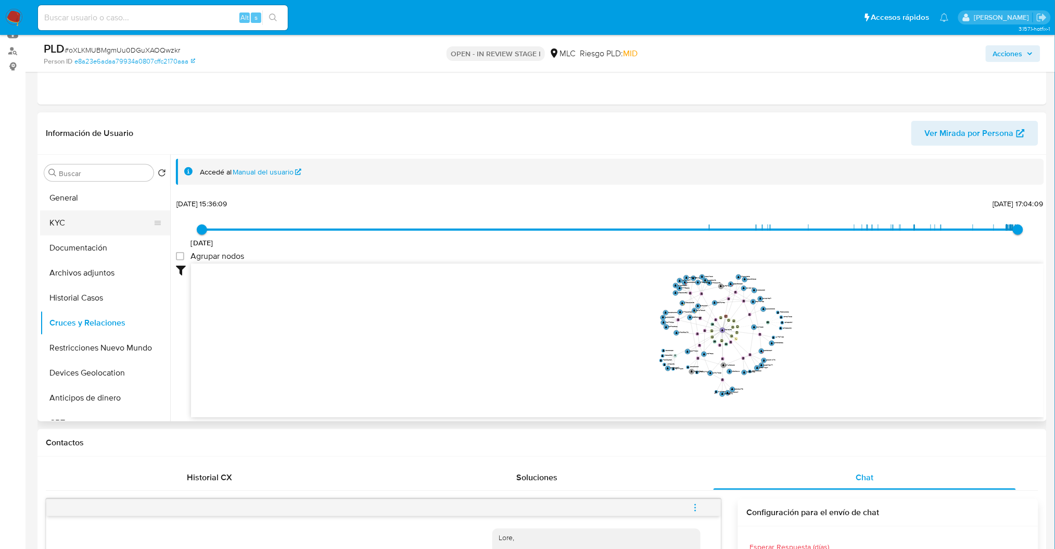
click at [63, 212] on button "KYC" at bounding box center [101, 222] width 122 height 25
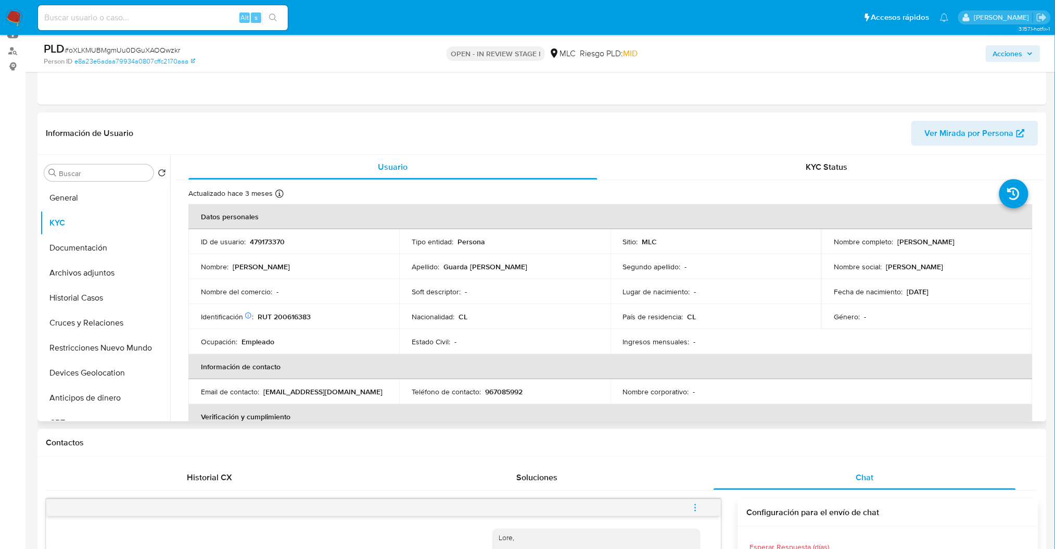
click at [271, 241] on p "479173370" at bounding box center [267, 241] width 35 height 9
copy p "479173370"
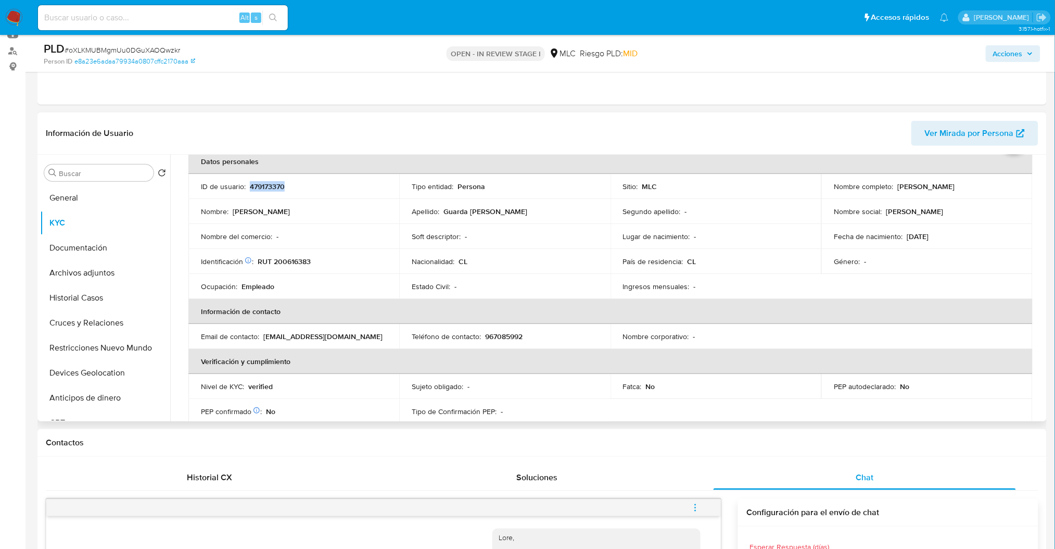
scroll to position [53, 0]
click at [859, 248] on td "Fecha de nacimiento : 04/09/1999" at bounding box center [926, 238] width 211 height 25
click at [101, 280] on button "Archivos adjuntos" at bounding box center [101, 272] width 122 height 25
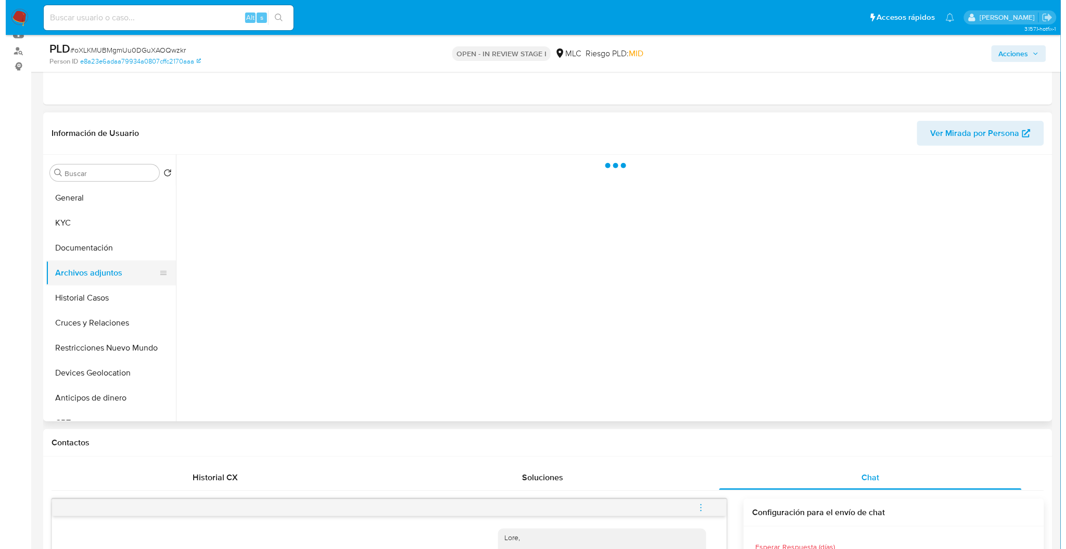
scroll to position [0, 0]
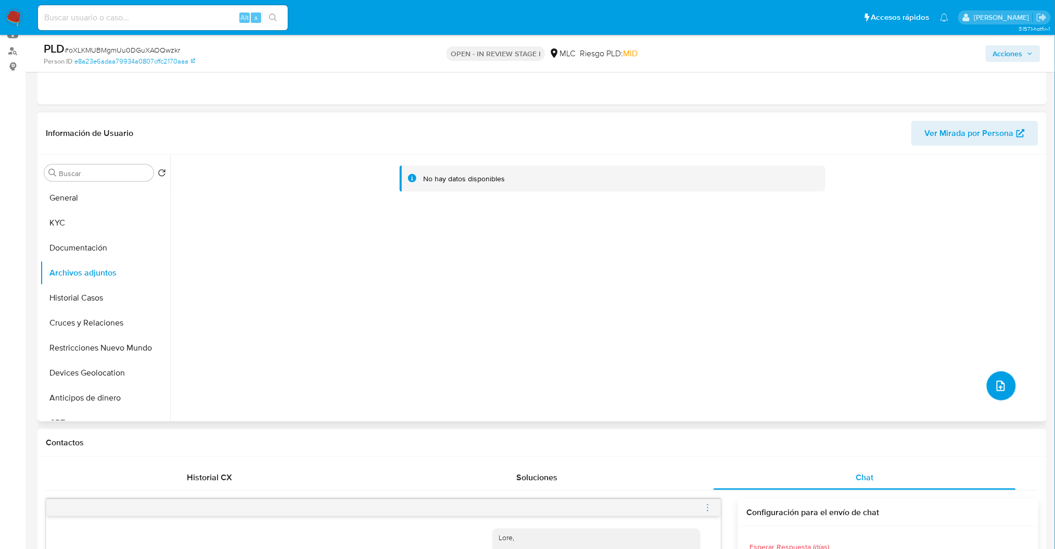
click at [1006, 385] on button "upload-file" at bounding box center [1001, 385] width 29 height 29
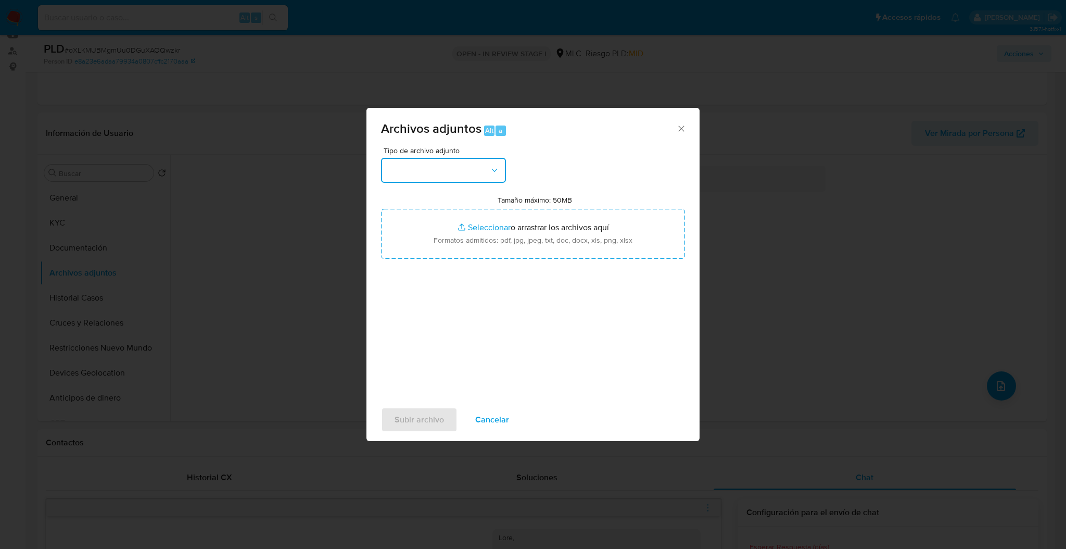
click at [467, 180] on button "button" at bounding box center [443, 170] width 125 height 25
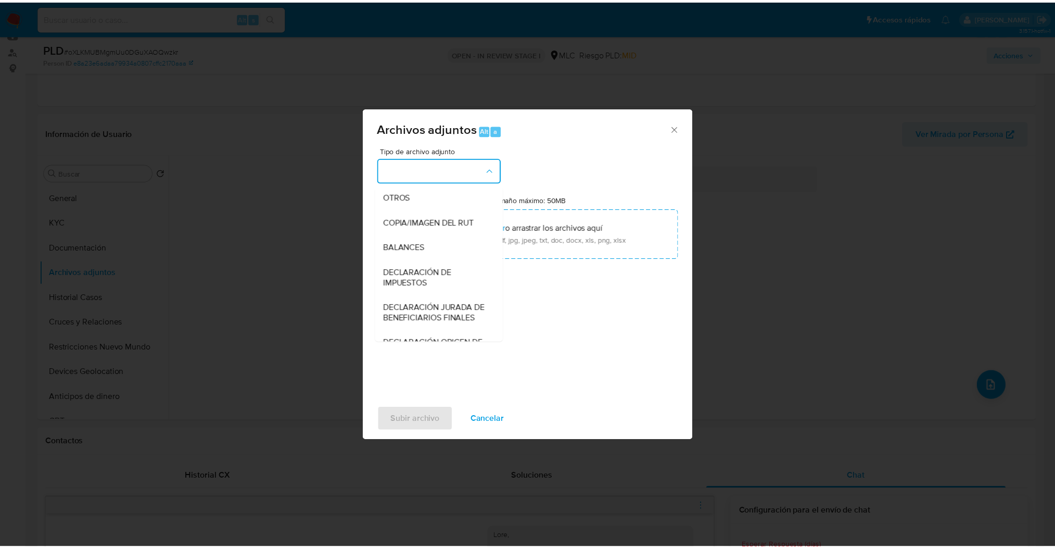
scroll to position [161, 0]
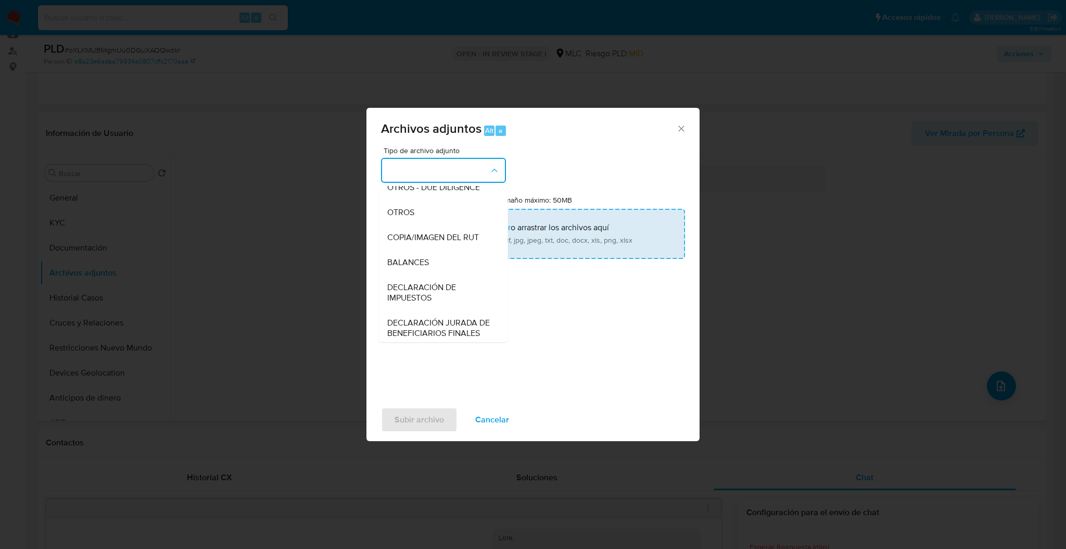
click at [431, 219] on div "OTROS" at bounding box center [440, 212] width 106 height 25
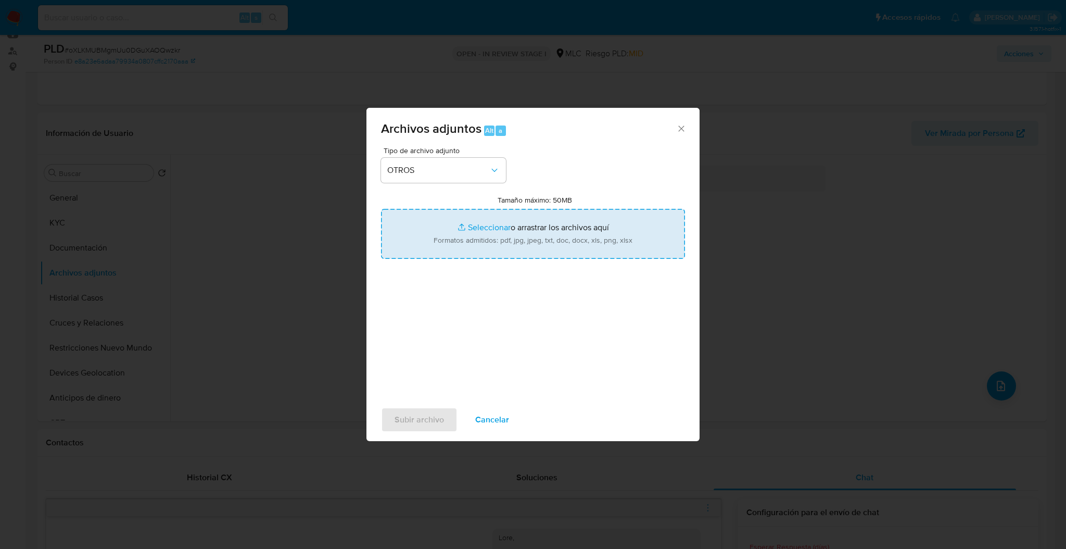
click at [432, 233] on input "Tamaño máximo: 50MB Seleccionar archivos" at bounding box center [533, 234] width 304 height 50
click at [440, 236] on input "Tamaño máximo: 50MB Seleccionar archivos" at bounding box center [533, 234] width 304 height 50
type input "C:\fakepath\479173370Movimientos.xlsx"
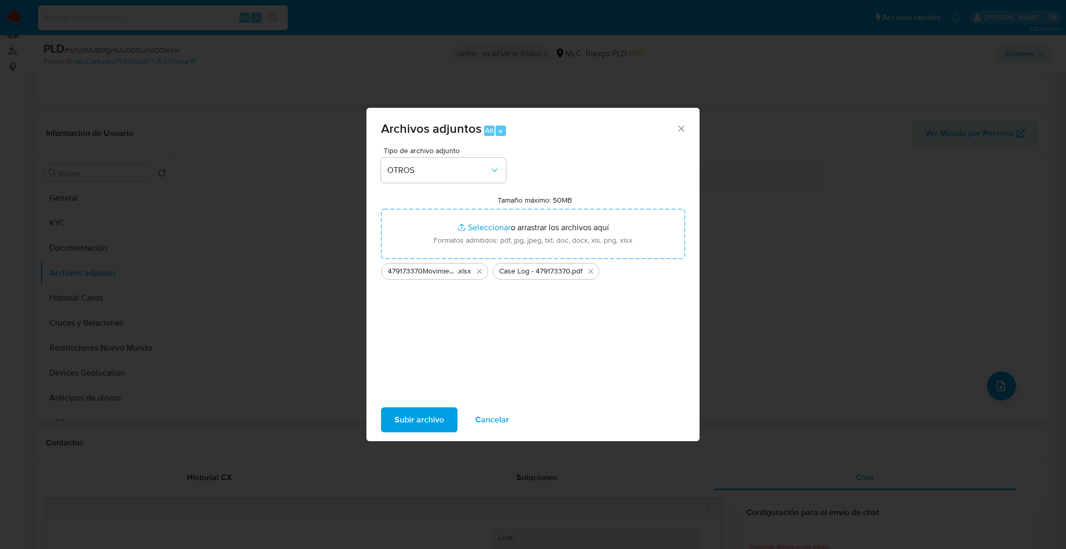
click at [422, 408] on span "Subir archivo" at bounding box center [418, 419] width 49 height 23
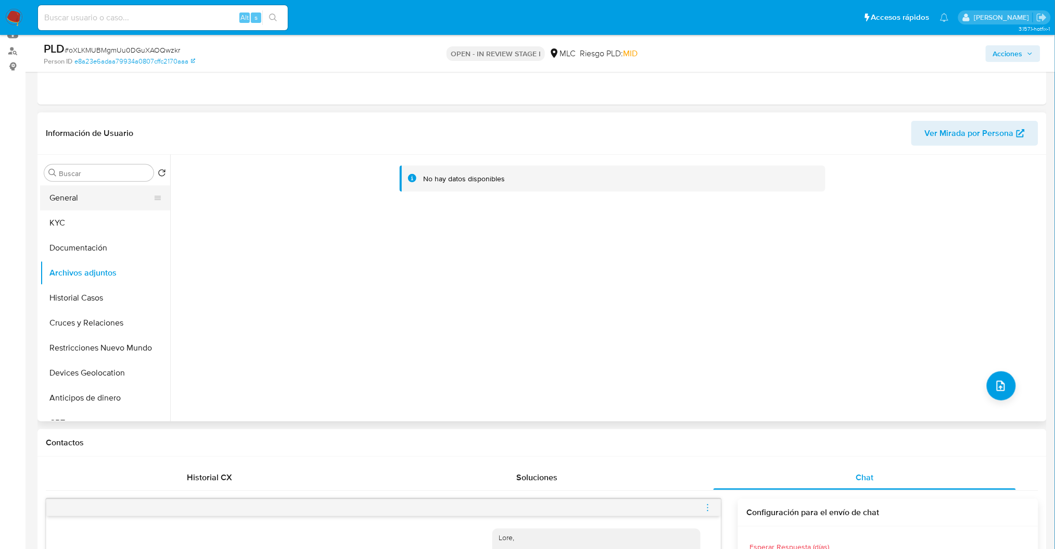
click at [95, 205] on ul "General KYC Documentación Archivos adjuntos Historial Casos Cruces y Relaciones…" at bounding box center [105, 302] width 130 height 235
click at [94, 204] on button "General" at bounding box center [101, 197] width 122 height 25
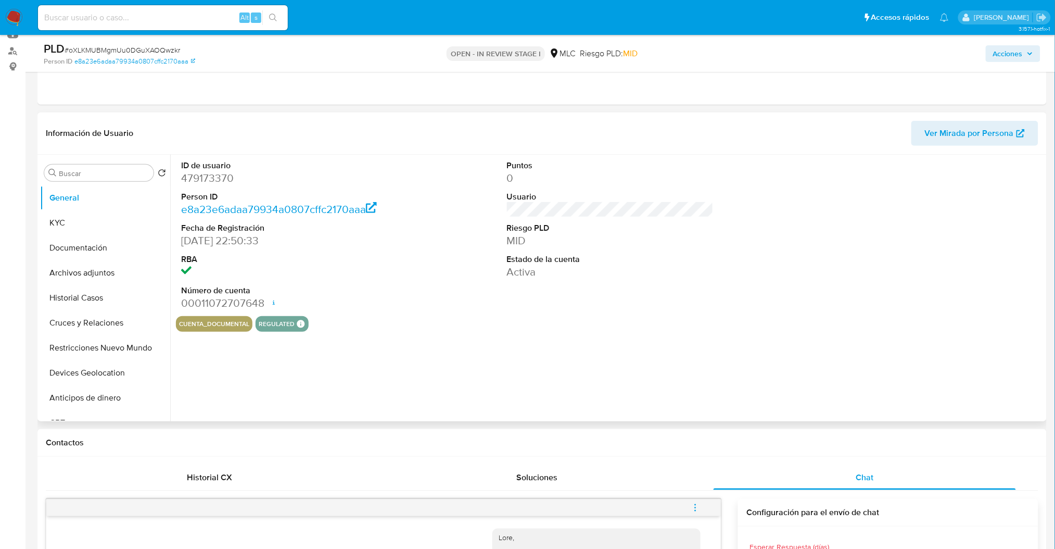
click at [210, 177] on dd "479173370" at bounding box center [284, 178] width 207 height 15
copy dd "479173370"
click at [99, 299] on button "Historial Casos" at bounding box center [101, 297] width 122 height 25
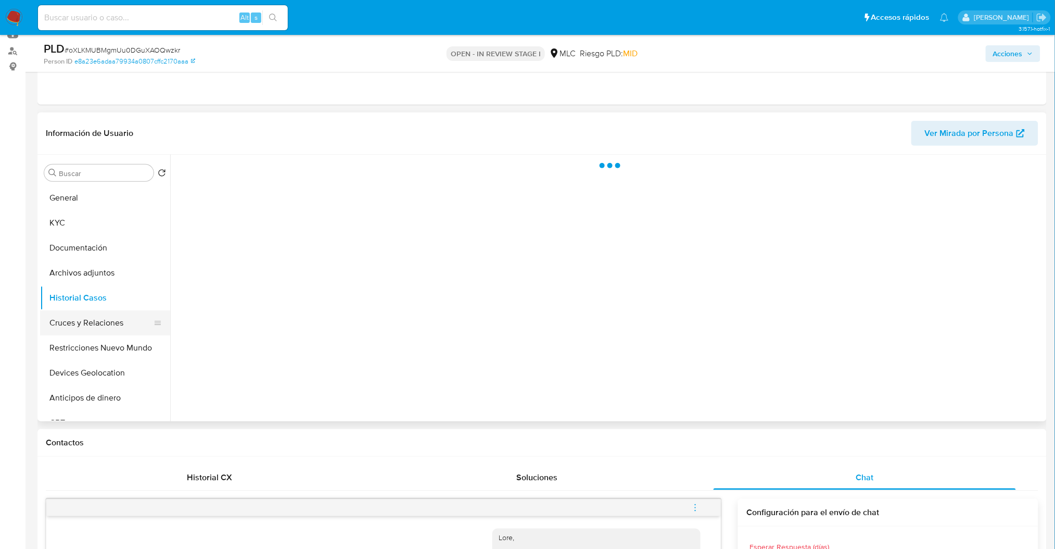
click at [99, 317] on button "Cruces y Relaciones" at bounding box center [101, 322] width 122 height 25
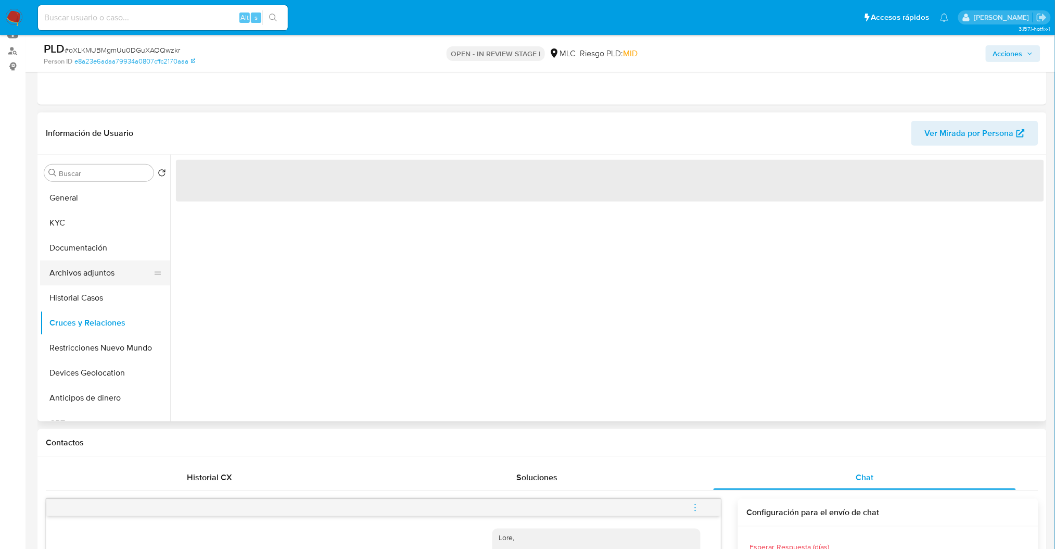
click at [100, 270] on button "Archivos adjuntos" at bounding box center [101, 272] width 122 height 25
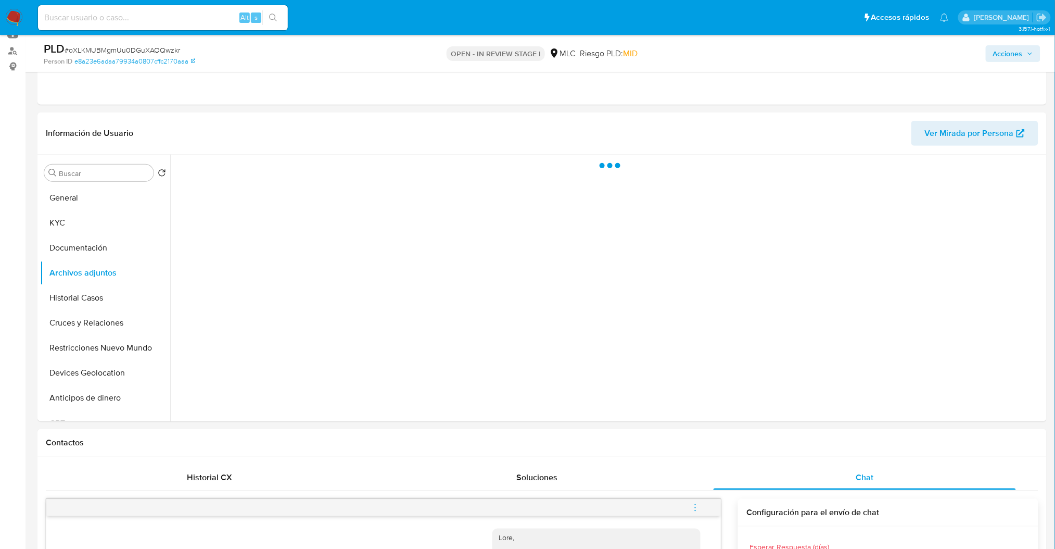
click at [1033, 62] on div "Acciones" at bounding box center [875, 53] width 329 height 24
click at [1033, 61] on span "Acciones" at bounding box center [1013, 53] width 40 height 15
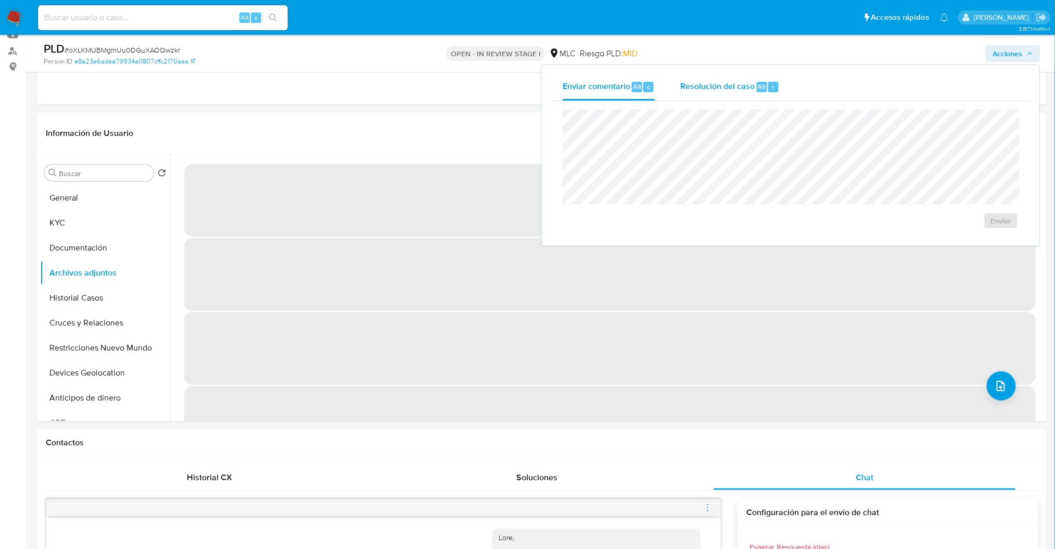
click at [698, 89] on span "Resolución del caso" at bounding box center [717, 86] width 74 height 12
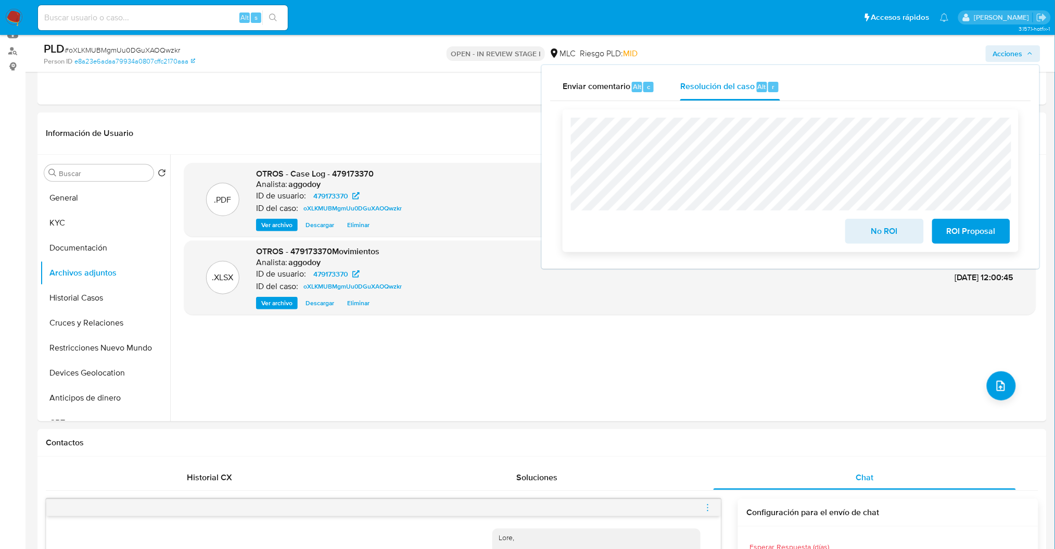
click at [938, 234] on button "ROI Proposal" at bounding box center [971, 231] width 78 height 25
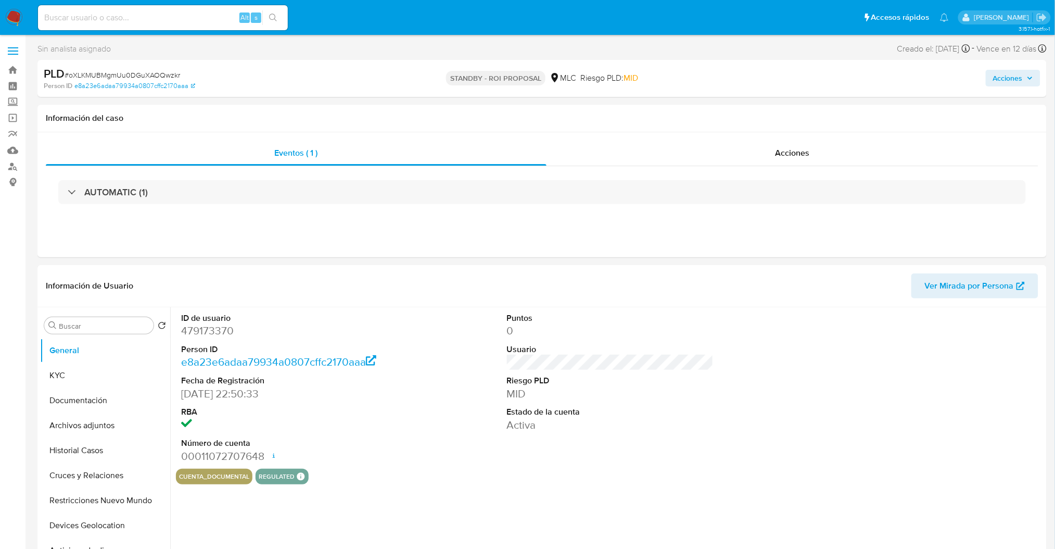
select select "10"
click at [85, 373] on button "KYC" at bounding box center [101, 375] width 122 height 25
select select "10"
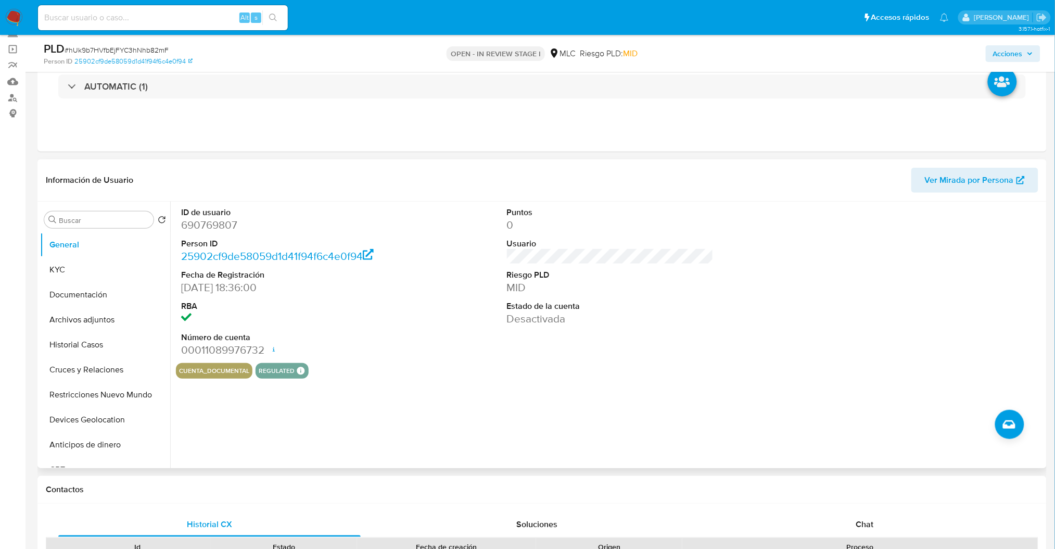
scroll to position [69, 0]
click at [121, 341] on button "Historial Casos" at bounding box center [101, 344] width 122 height 25
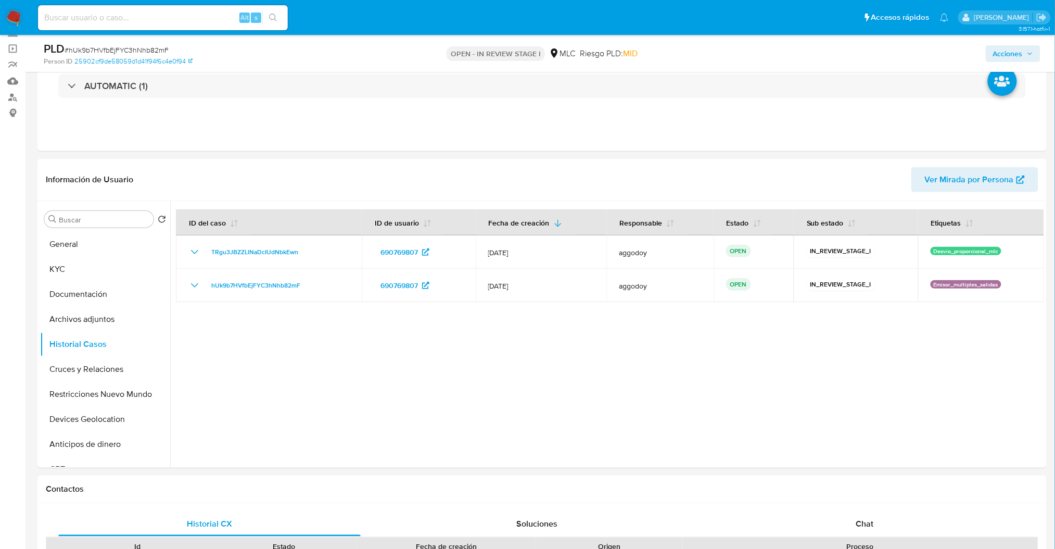
click at [146, 45] on span "# hUk9b7HVfbEjFYC3hNhb82mF" at bounding box center [117, 50] width 104 height 10
click at [147, 45] on span "# hUk9b7HVfbEjFYC3hNhb82mF" at bounding box center [117, 50] width 104 height 10
copy span "hUk9b7HVfbEjFYC3hNhb82mF"
click at [119, 257] on button "KYC" at bounding box center [101, 269] width 122 height 25
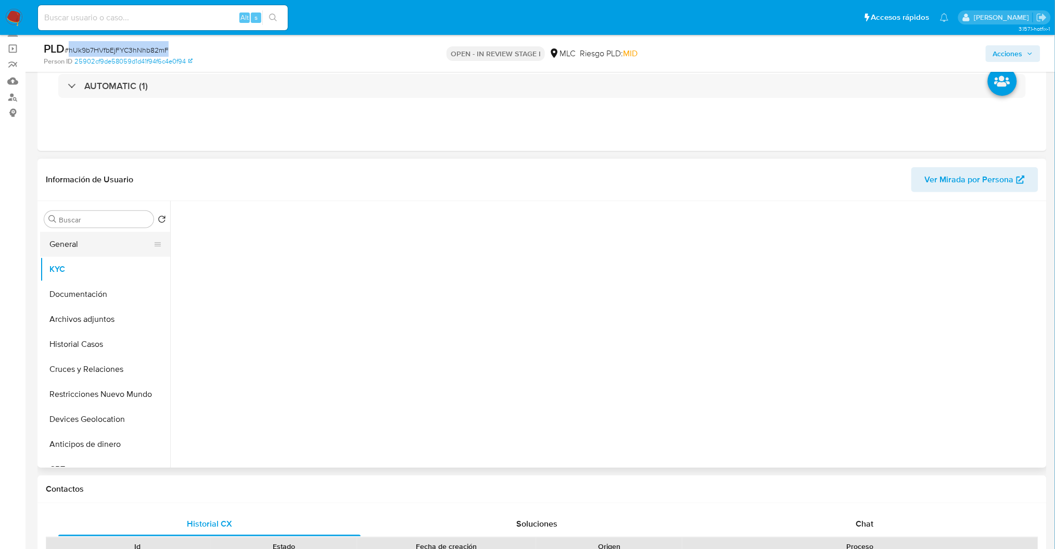
click at [115, 249] on button "General" at bounding box center [101, 244] width 122 height 25
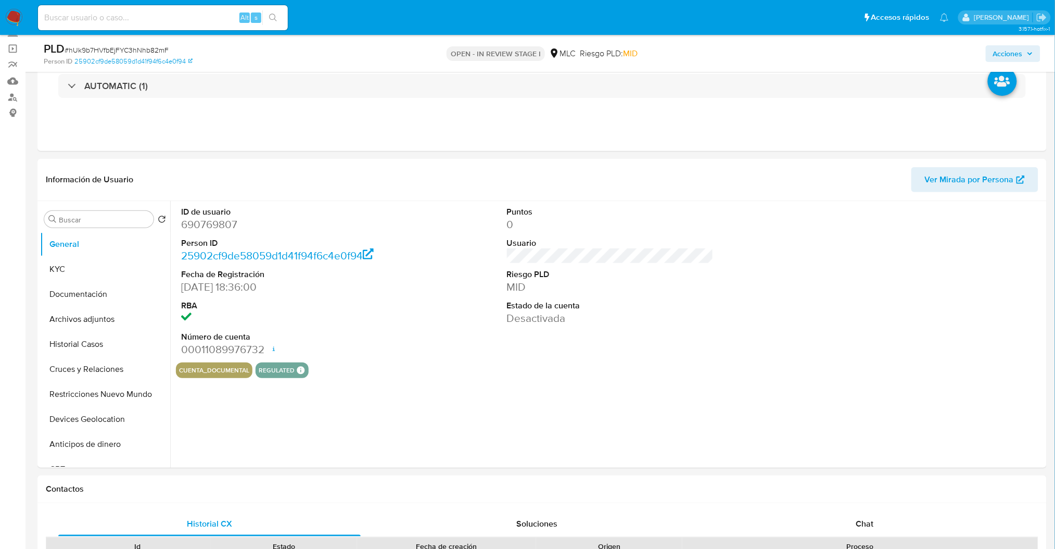
drag, startPoint x: 202, startPoint y: 230, endPoint x: 202, endPoint y: 224, distance: 5.7
click at [202, 230] on dd "690769807" at bounding box center [284, 224] width 207 height 15
click at [202, 224] on dd "690769807" at bounding box center [284, 224] width 207 height 15
click at [203, 224] on dd "690769807" at bounding box center [284, 224] width 207 height 15
copy dd "690769807"
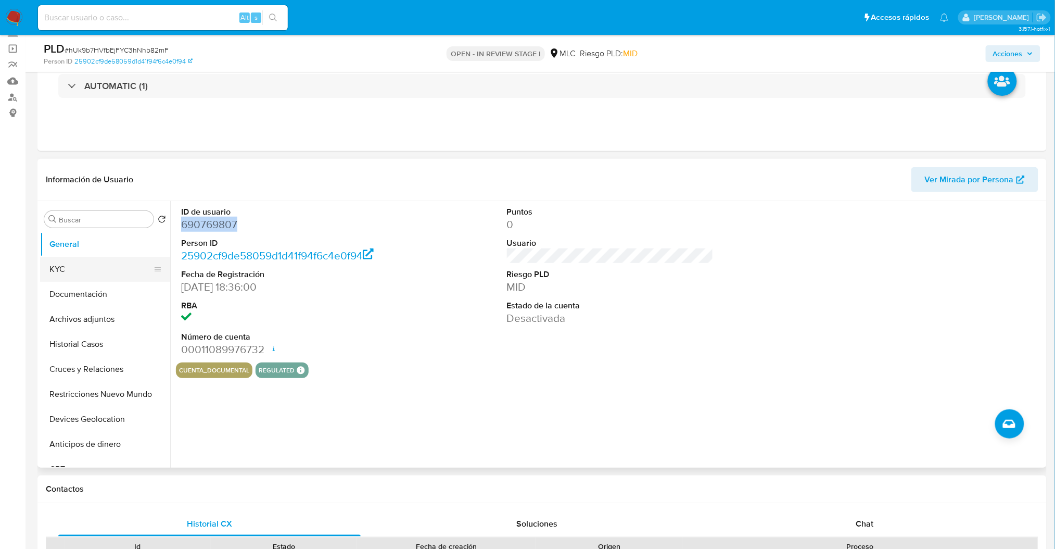
click at [117, 270] on button "KYC" at bounding box center [101, 269] width 122 height 25
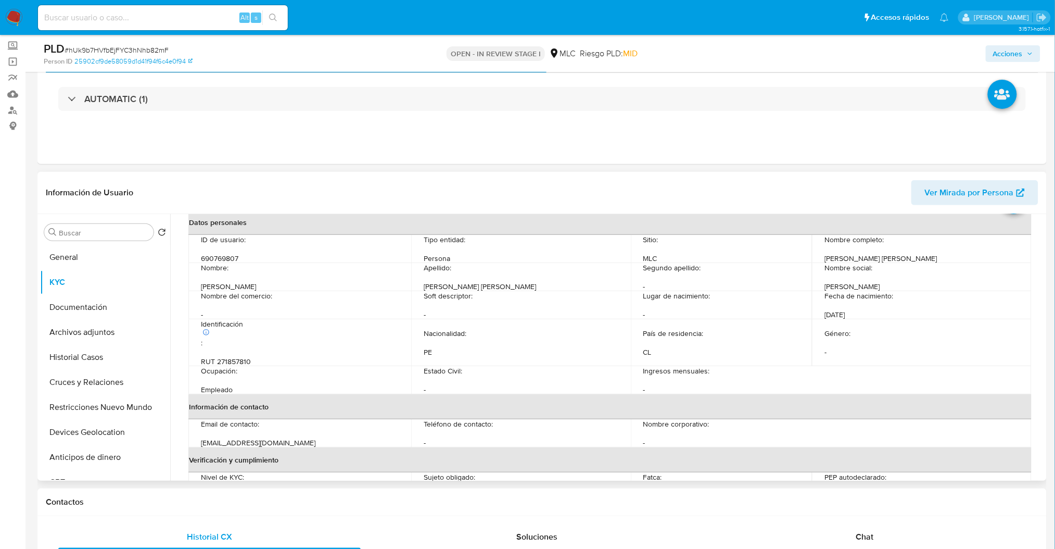
scroll to position [55, 0]
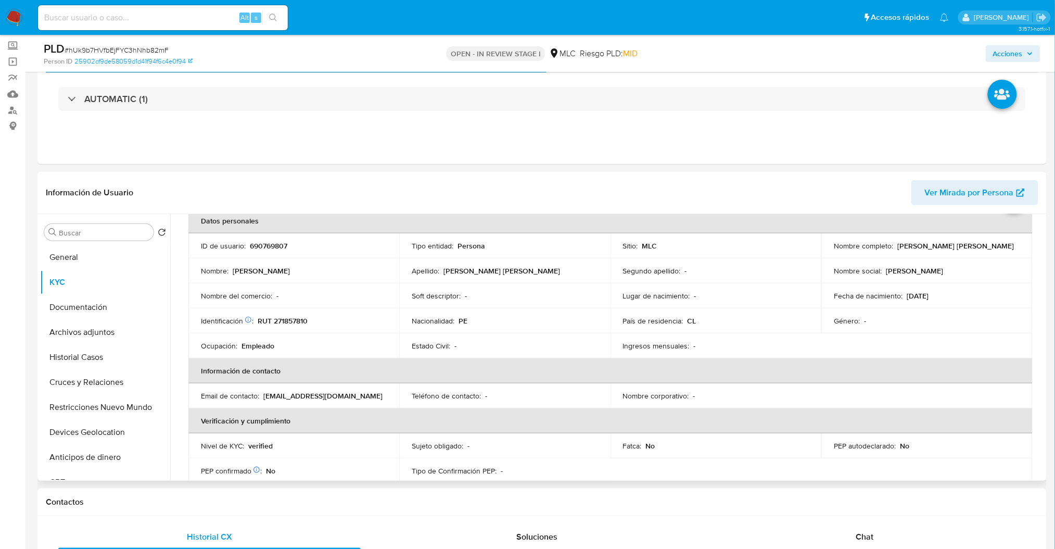
click at [872, 215] on th "Datos personales" at bounding box center [610, 220] width 844 height 25
click at [299, 316] on p "RUT 271857810" at bounding box center [283, 320] width 50 height 9
drag, startPoint x: 299, startPoint y: 316, endPoint x: 378, endPoint y: 327, distance: 80.4
click at [378, 327] on td "Identificación Nº de serie: 603822739 : RUT 271857810" at bounding box center [293, 320] width 211 height 25
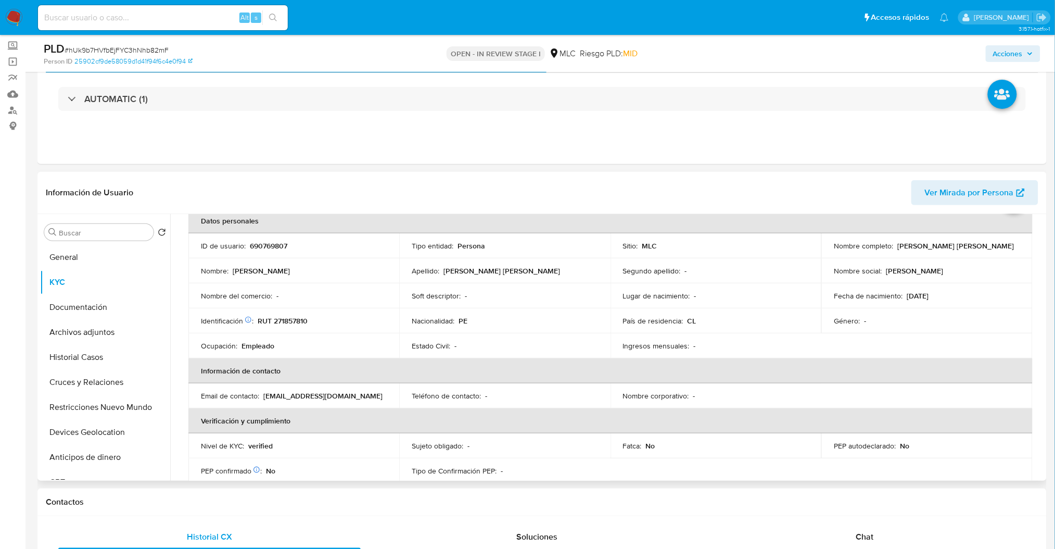
click at [312, 320] on div "Identificación Nº de serie: 603822739 : RUT 271857810" at bounding box center [294, 320] width 186 height 9
click at [299, 316] on p "RUT 271857810" at bounding box center [283, 320] width 50 height 9
copy p "271857810"
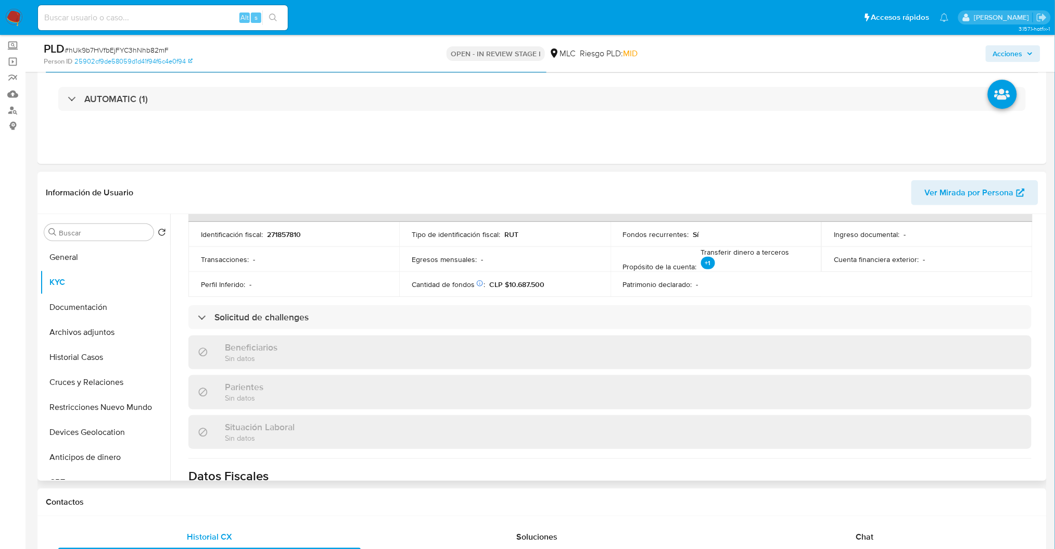
scroll to position [263, 0]
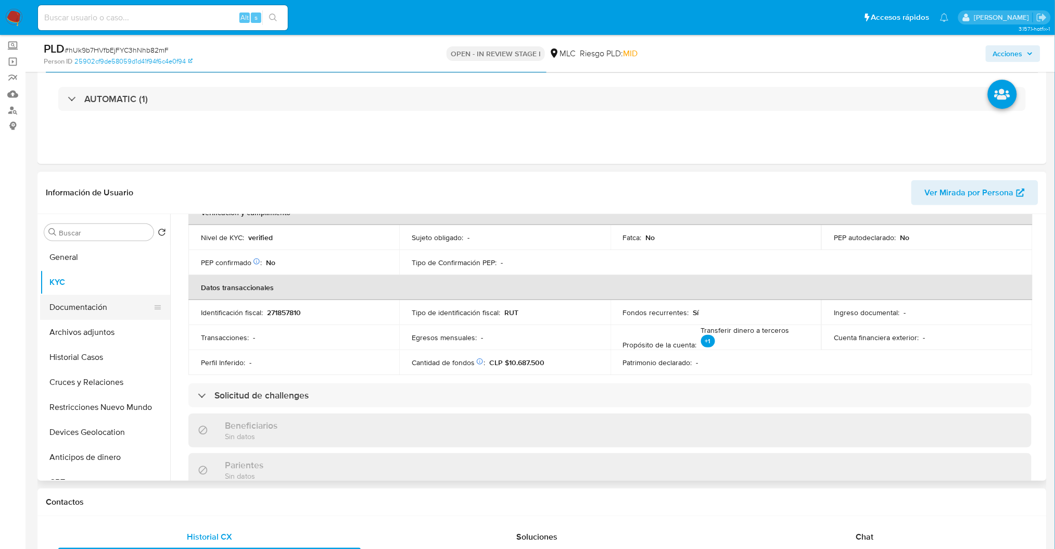
drag, startPoint x: 77, startPoint y: 329, endPoint x: 78, endPoint y: 309, distance: 20.3
click at [78, 327] on button "Archivos adjuntos" at bounding box center [105, 332] width 130 height 25
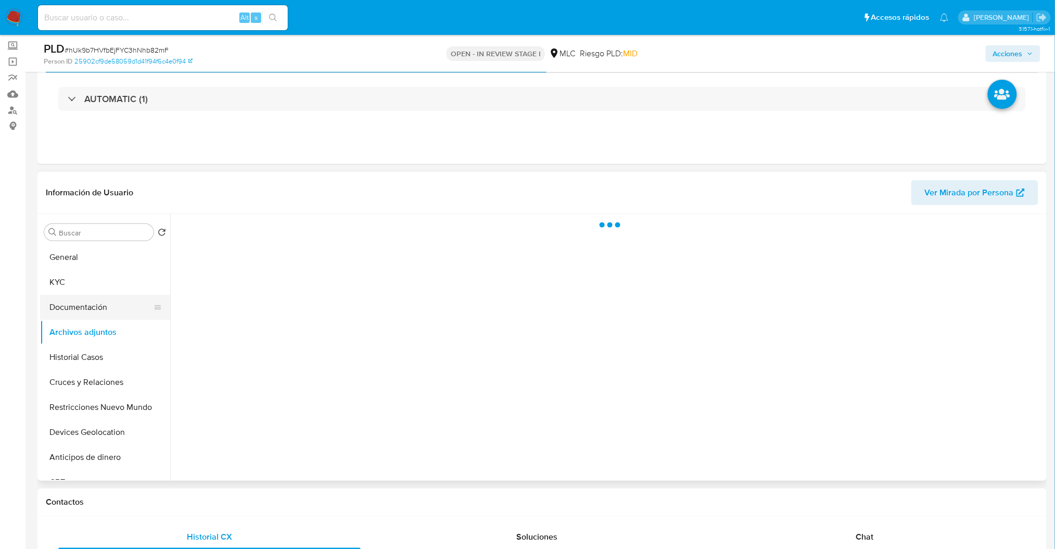
click at [78, 309] on button "Documentación" at bounding box center [101, 307] width 122 height 25
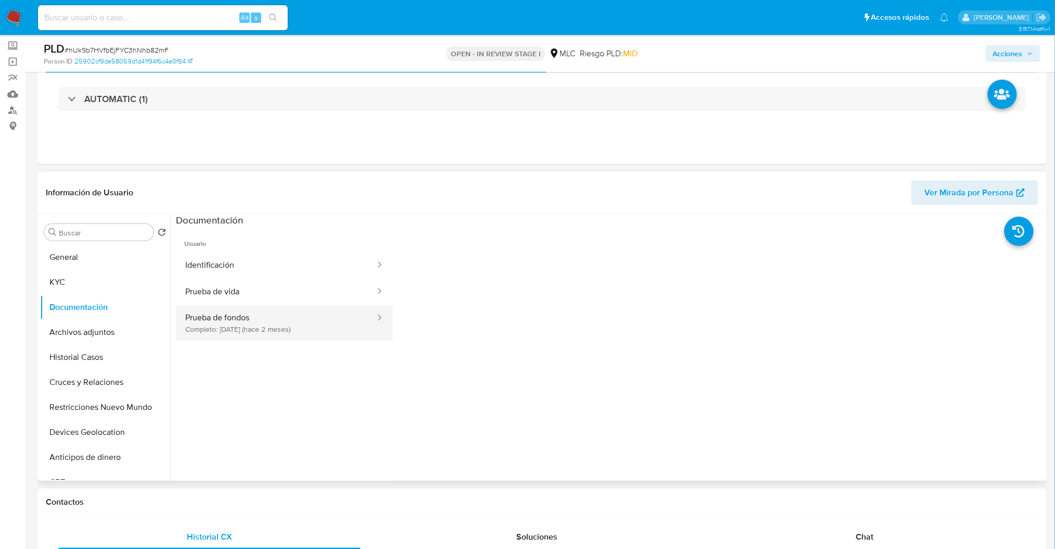
click at [228, 323] on button "Prueba de fondos Completo: 17/06/2025 (hace 2 meses)" at bounding box center [276, 322] width 200 height 35
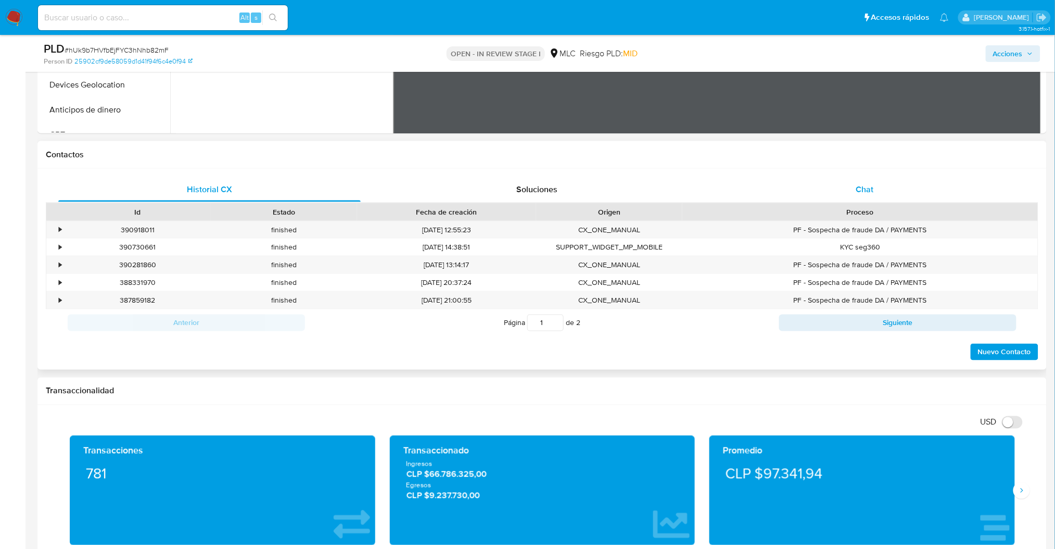
click at [893, 190] on div "Chat" at bounding box center [865, 189] width 302 height 25
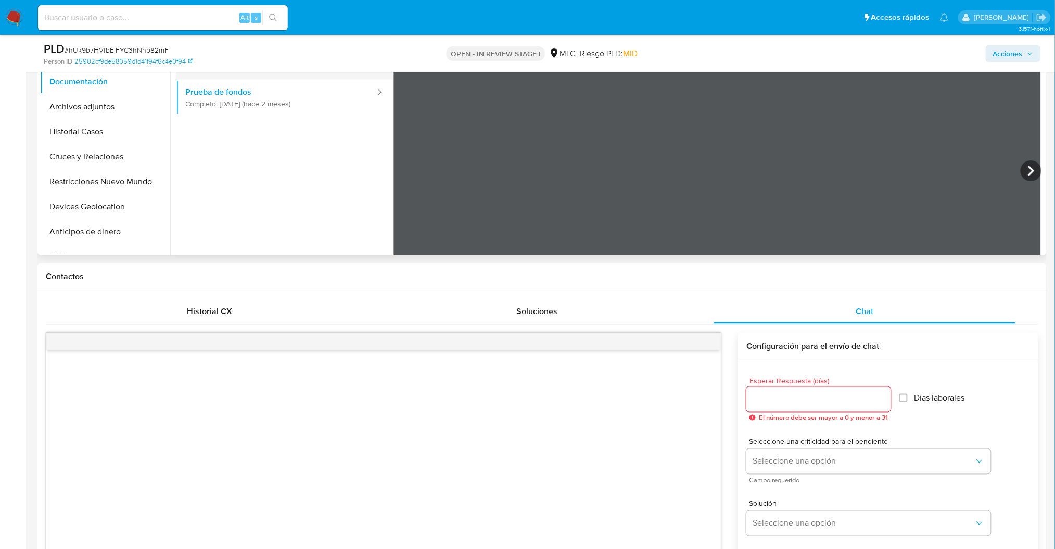
scroll to position [27, 0]
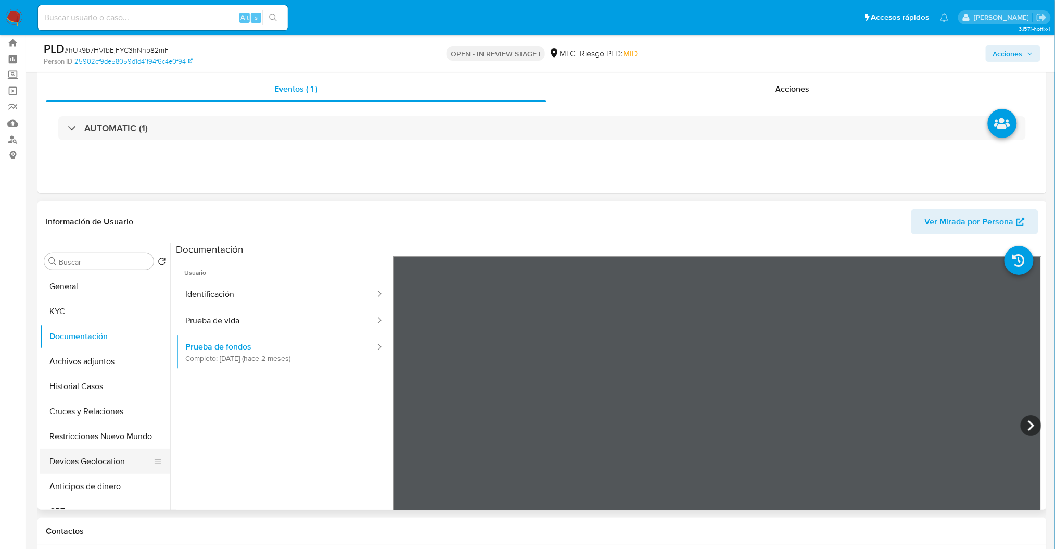
click at [99, 456] on button "Devices Geolocation" at bounding box center [101, 461] width 122 height 25
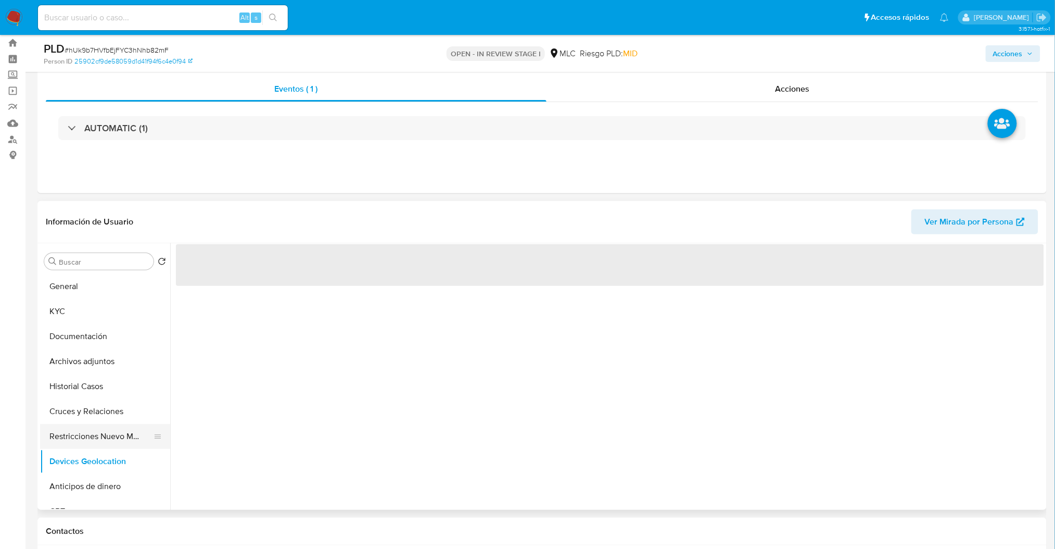
click at [92, 435] on button "Restricciones Nuevo Mundo" at bounding box center [101, 436] width 122 height 25
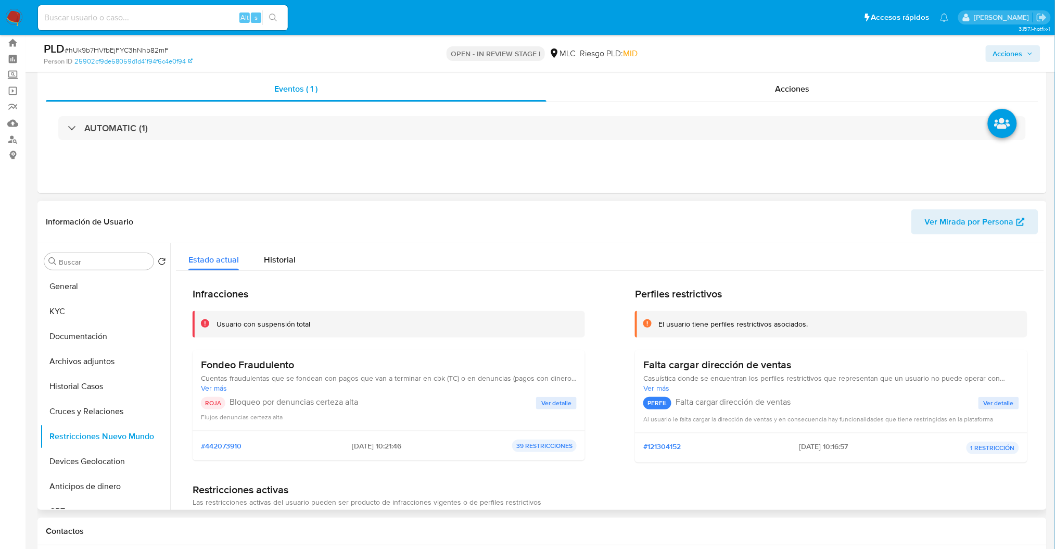
click at [541, 405] on span "Ver detalle" at bounding box center [556, 403] width 30 height 10
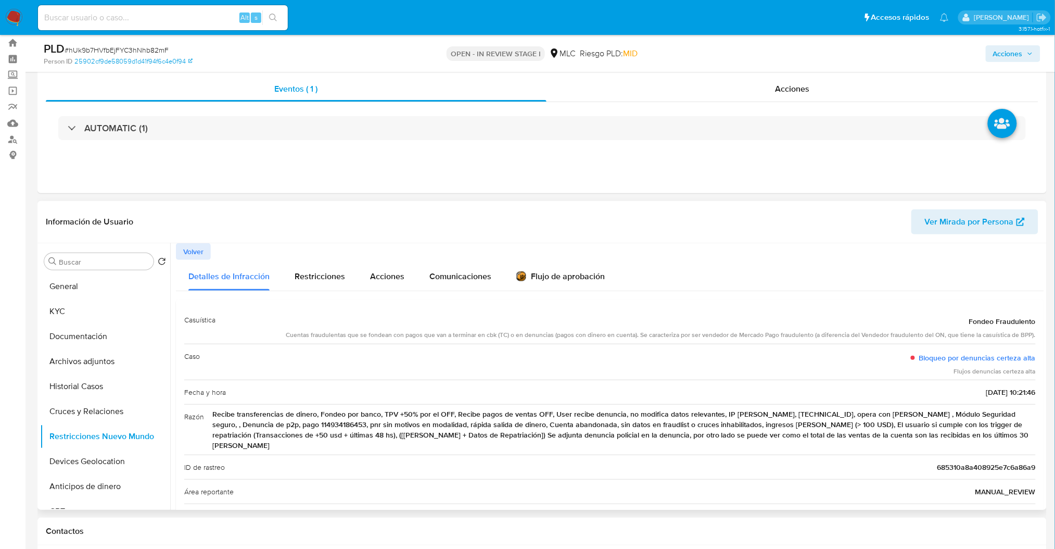
click at [460, 337] on div "Cuentas fraudulentas que se fondean con pagos que van a terminar en cbk (TC) o …" at bounding box center [661, 334] width 750 height 9
click at [114, 421] on button "Cruces y Relaciones" at bounding box center [101, 411] width 122 height 25
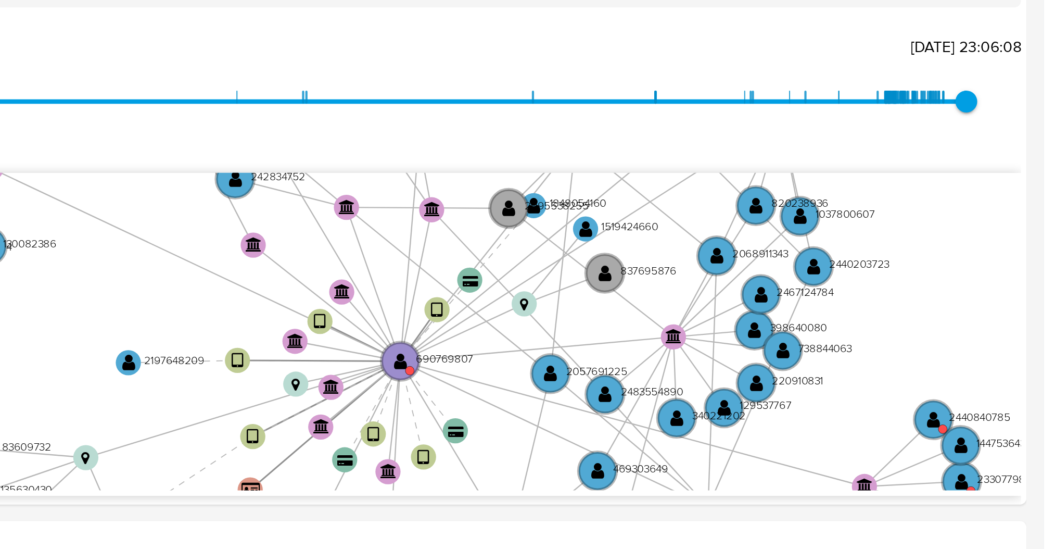
scroll to position [202, 0]
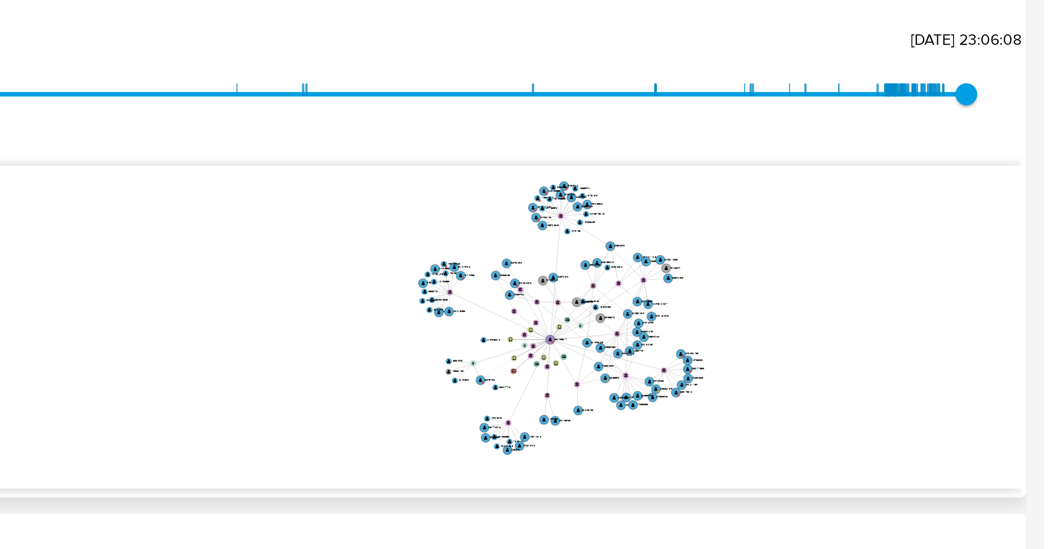
drag, startPoint x: 973, startPoint y: 222, endPoint x: 902, endPoint y: 248, distance: 74.7
click at [902, 248] on icon "device-6680c881cf53202128f3e99f  device-6701aacb4bde59da5909780d  device-635d…" at bounding box center [617, 251] width 853 height 151
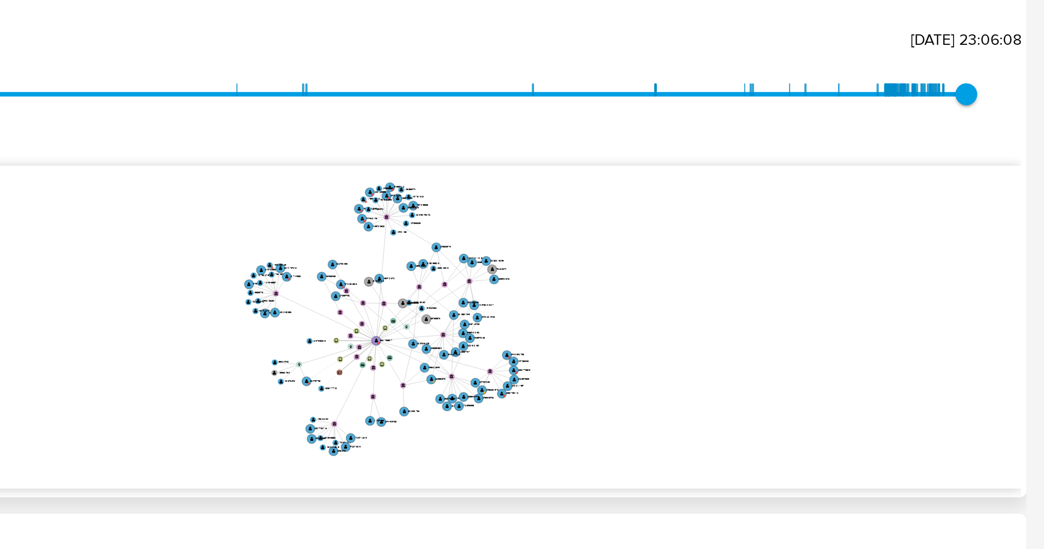
drag, startPoint x: 902, startPoint y: 248, endPoint x: 829, endPoint y: 247, distance: 73.9
click at [829, 247] on icon "device-6680c881cf53202128f3e99f  device-6701aacb4bde59da5909780d  device-635d…" at bounding box center [617, 251] width 853 height 151
click at [979, 256] on icon "device-6680c881cf53202128f3e99f  device-6701aacb4bde59da5909780d  device-635d…" at bounding box center [617, 251] width 853 height 151
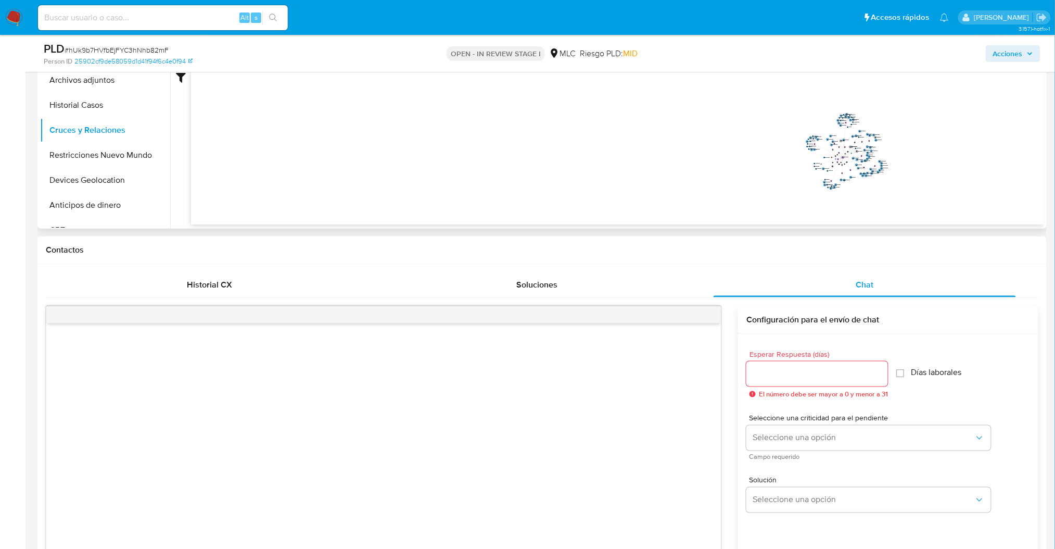
scroll to position [189, 0]
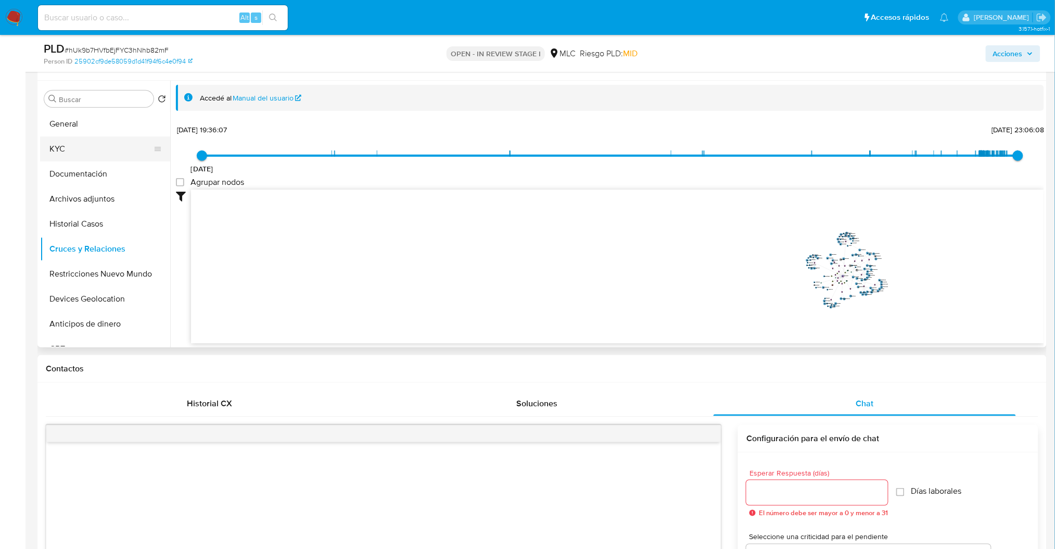
click at [71, 144] on button "KYC" at bounding box center [101, 148] width 122 height 25
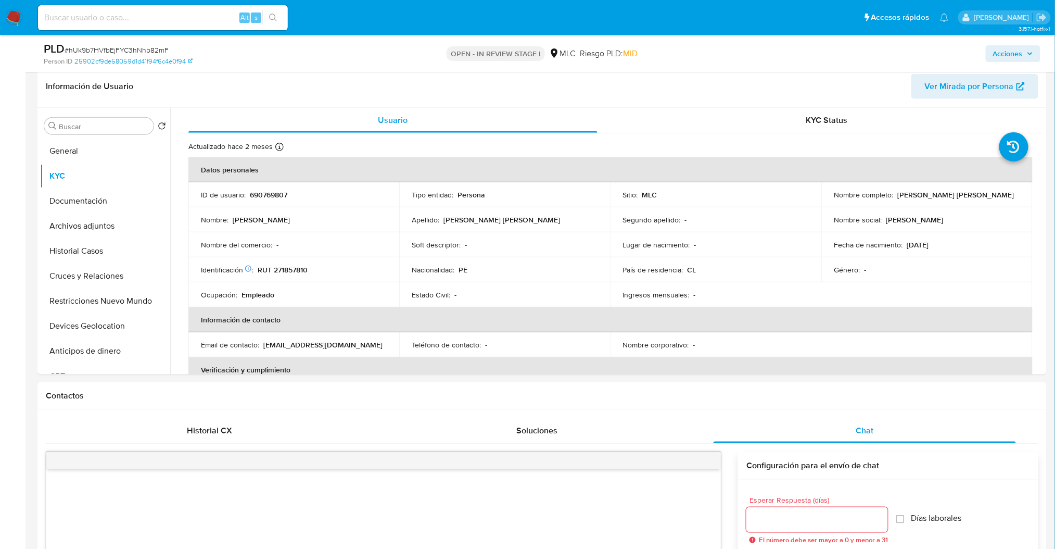
scroll to position [152, 0]
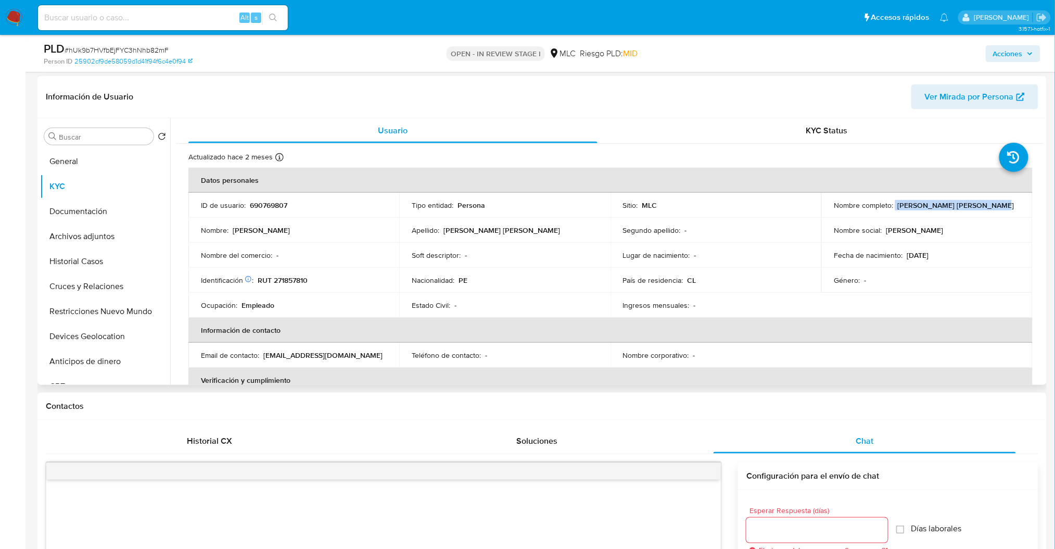
drag, startPoint x: 893, startPoint y: 203, endPoint x: 986, endPoint y: 206, distance: 92.7
click at [986, 206] on div "Nombre completo : Erick Raul Cueva Sarmiento" at bounding box center [927, 204] width 186 height 9
copy div "Erick Raul Cueva Sarmiento"
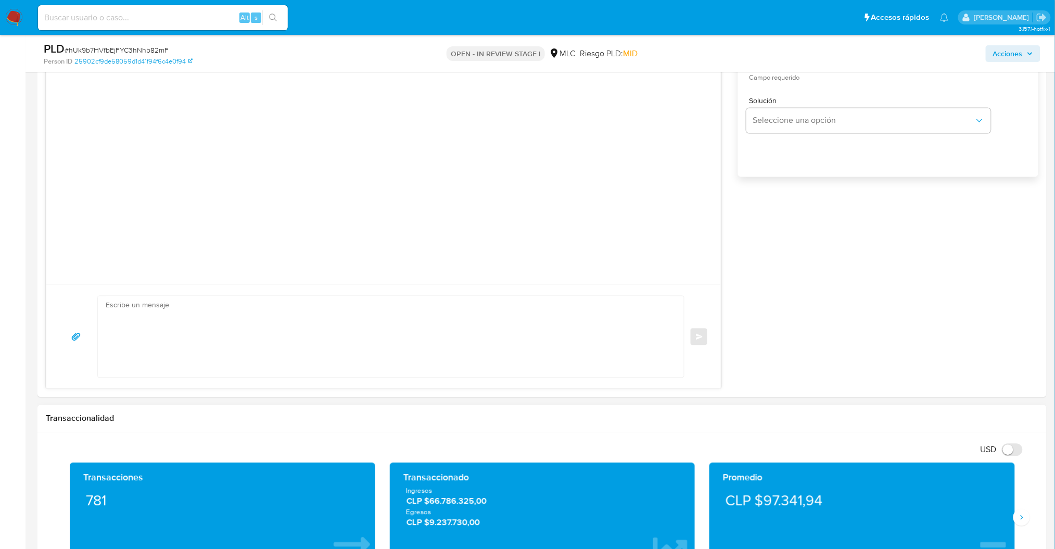
scroll to position [777, 0]
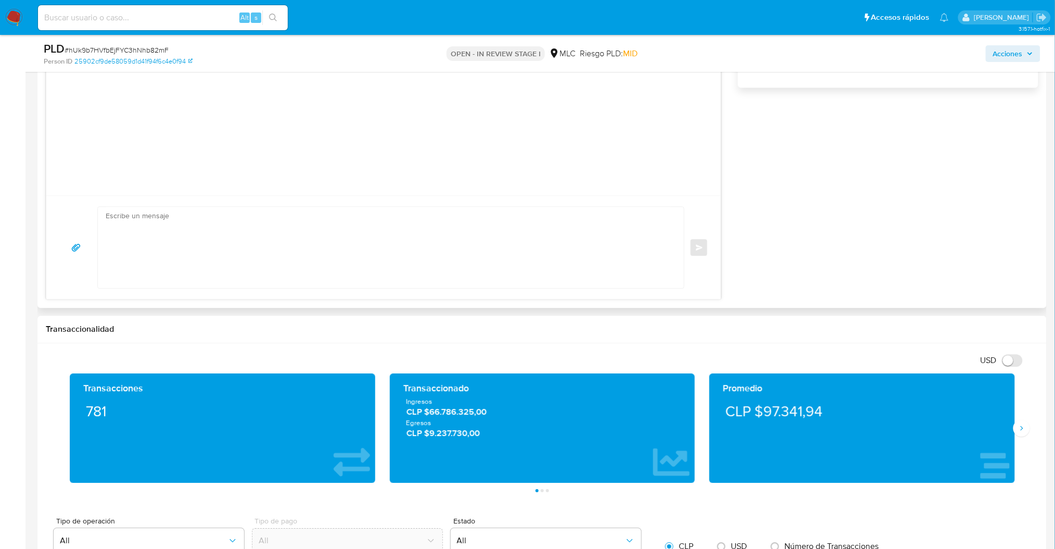
click at [340, 249] on textarea at bounding box center [388, 247] width 565 height 81
paste textarea "Hola XXX, Te contactamos desde el Equipo de Mercado Pago para verificar tus dat…"
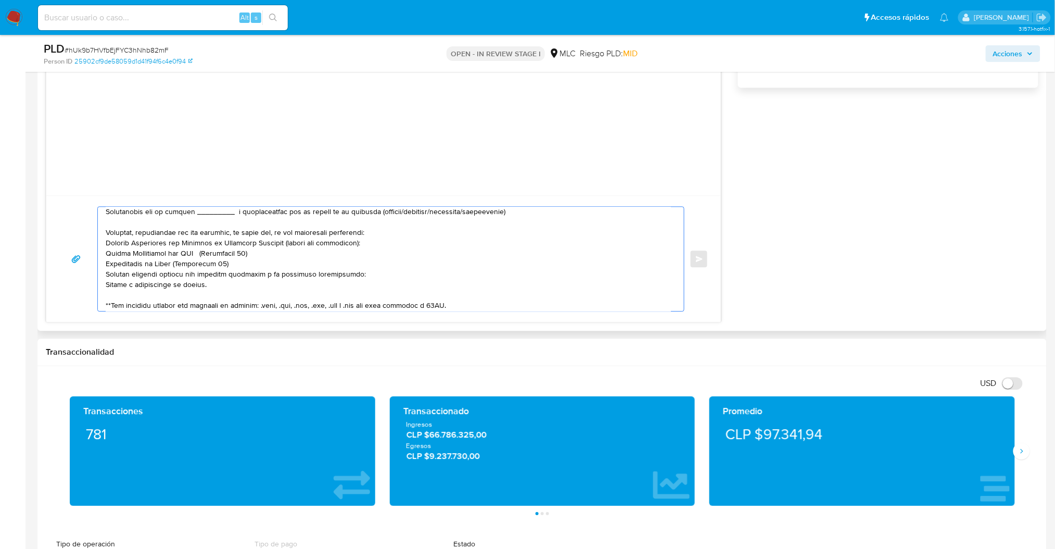
scroll to position [0, 0]
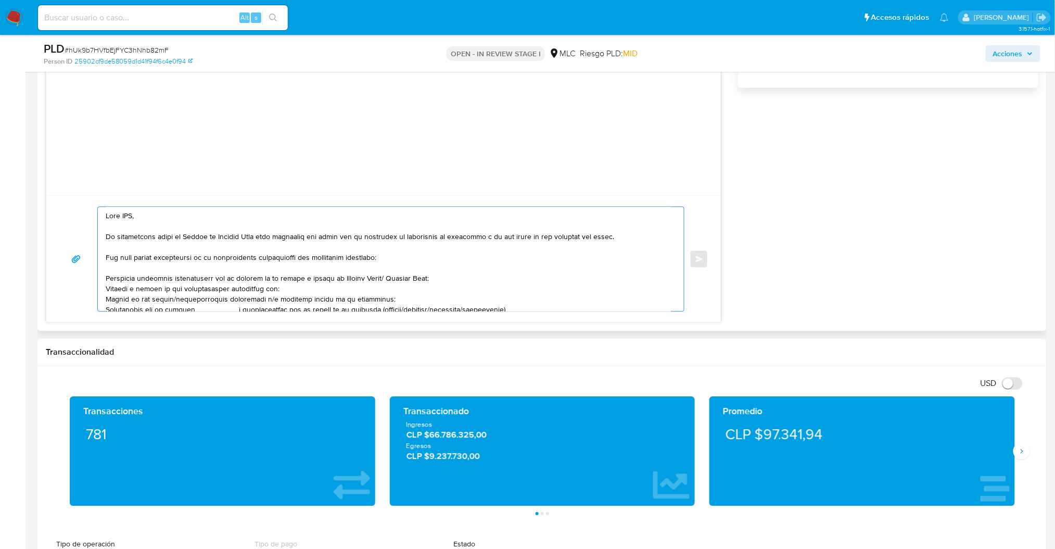
click at [131, 222] on textarea at bounding box center [388, 259] width 565 height 104
click at [129, 218] on textarea at bounding box center [388, 259] width 565 height 104
click at [206, 288] on textarea at bounding box center [388, 259] width 565 height 104
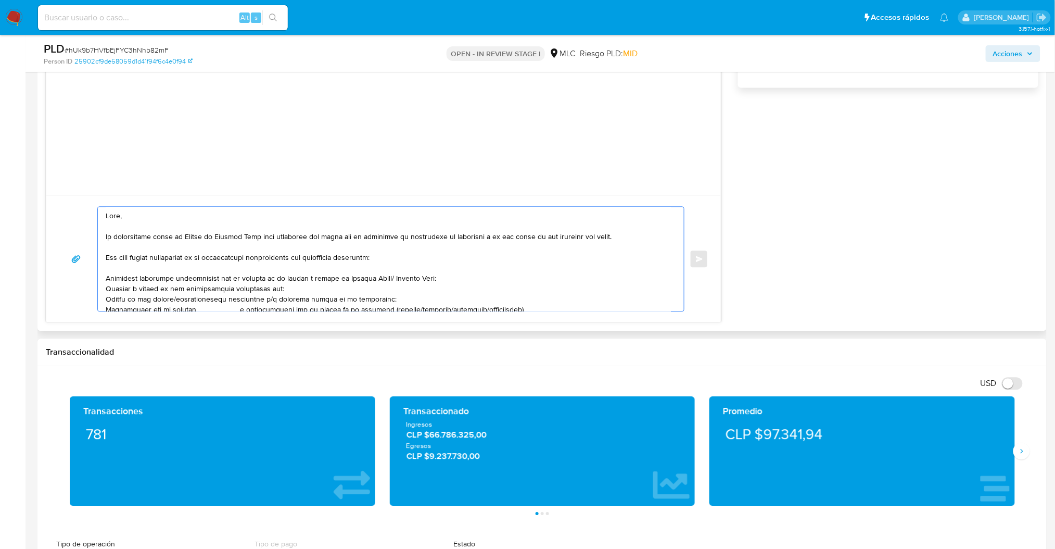
click at [206, 288] on textarea at bounding box center [388, 259] width 565 height 104
click at [223, 303] on textarea at bounding box center [388, 259] width 565 height 104
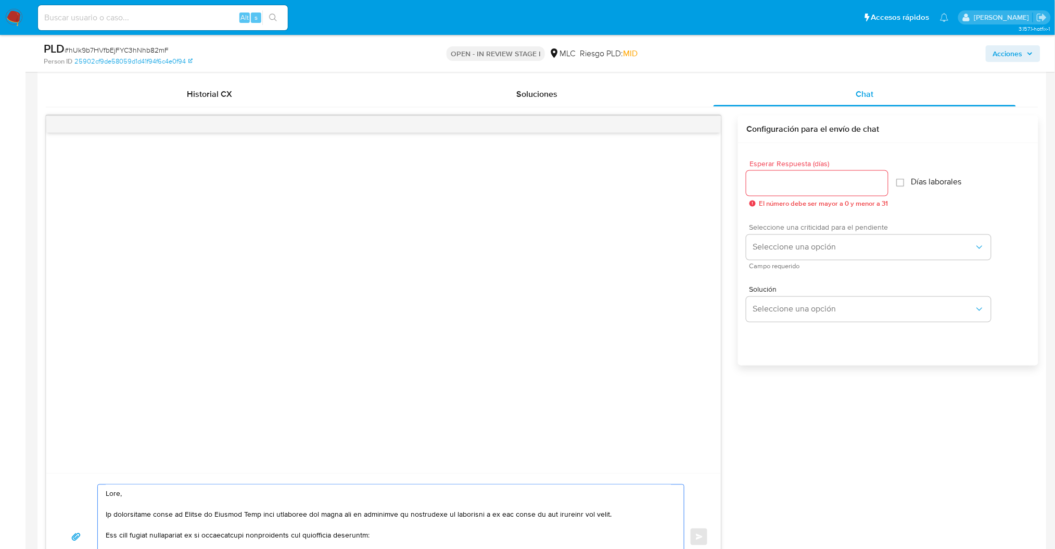
type textarea "Hola, Te contactamos desde el Equipo de Mercado Pago para verificar tus datos c…"
click at [787, 233] on div "Seleccione una criticidad para el pendiente Seleccione una opción Campo requeri…" at bounding box center [868, 246] width 245 height 45
click at [787, 235] on button "Seleccione una opción" at bounding box center [868, 247] width 245 height 25
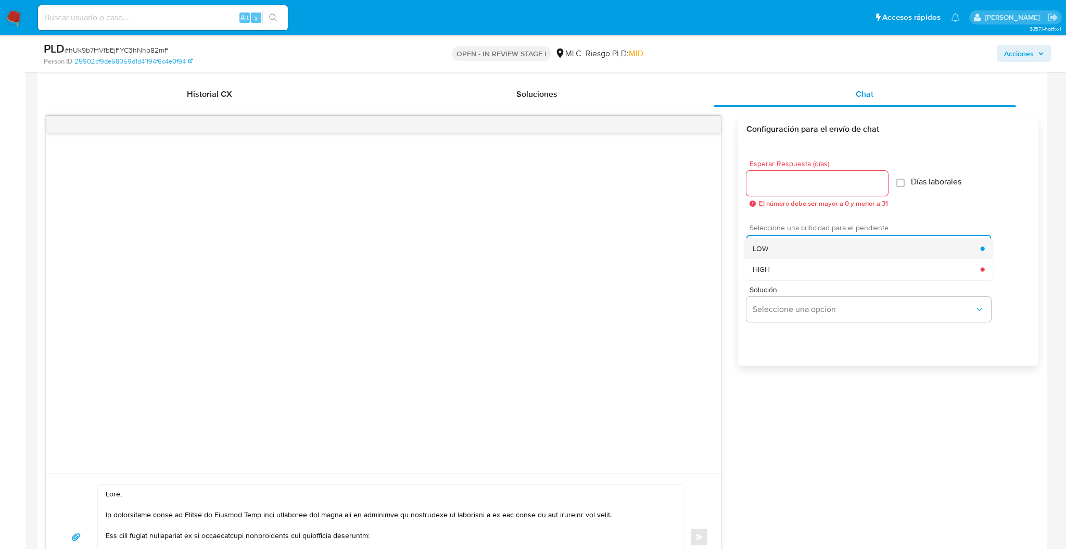
click at [779, 252] on div "LOW" at bounding box center [867, 248] width 228 height 21
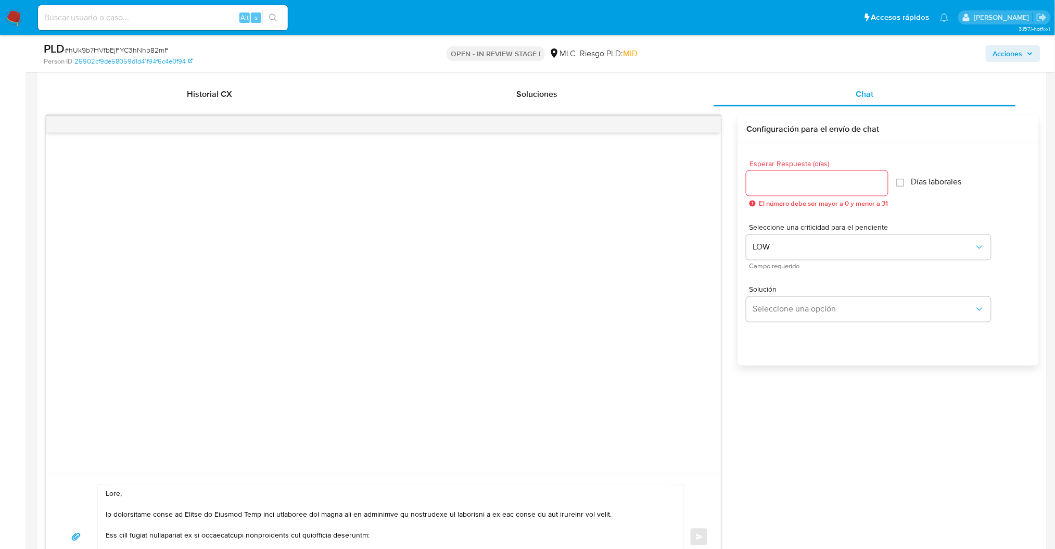
click at [772, 192] on div at bounding box center [817, 183] width 142 height 25
click at [775, 181] on input "Esperar Respuesta (días)" at bounding box center [817, 183] width 142 height 14
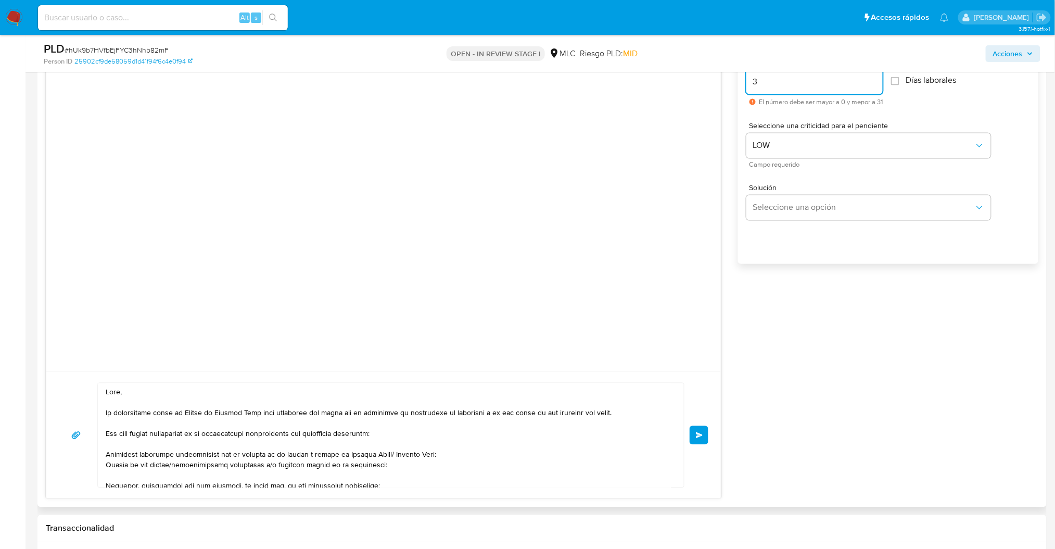
scroll to position [707, 0]
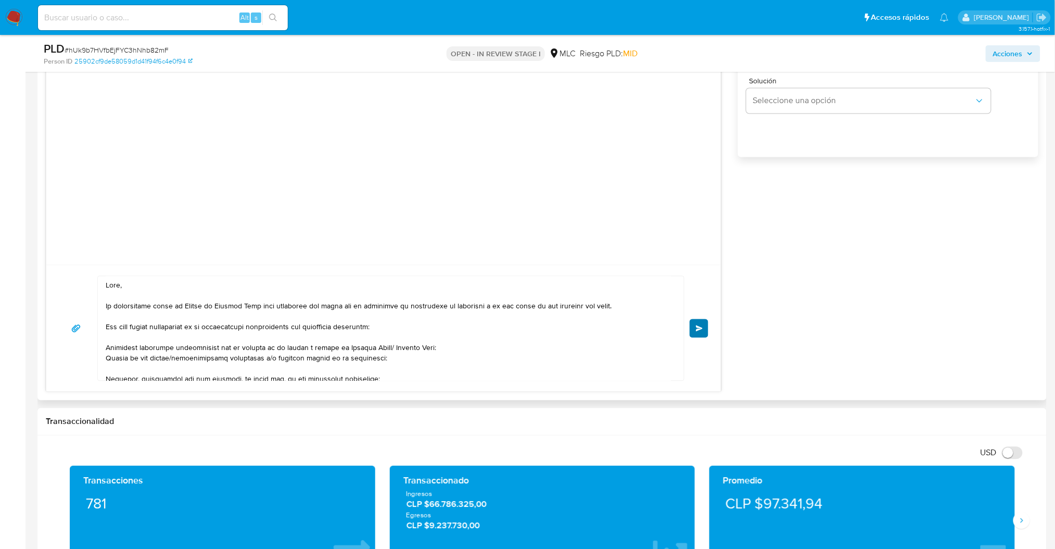
type input "3"
click at [694, 323] on button "Enviar" at bounding box center [699, 328] width 19 height 19
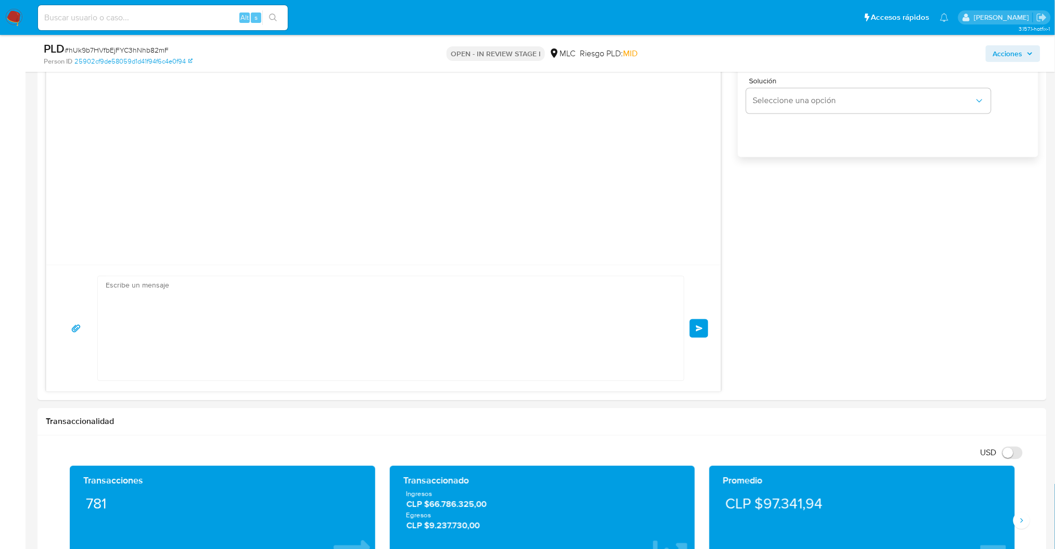
scroll to position [117, 0]
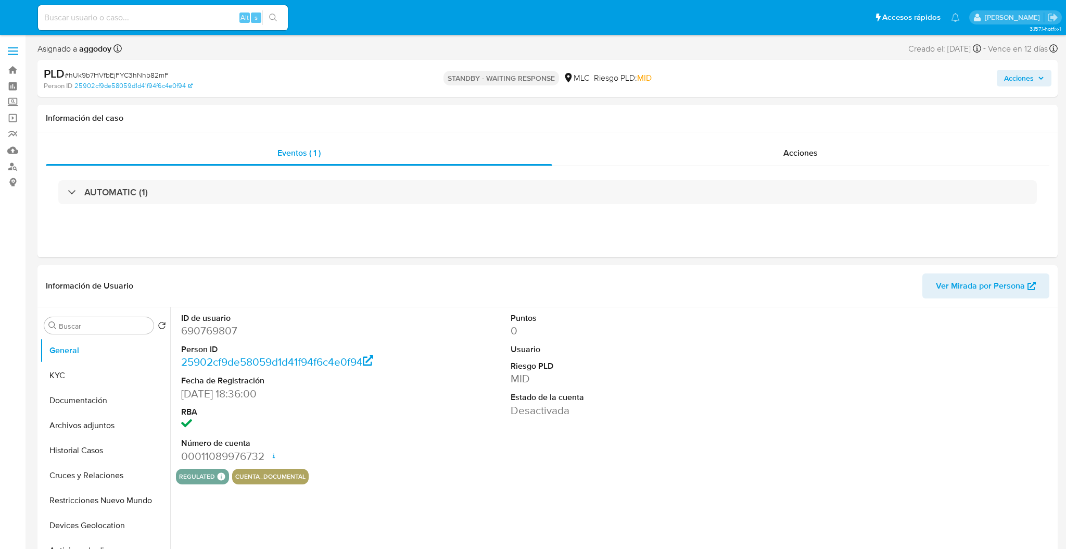
select select "10"
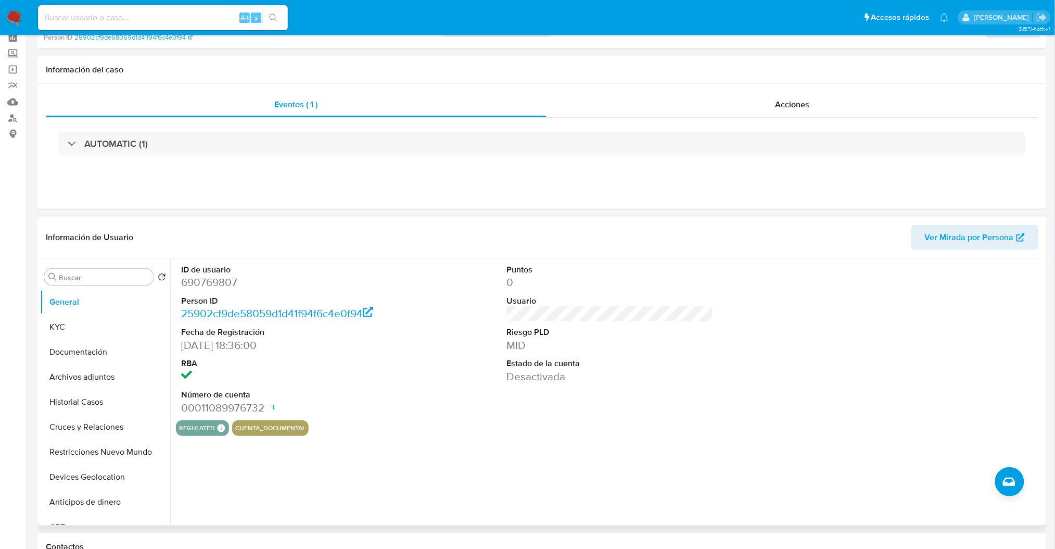
scroll to position [69, 0]
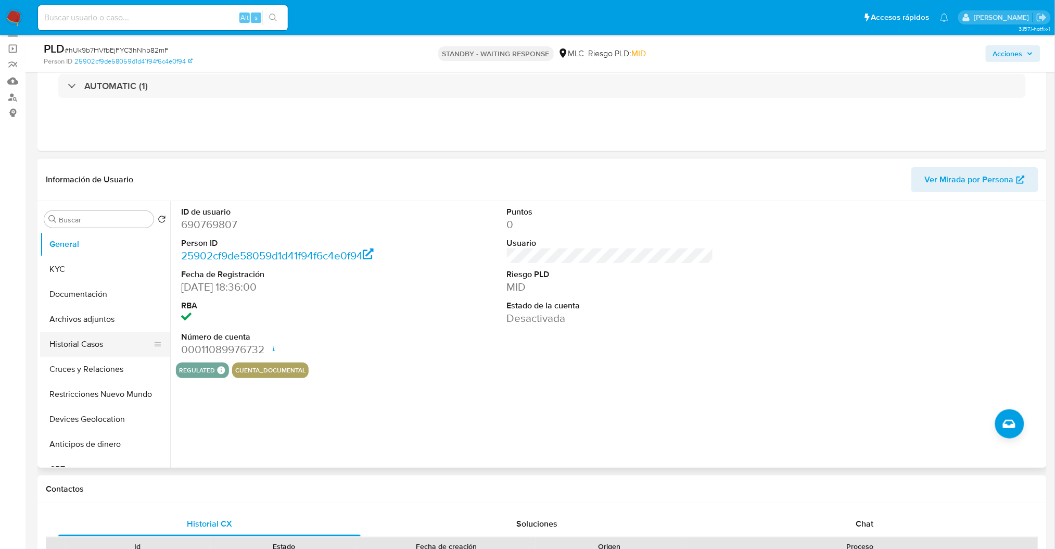
click at [90, 354] on button "Historial Casos" at bounding box center [101, 344] width 122 height 25
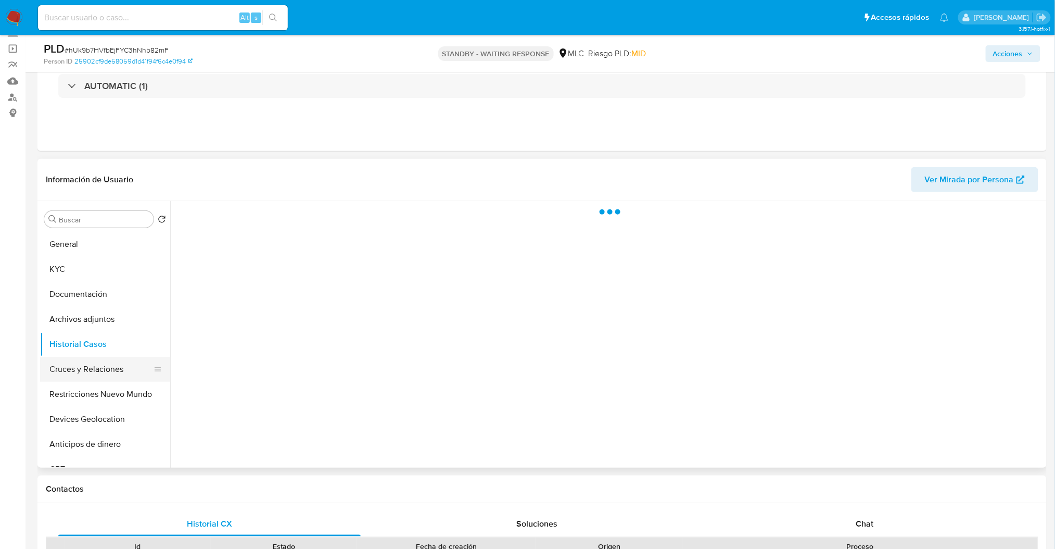
click at [90, 372] on button "Cruces y Relaciones" at bounding box center [101, 369] width 122 height 25
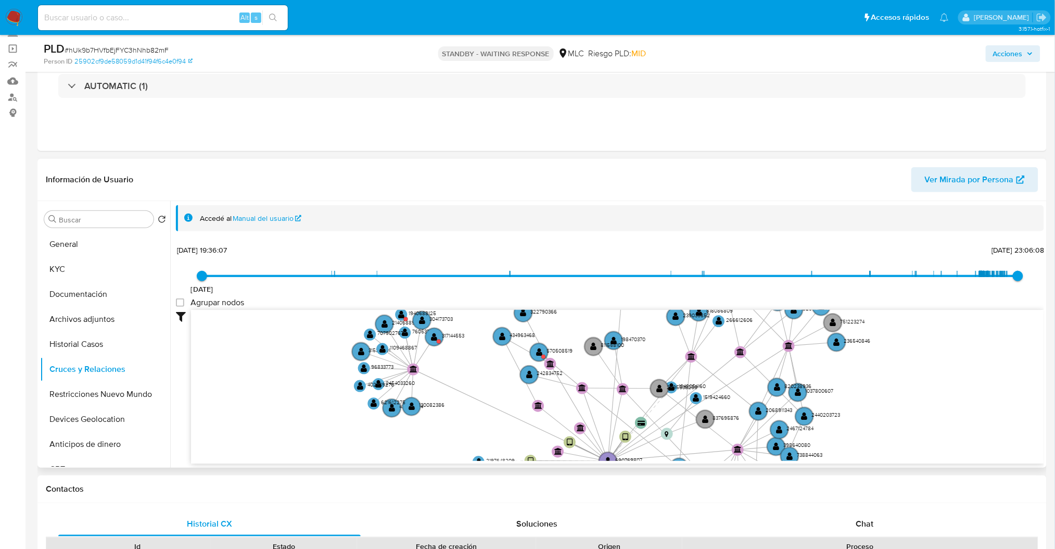
drag, startPoint x: 531, startPoint y: 348, endPoint x: 527, endPoint y: 396, distance: 48.6
click at [527, 396] on icon "device-6680c881cf53202128f3e99f  device-6701aacb4bde59da5909780d  device-635d…" at bounding box center [617, 385] width 853 height 151
click at [538, 348] on text "" at bounding box center [540, 352] width 6 height 8
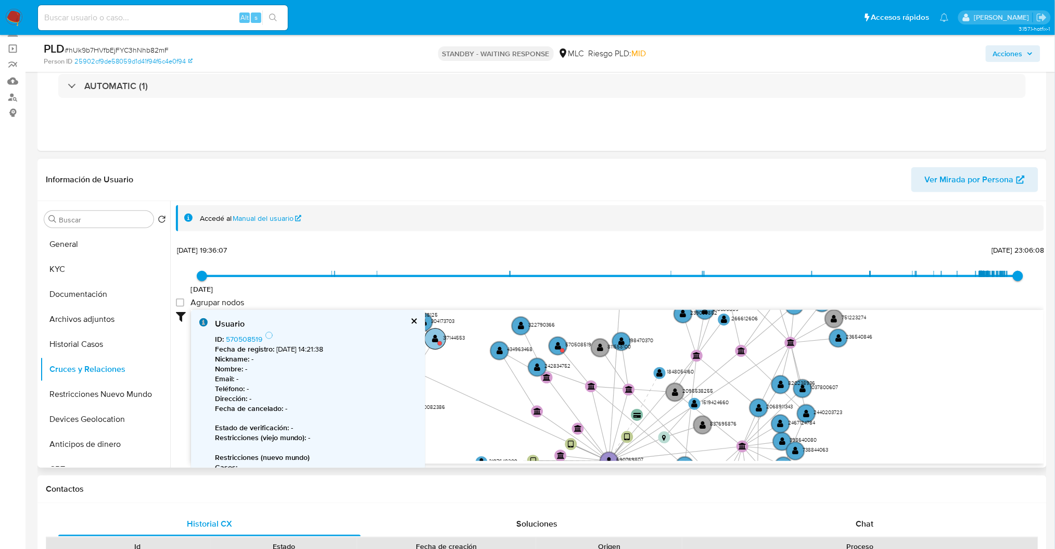
click at [435, 336] on text "" at bounding box center [435, 338] width 6 height 8
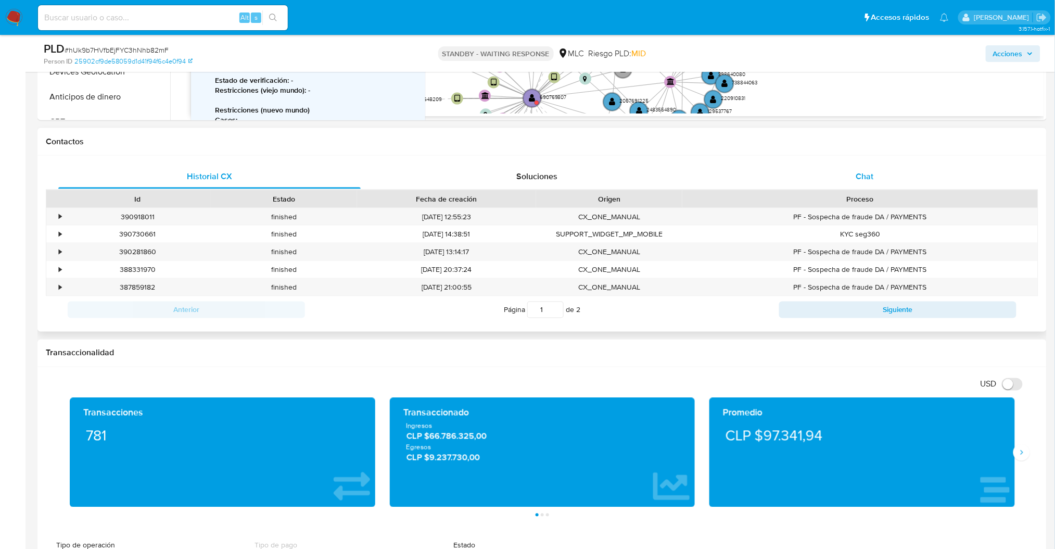
click at [828, 168] on div "Chat" at bounding box center [865, 176] width 302 height 25
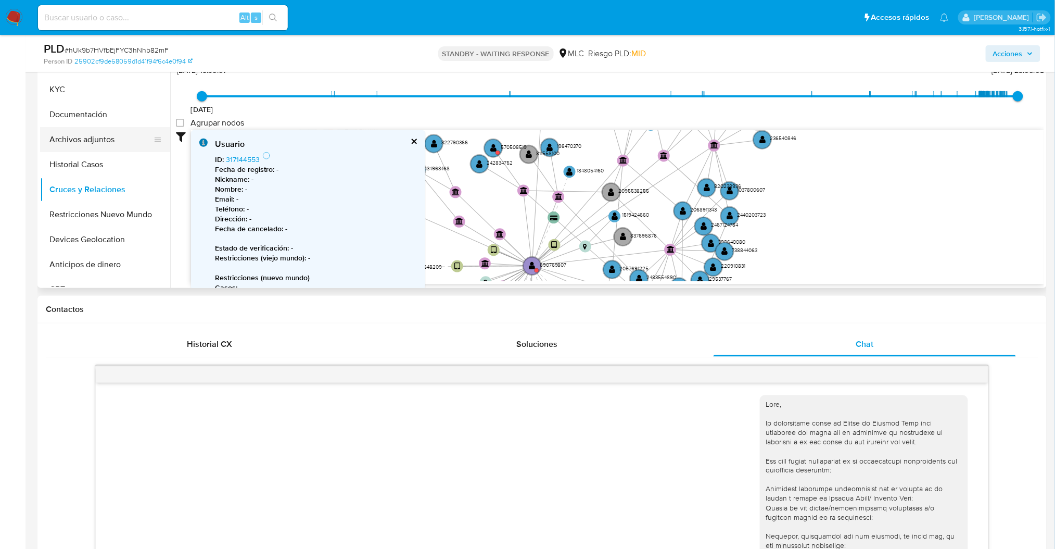
scroll to position [205, 0]
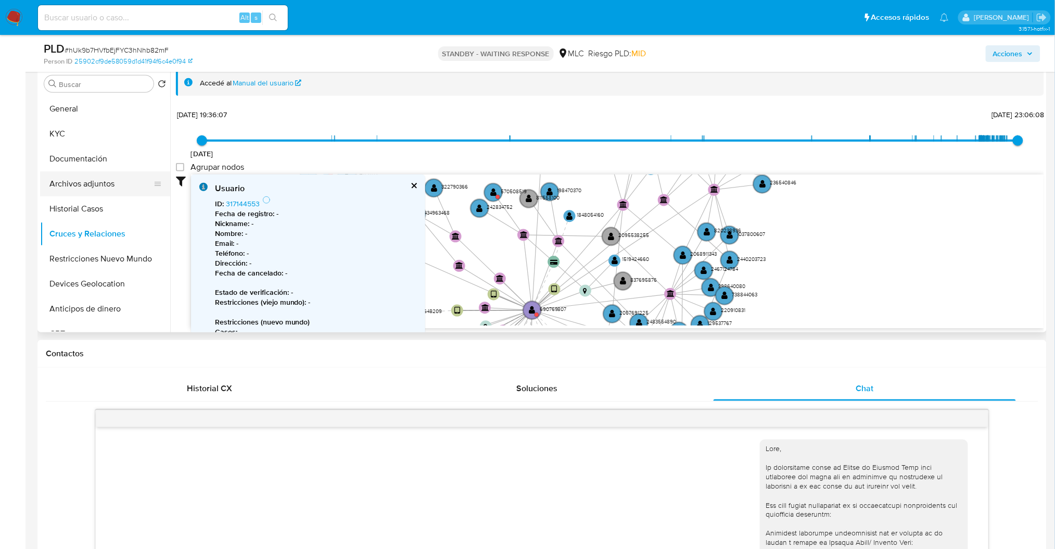
click at [67, 191] on button "Archivos adjuntos" at bounding box center [101, 183] width 122 height 25
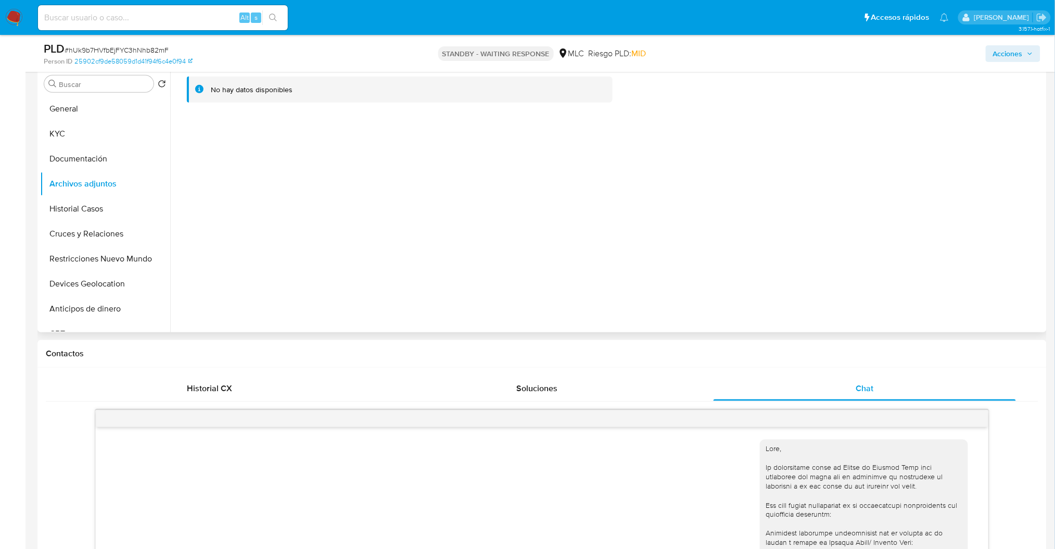
scroll to position [135, 0]
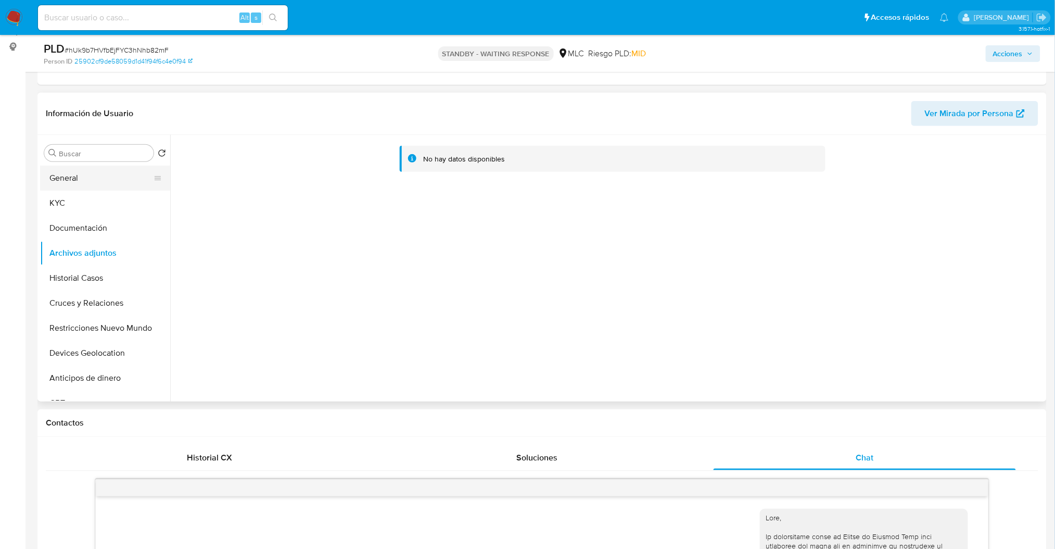
click at [104, 173] on button "General" at bounding box center [101, 178] width 122 height 25
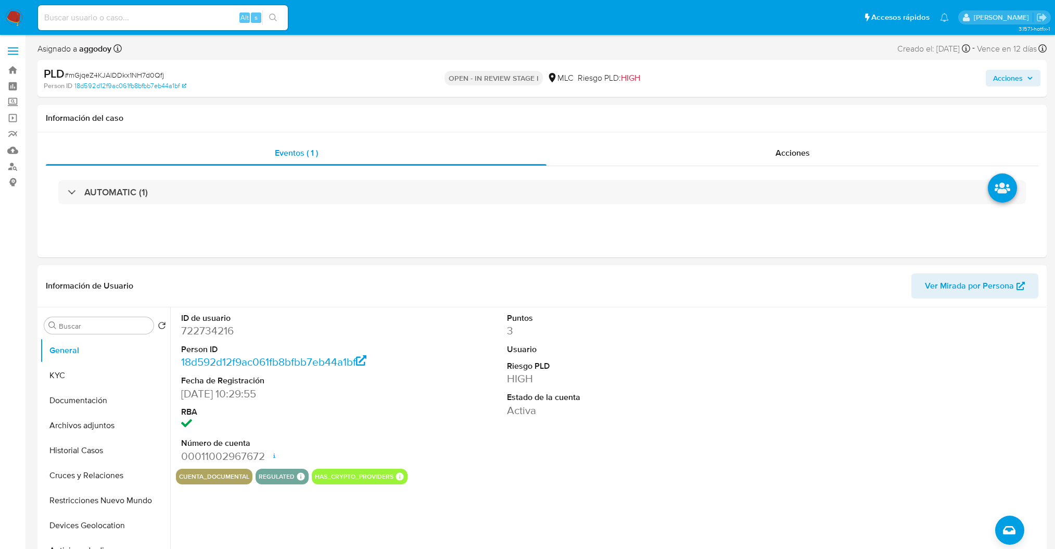
select select "10"
